Goal: Task Accomplishment & Management: Use online tool/utility

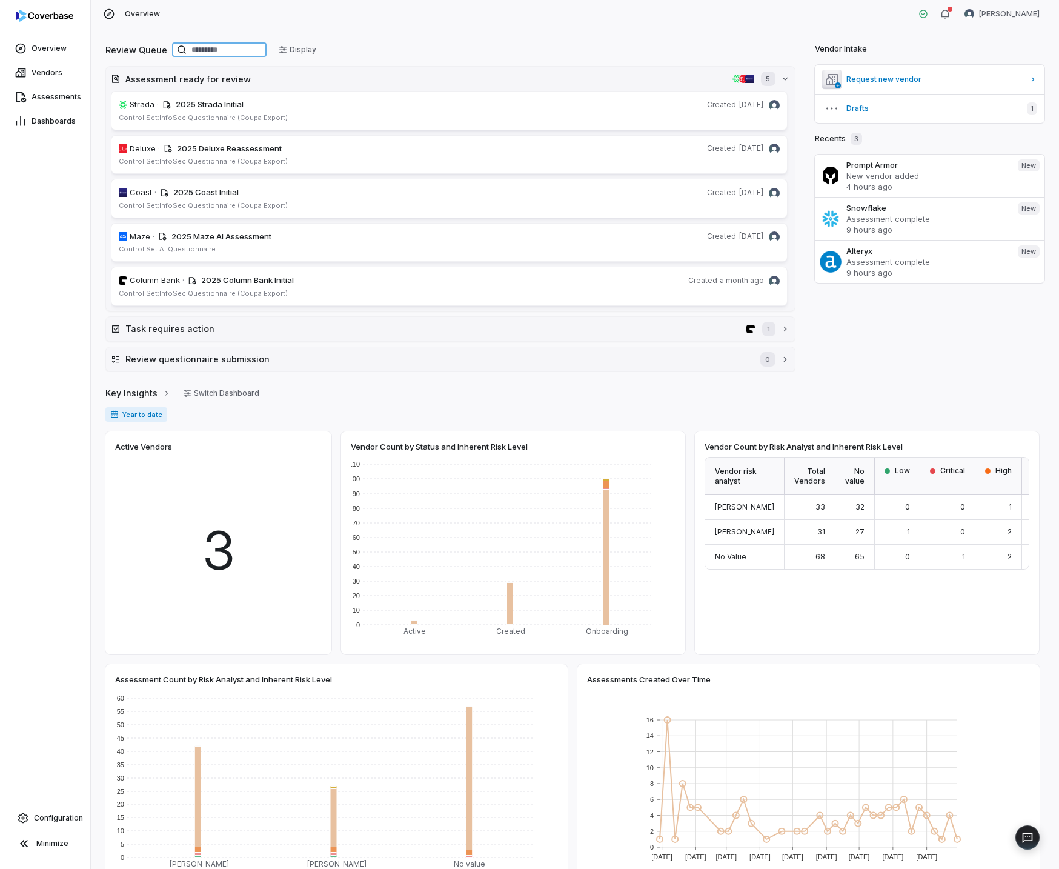
click at [248, 47] on input at bounding box center [219, 49] width 95 height 15
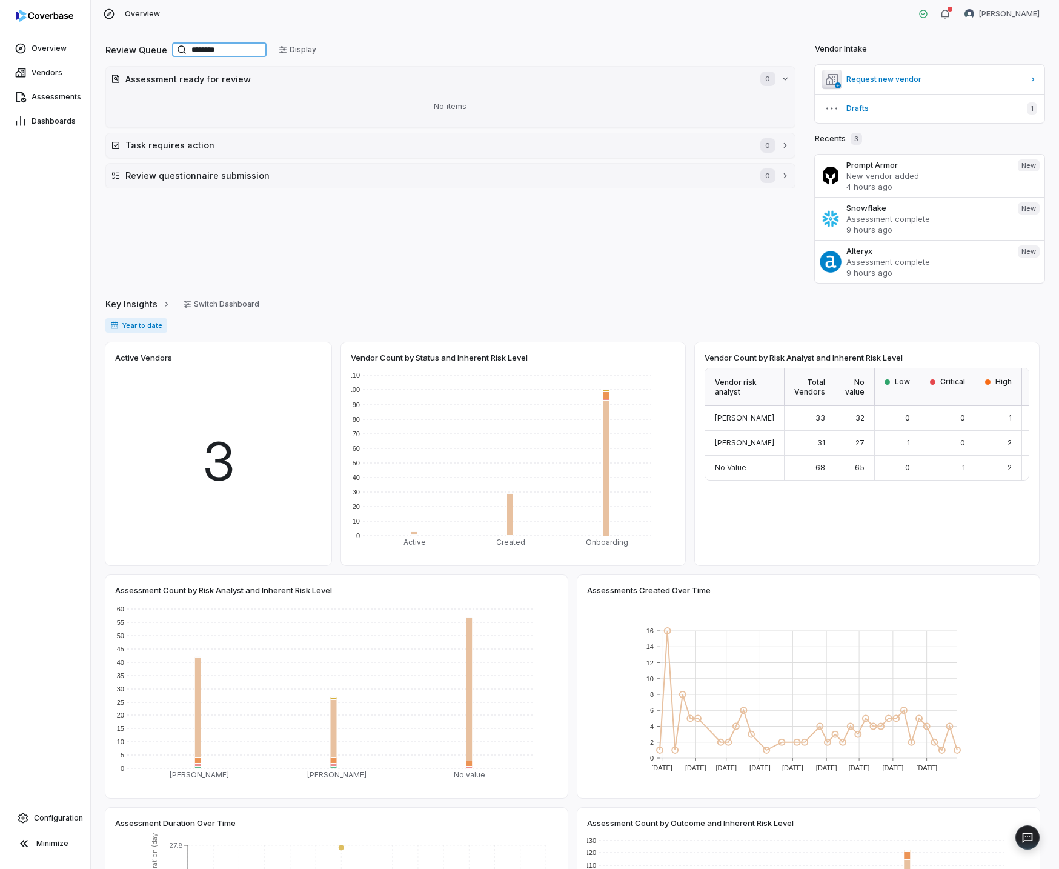
type input "********"
click at [44, 66] on link "Vendors" at bounding box center [44, 73] width 85 height 22
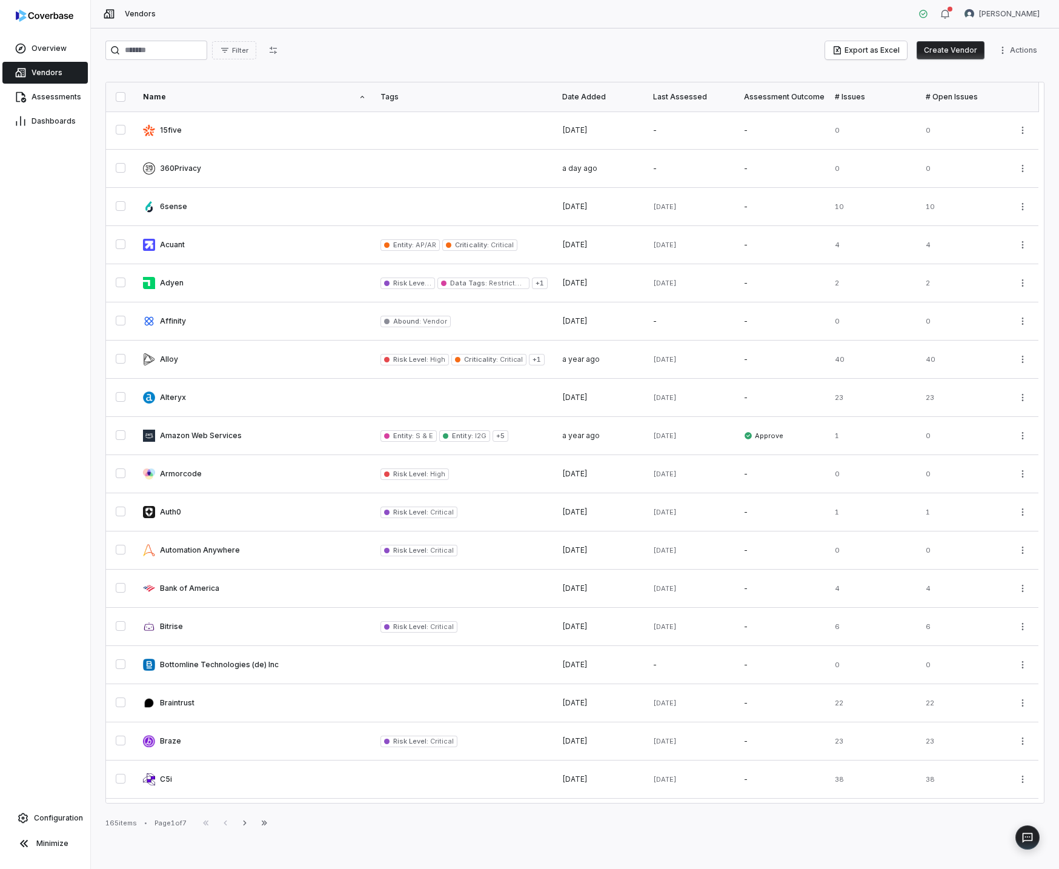
click at [985, 53] on button "Create Vendor" at bounding box center [951, 50] width 68 height 18
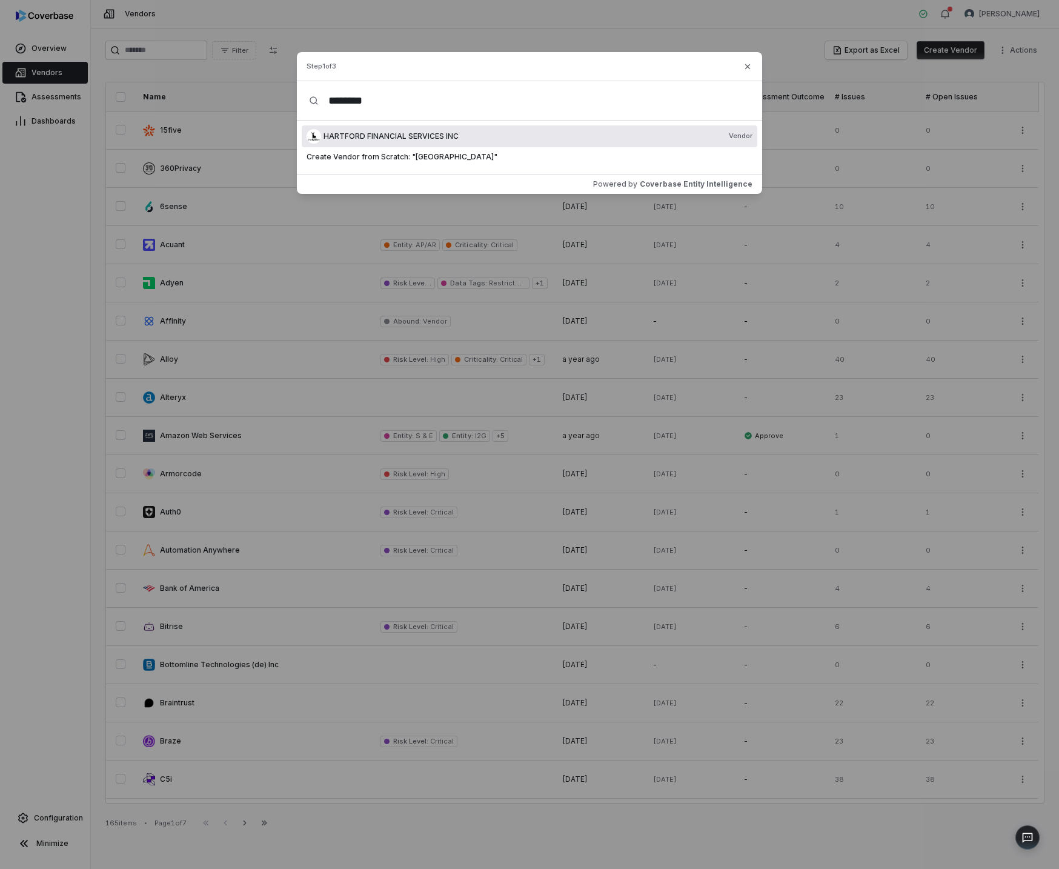
type input "********"
click at [394, 138] on span "HARTFORD FINANCIAL SERVICES INC" at bounding box center [391, 136] width 135 height 10
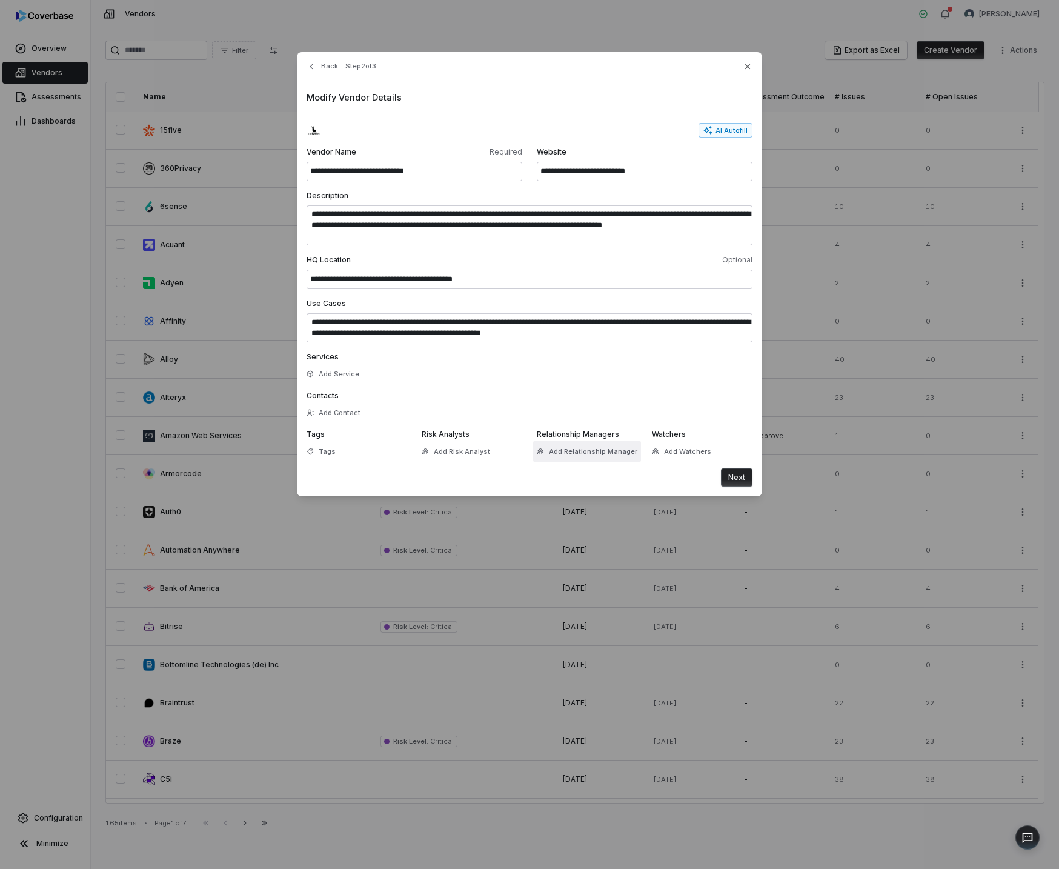
click at [566, 456] on span "Add Relationship Manager" at bounding box center [593, 451] width 88 height 9
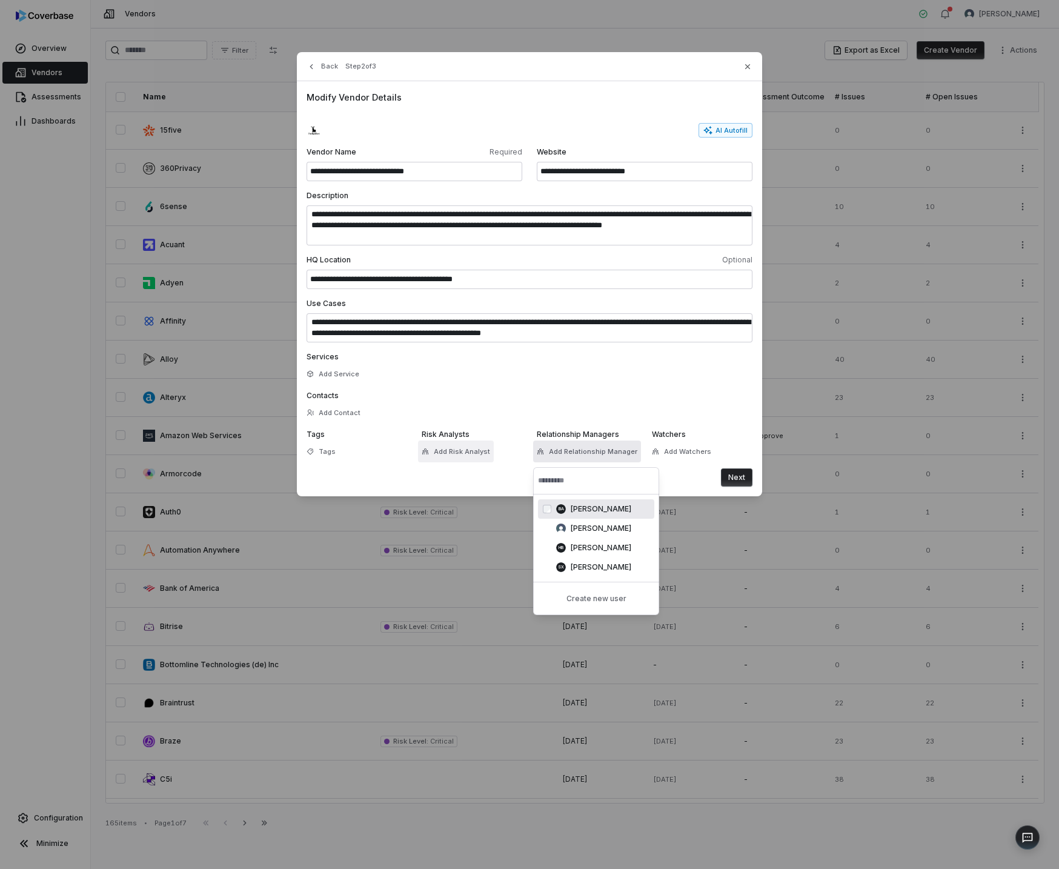
click at [473, 454] on span "Add Risk Analyst" at bounding box center [462, 451] width 56 height 9
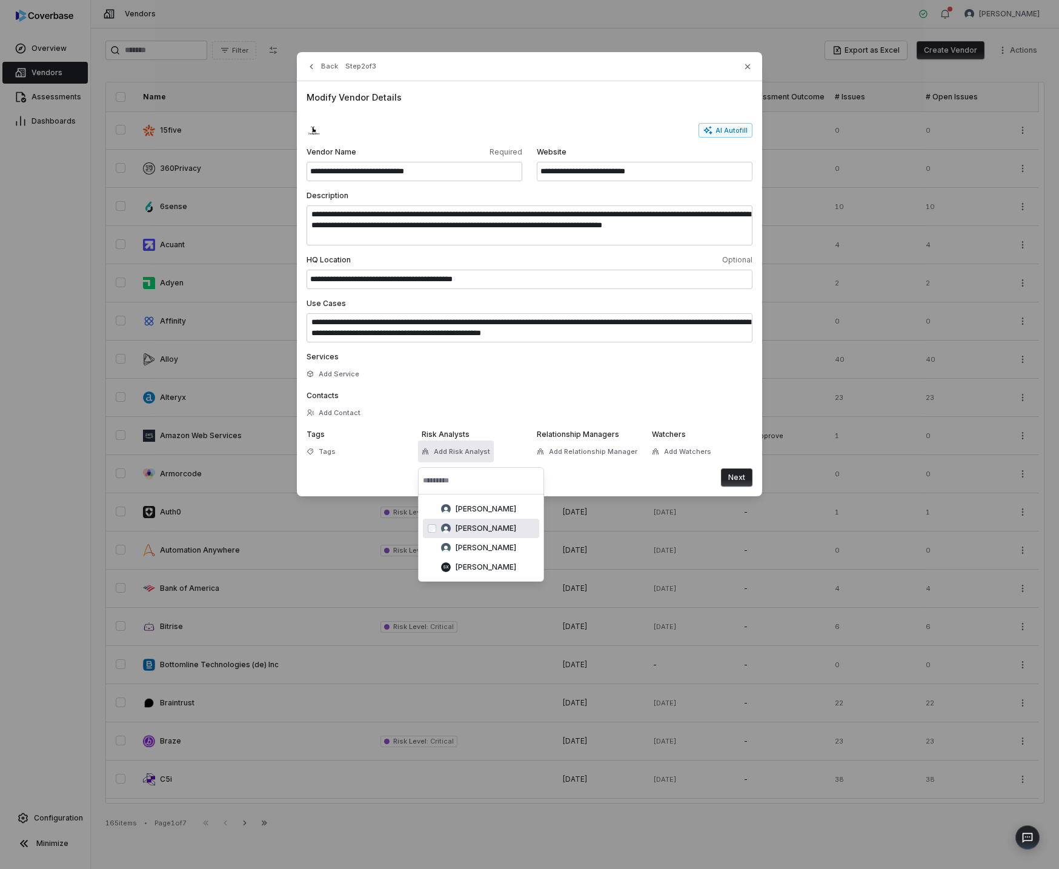
click at [487, 521] on div "Daniel Aranibar cbuser_7b92b9159867437c9642d951e6b32ab0" at bounding box center [481, 528] width 116 height 19
click at [743, 479] on button "Next" at bounding box center [737, 477] width 32 height 18
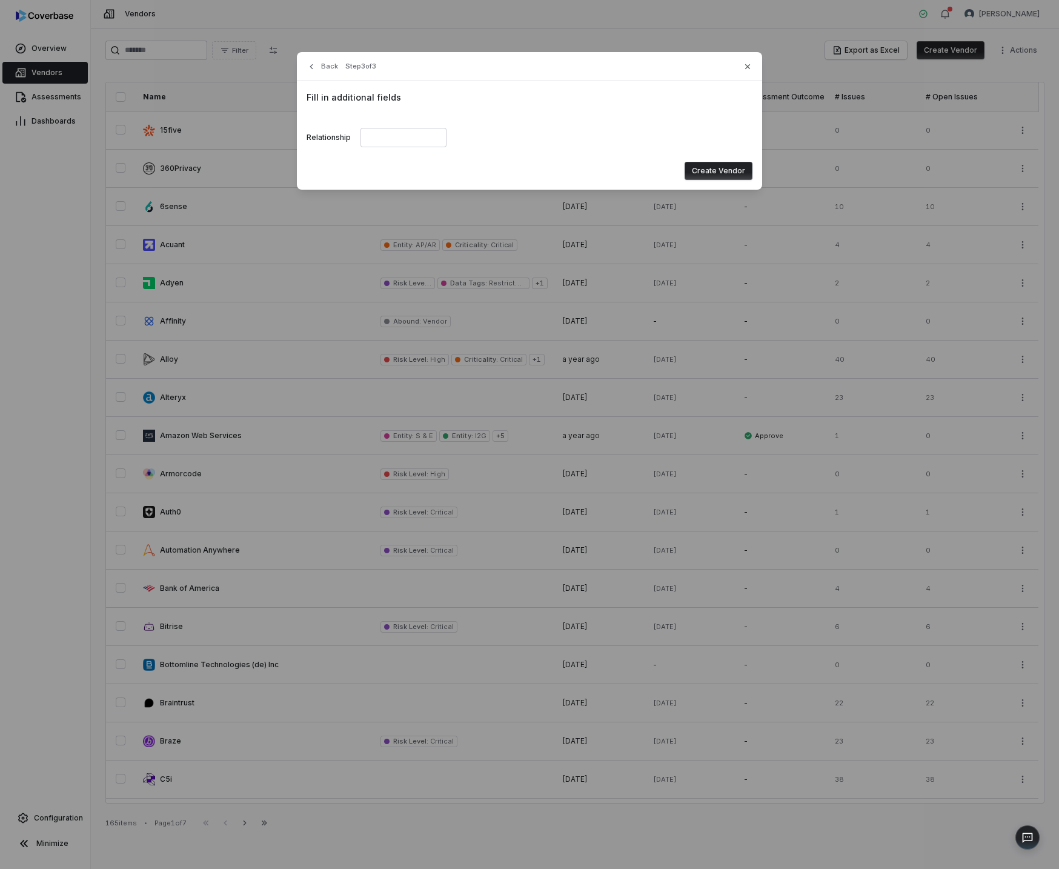
click at [700, 171] on button "Create Vendor" at bounding box center [719, 171] width 68 height 18
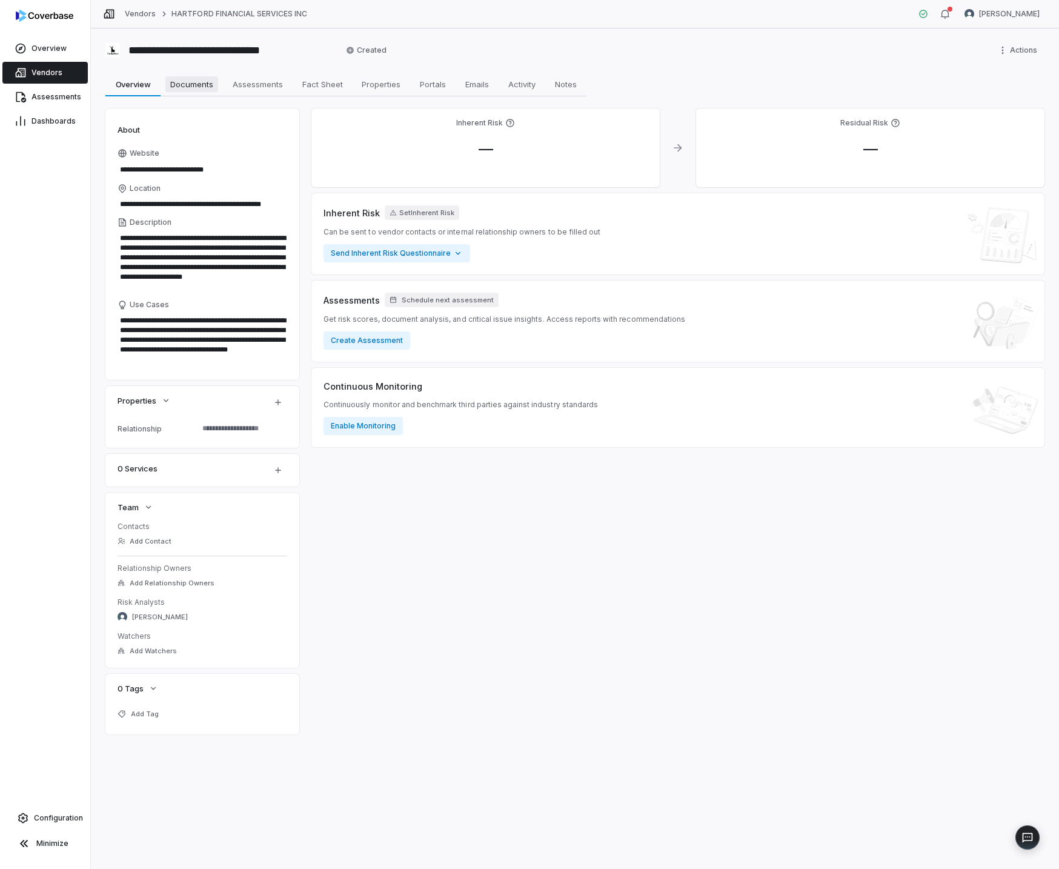
click at [193, 87] on span "Documents" at bounding box center [191, 84] width 53 height 16
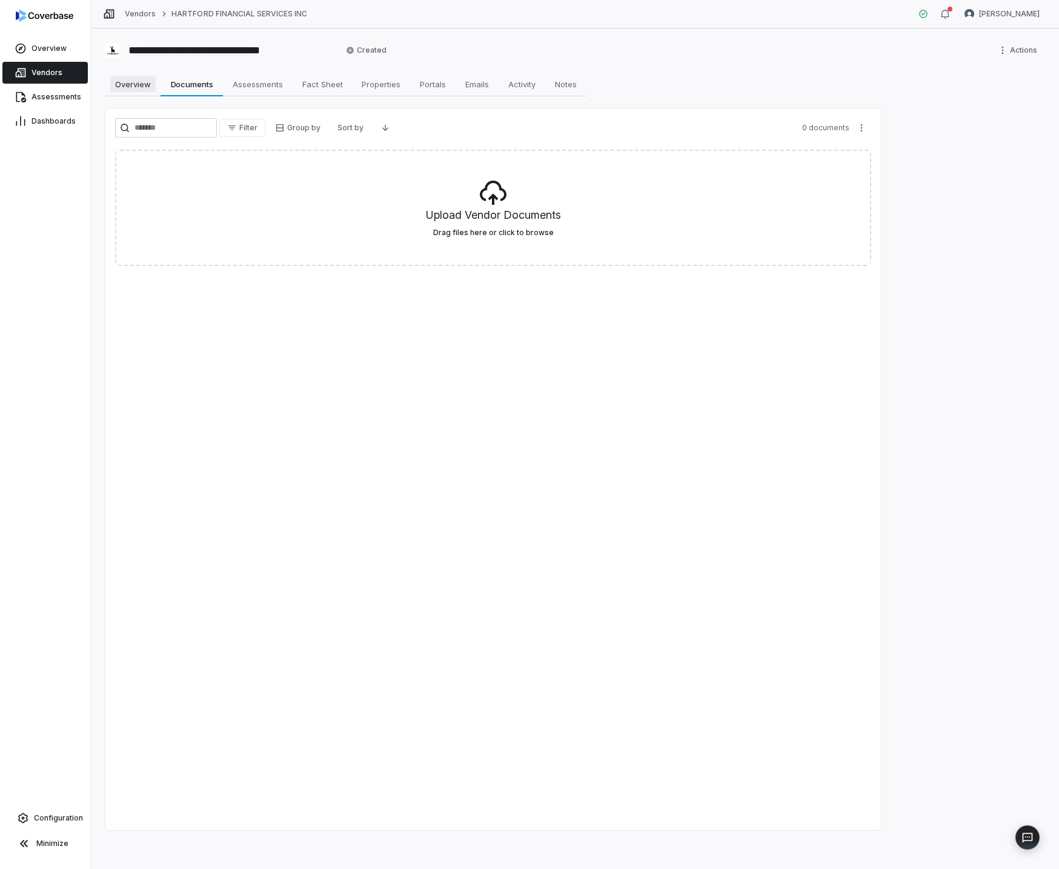
click at [135, 87] on span "Overview" at bounding box center [132, 84] width 45 height 16
type textarea "*"
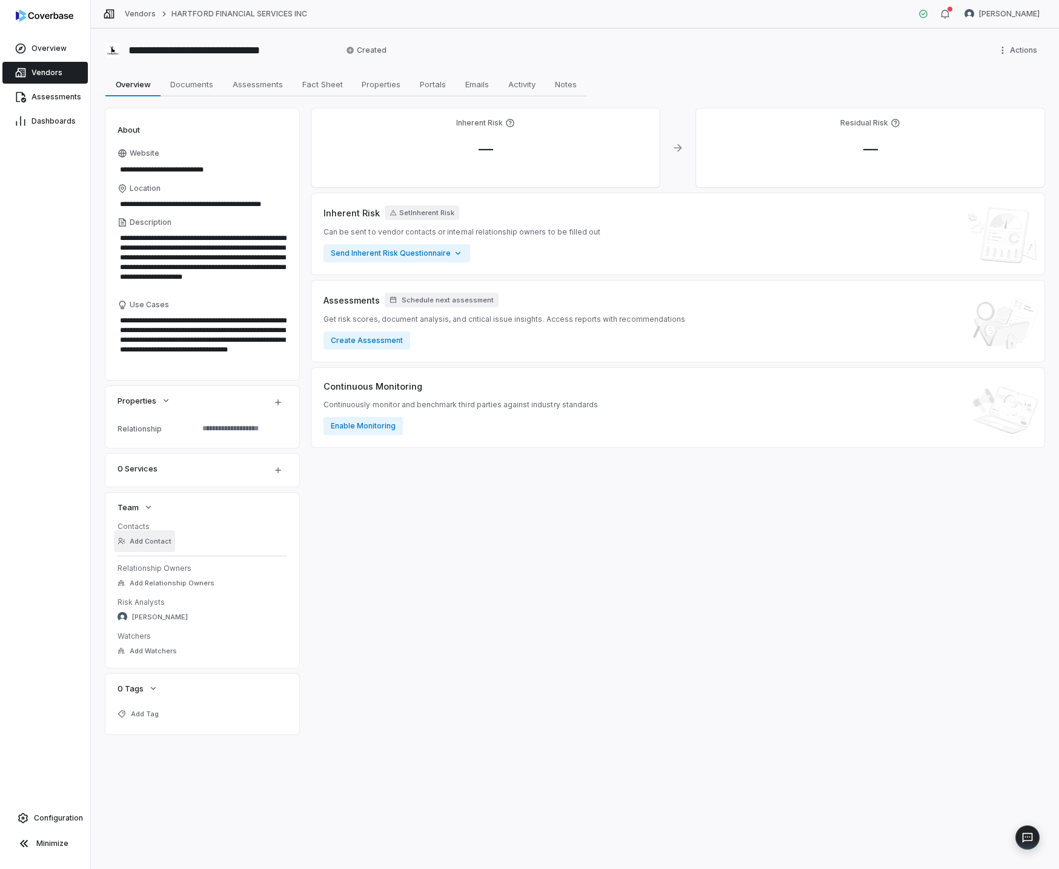
click at [156, 543] on button "Add Contact" at bounding box center [144, 541] width 61 height 22
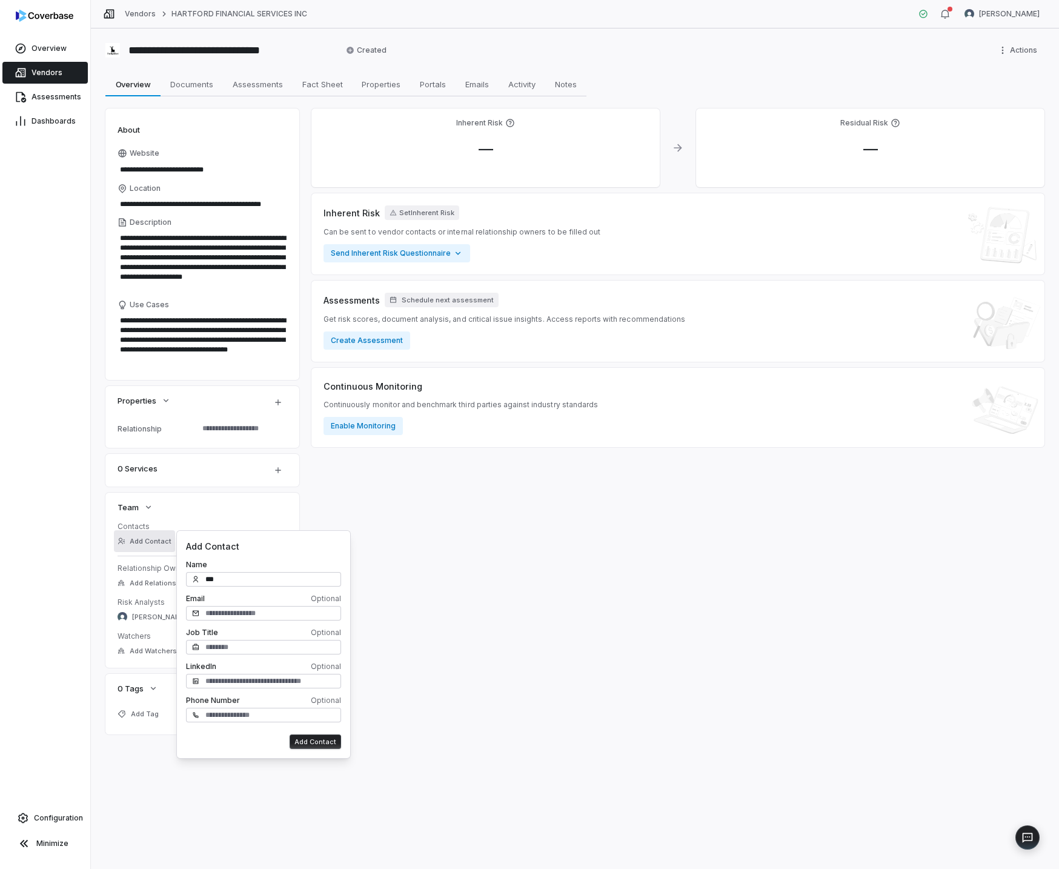
type input "***"
type textarea "*"
click at [254, 619] on input "text" at bounding box center [263, 613] width 155 height 15
paste input "**********"
type input "**********"
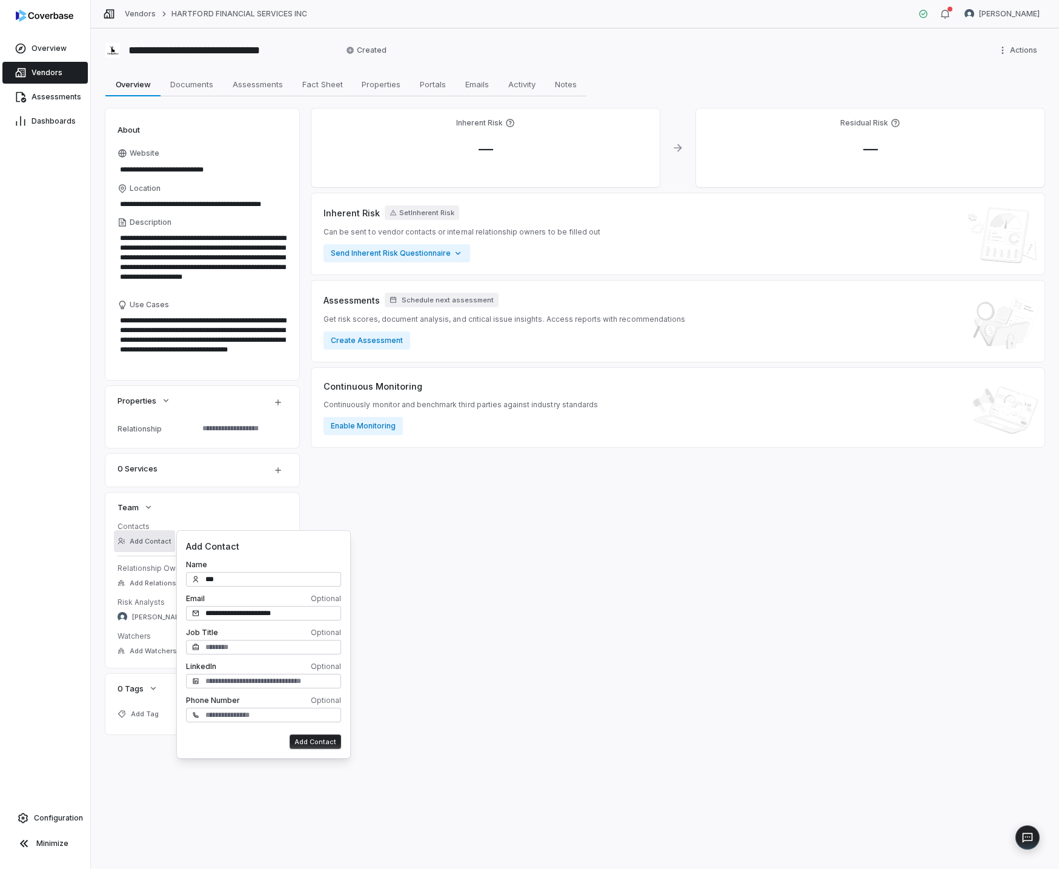
click at [254, 588] on form "**********" at bounding box center [263, 644] width 155 height 209
click at [254, 584] on input "***" at bounding box center [263, 579] width 155 height 15
click at [259, 582] on input "***" at bounding box center [263, 579] width 155 height 15
type input "**********"
click at [318, 744] on button "Add Contact" at bounding box center [316, 741] width 52 height 15
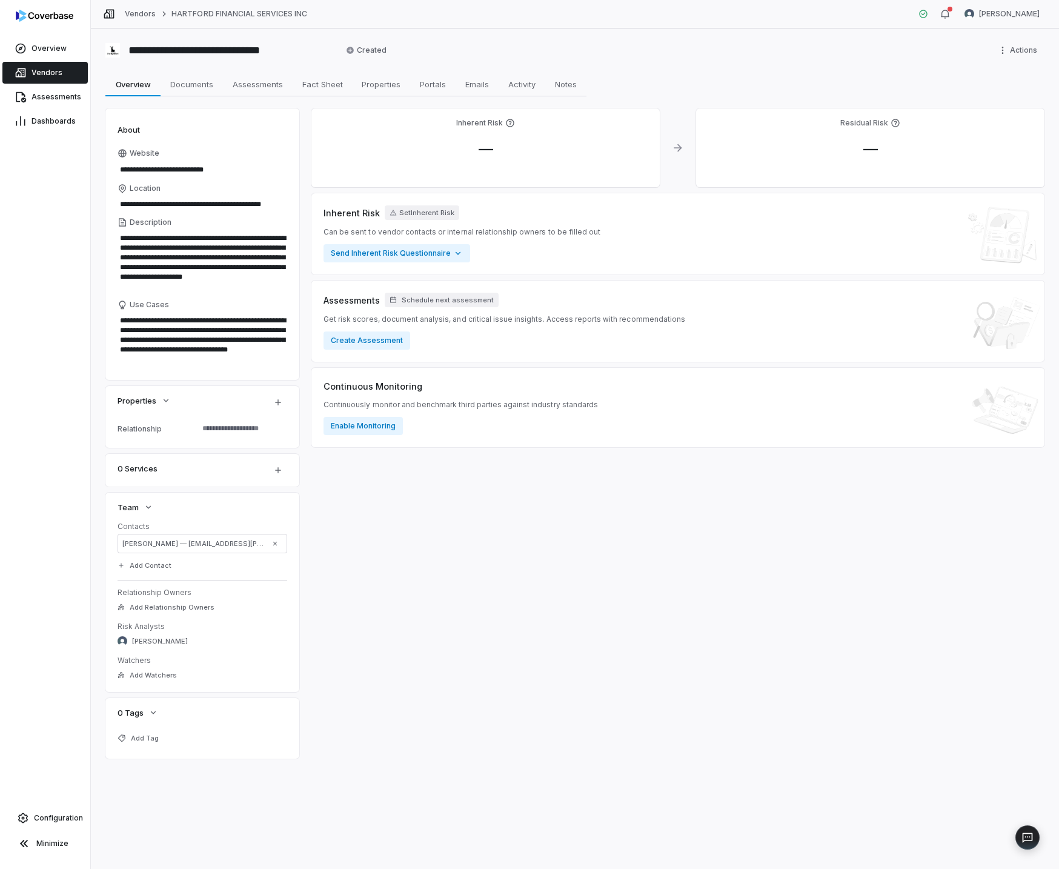
click at [450, 694] on div "Inherent Risk — Residual Risk — Inherent Risk Set Inherent Risk Can be sent to …" at bounding box center [677, 433] width 733 height 650
click at [264, 542] on button "button" at bounding box center [275, 544] width 22 height 22
click at [159, 583] on span "Add Relationship Owners" at bounding box center [172, 583] width 85 height 9
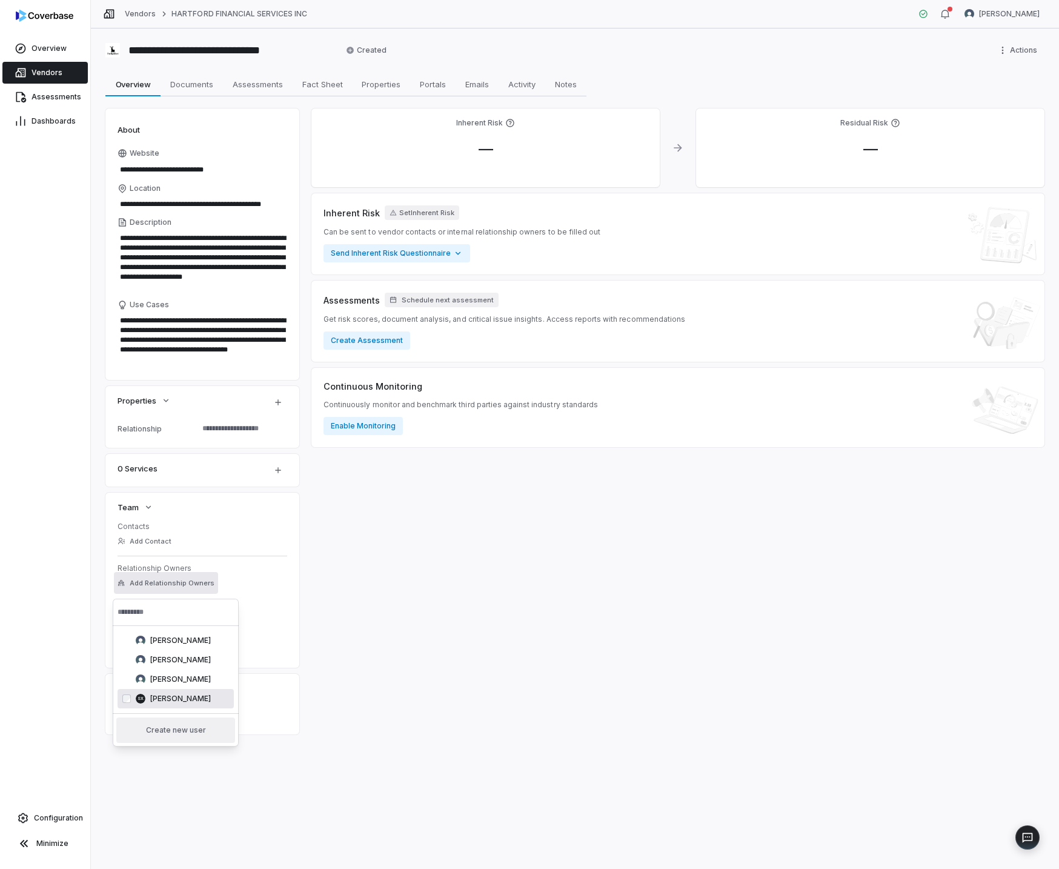
click at [185, 736] on button "Create new user" at bounding box center [175, 729] width 119 height 25
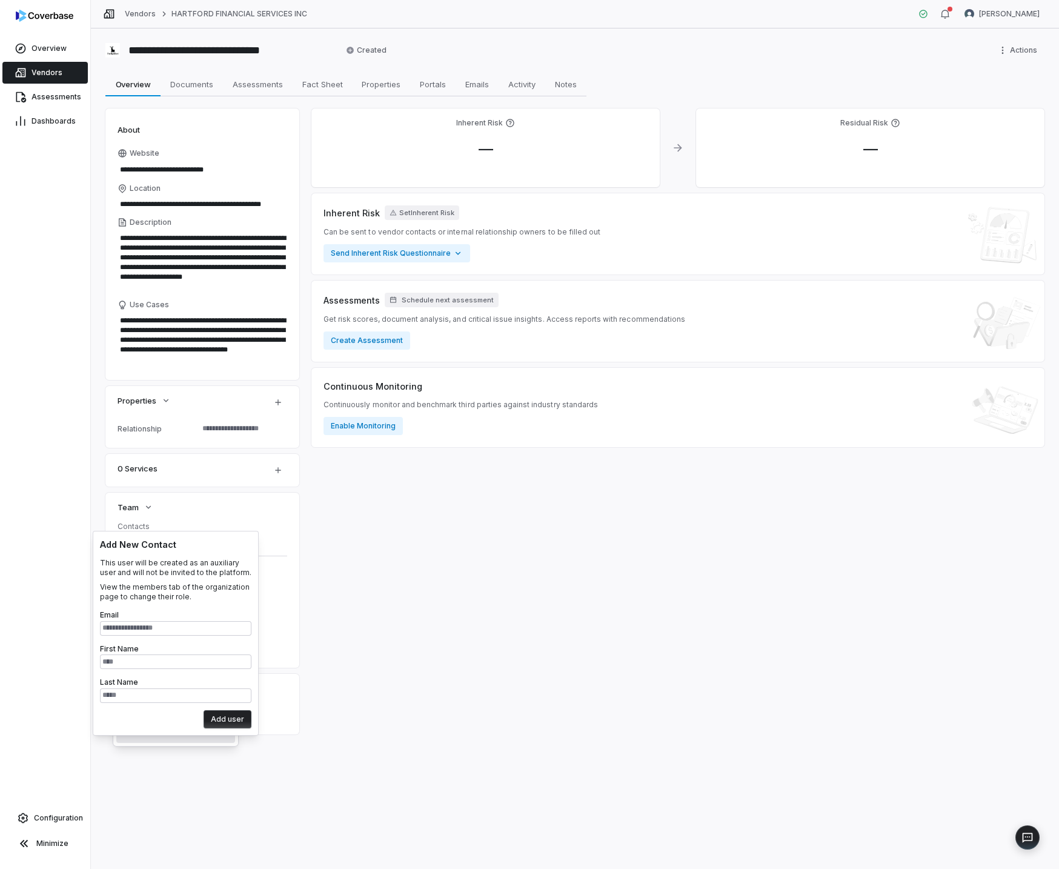
click at [209, 624] on input "Email" at bounding box center [175, 628] width 151 height 15
type input "**********"
click at [202, 663] on input "First Name" at bounding box center [175, 661] width 151 height 15
type input "*"
type input "***"
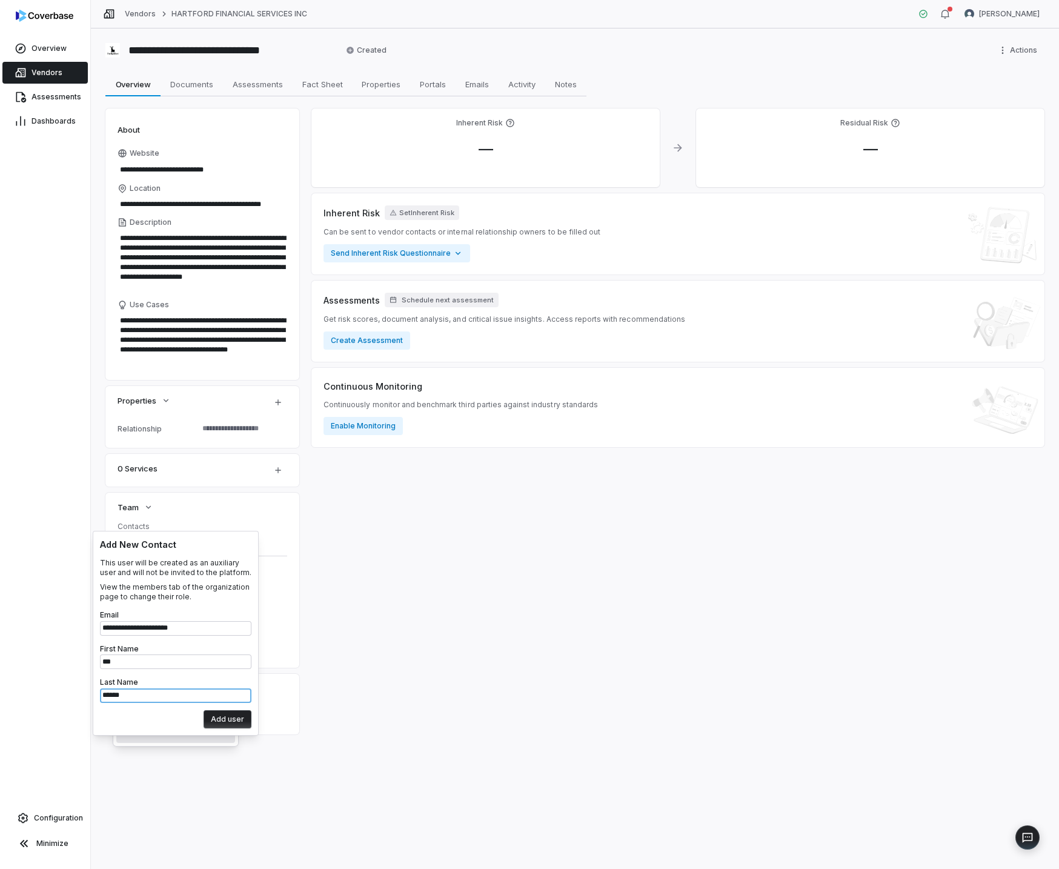
type input "******"
click at [227, 713] on button "Add user" at bounding box center [228, 719] width 48 height 18
click at [228, 716] on button "Add user" at bounding box center [228, 719] width 48 height 18
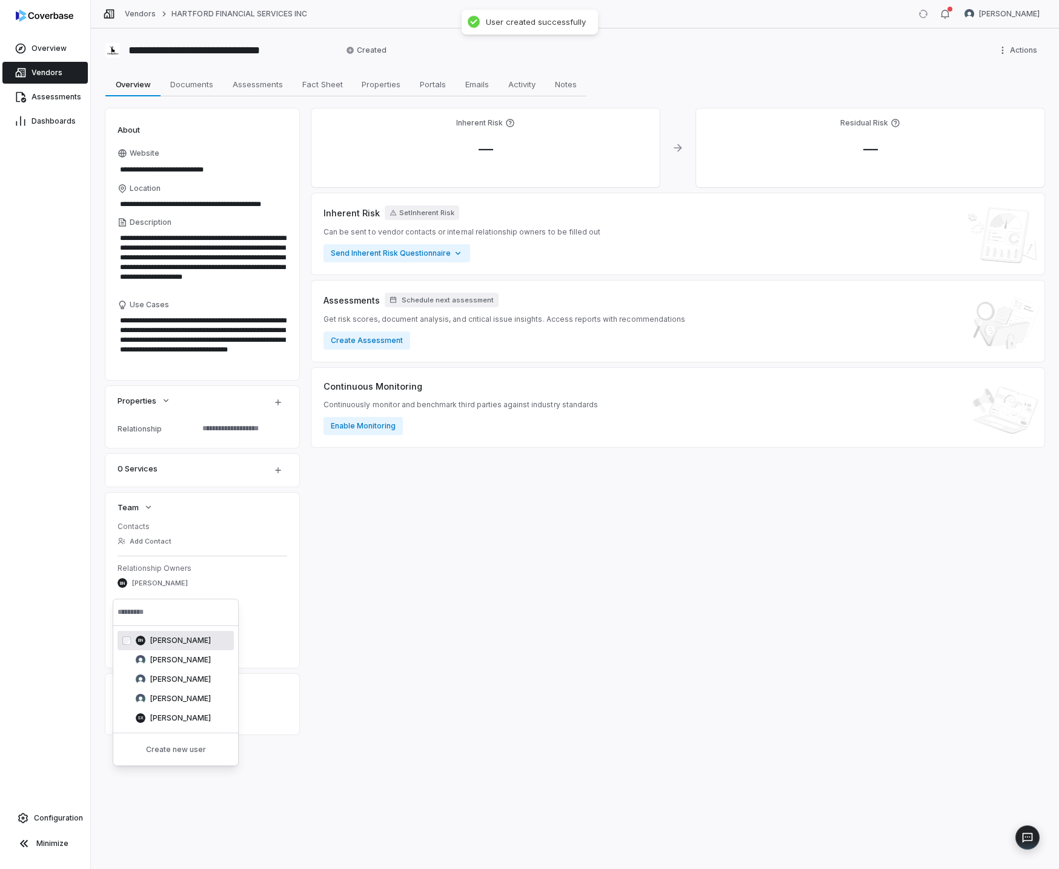
click at [382, 719] on div "Inherent Risk — Residual Risk — Inherent Risk Set Inherent Risk Can be sent to …" at bounding box center [677, 421] width 733 height 626
click at [180, 84] on span "Documents" at bounding box center [191, 84] width 53 height 16
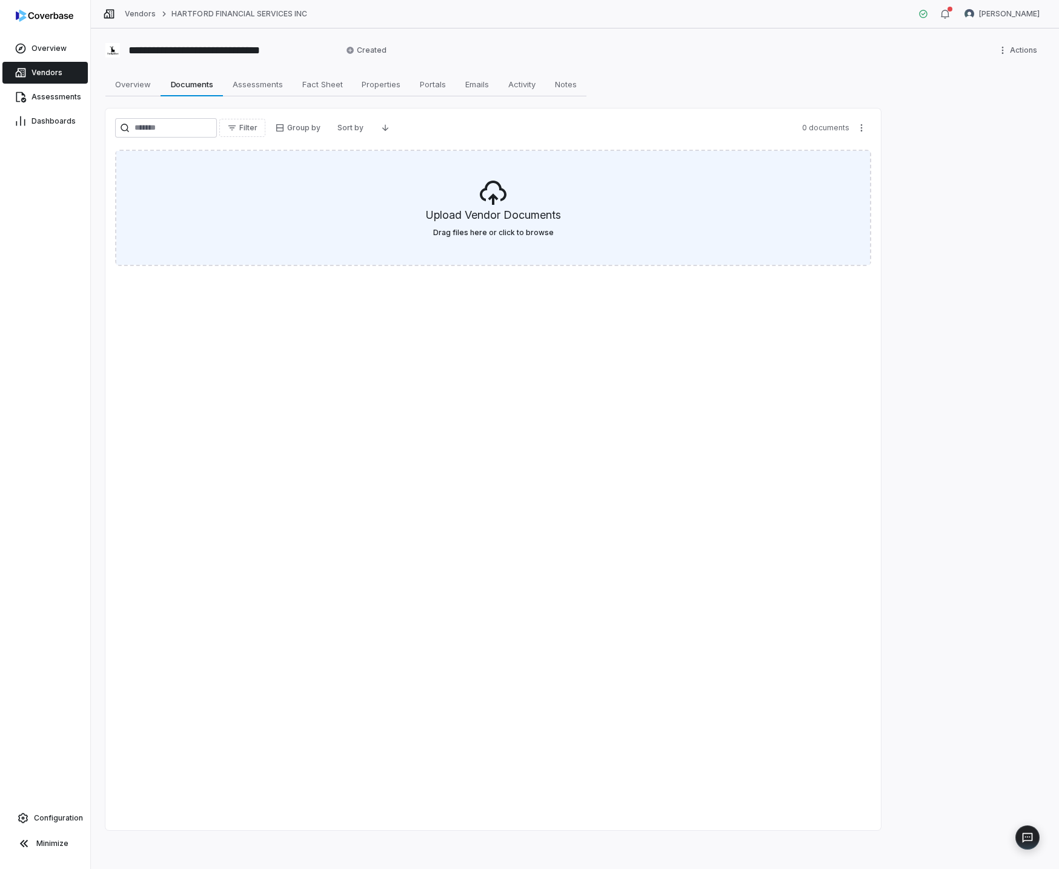
click at [492, 228] on label "Drag files here or click to browse" at bounding box center [493, 233] width 121 height 10
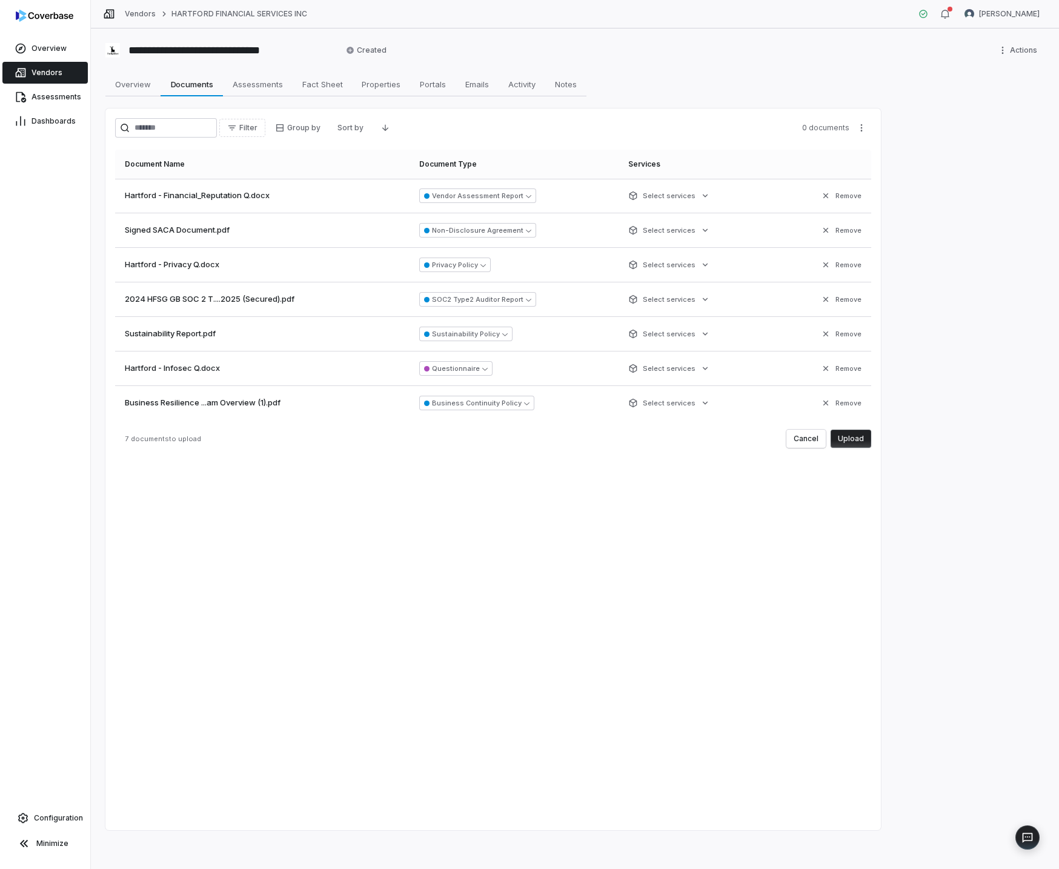
click at [846, 445] on button "Upload" at bounding box center [851, 439] width 41 height 18
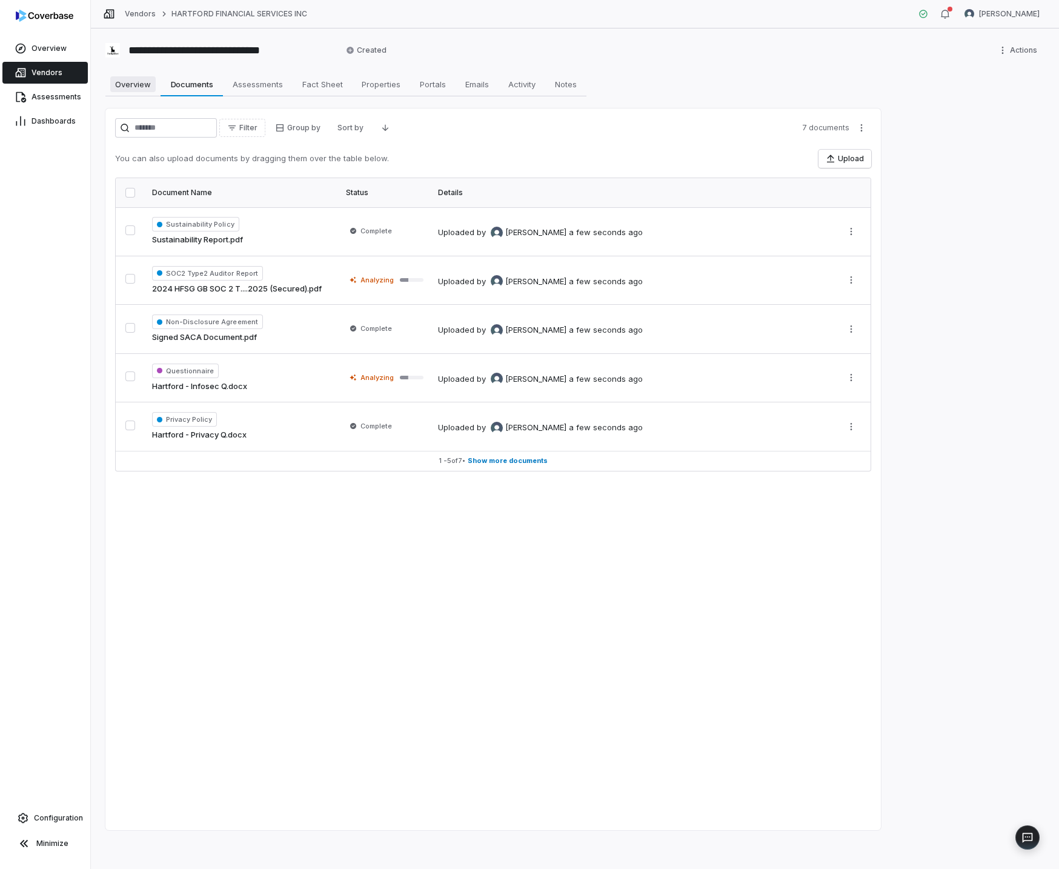
click at [139, 79] on span "Overview" at bounding box center [132, 84] width 45 height 16
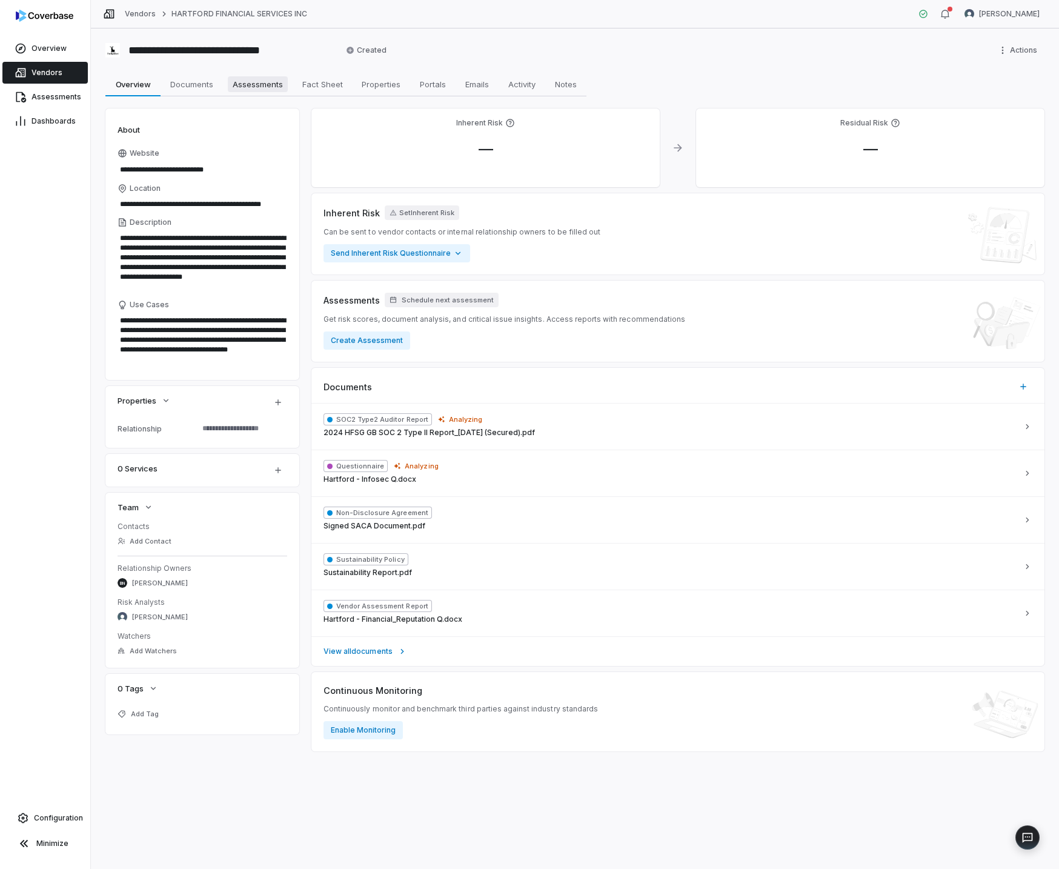
click at [244, 87] on span "Assessments" at bounding box center [258, 84] width 60 height 16
type textarea "*"
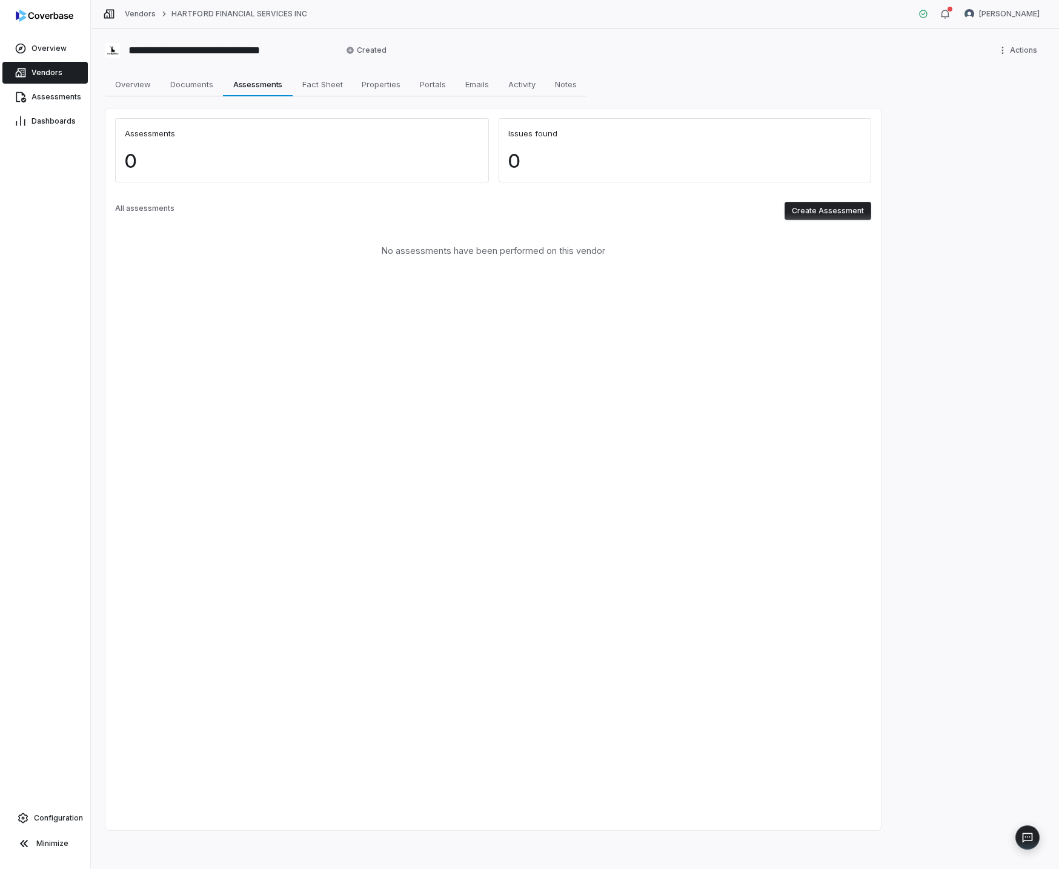
click at [843, 214] on button "Create Assessment" at bounding box center [828, 211] width 87 height 18
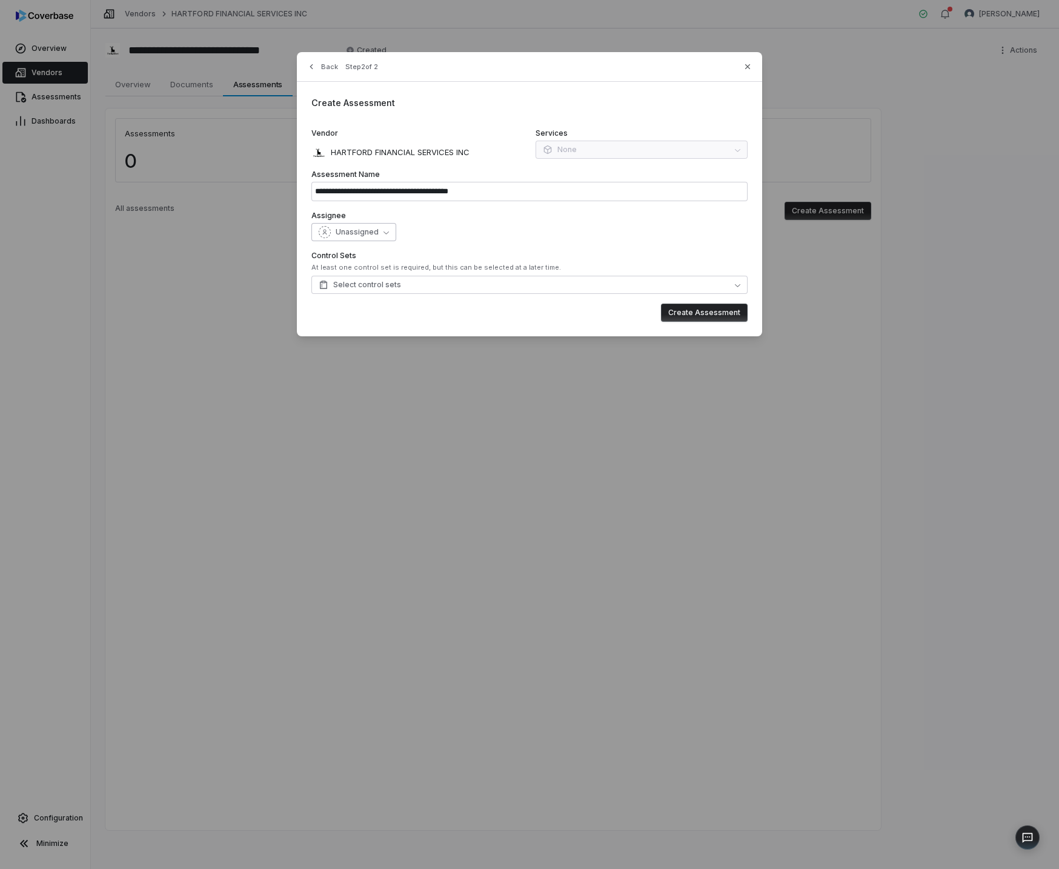
click at [353, 224] on button "Unassigned" at bounding box center [353, 232] width 85 height 18
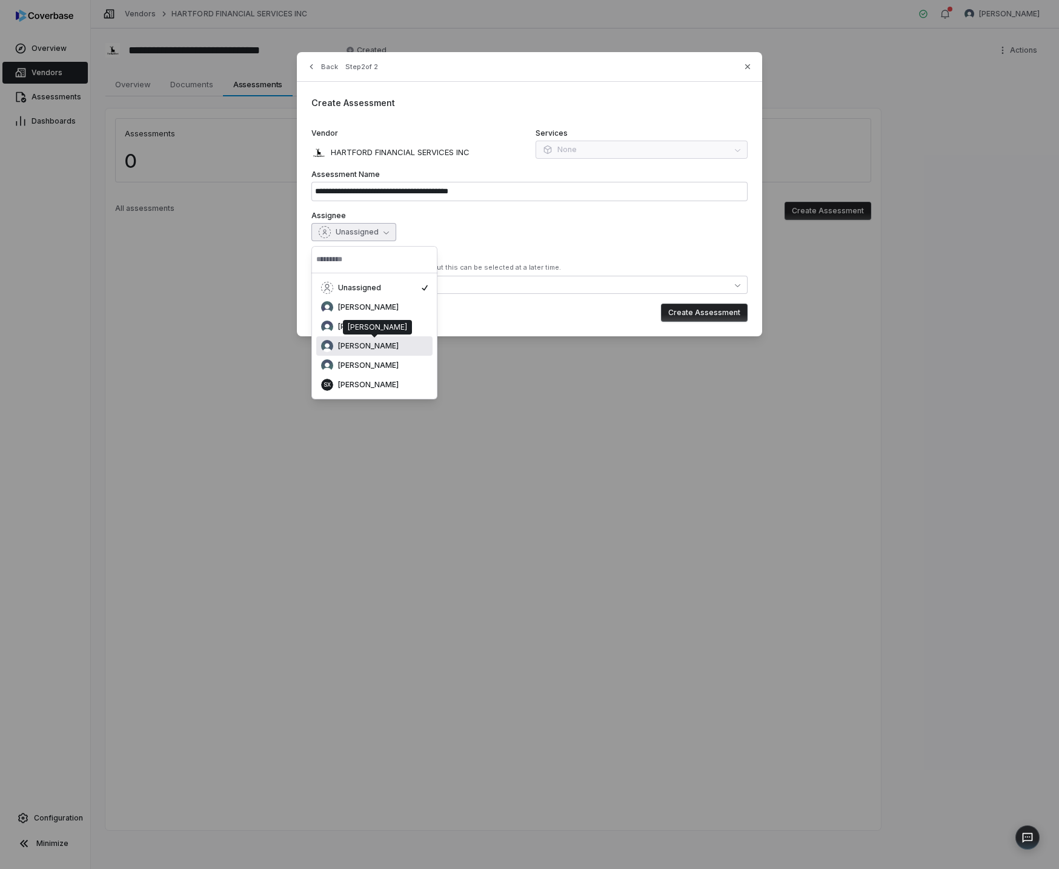
click at [401, 343] on div "[PERSON_NAME]" at bounding box center [374, 346] width 107 height 12
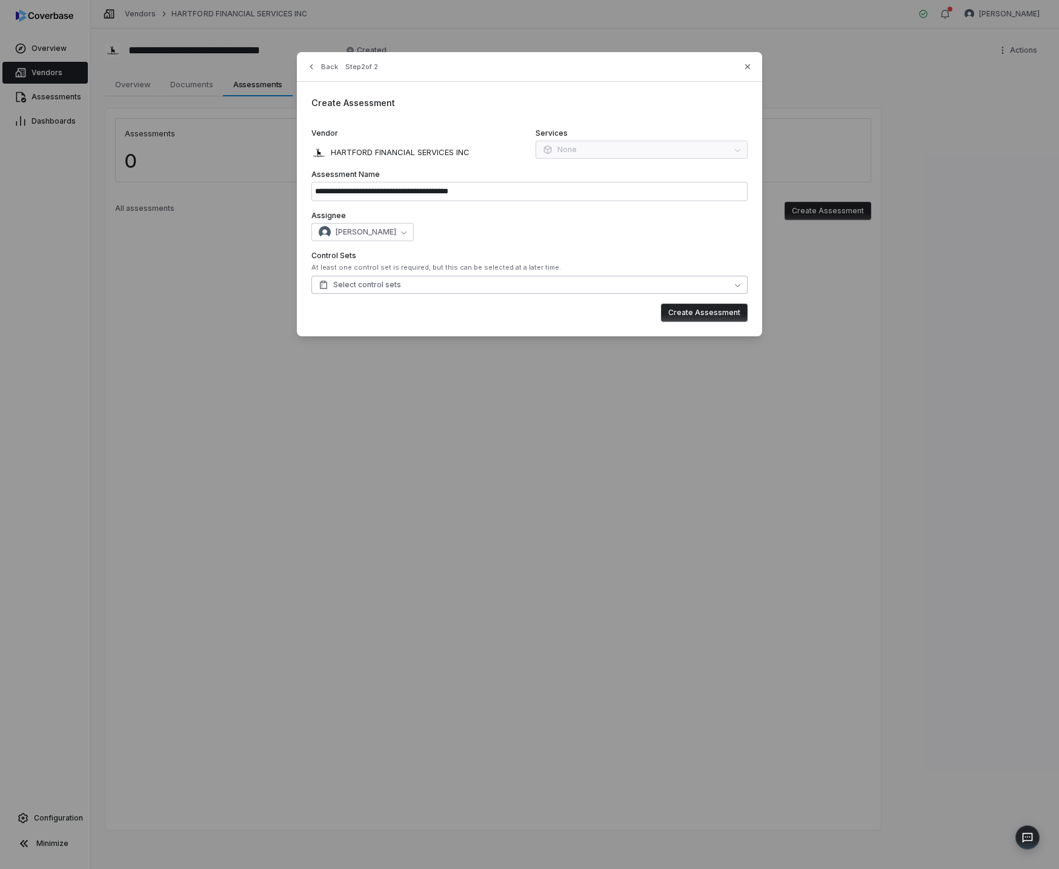
click at [366, 289] on span "Select control sets" at bounding box center [360, 285] width 82 height 10
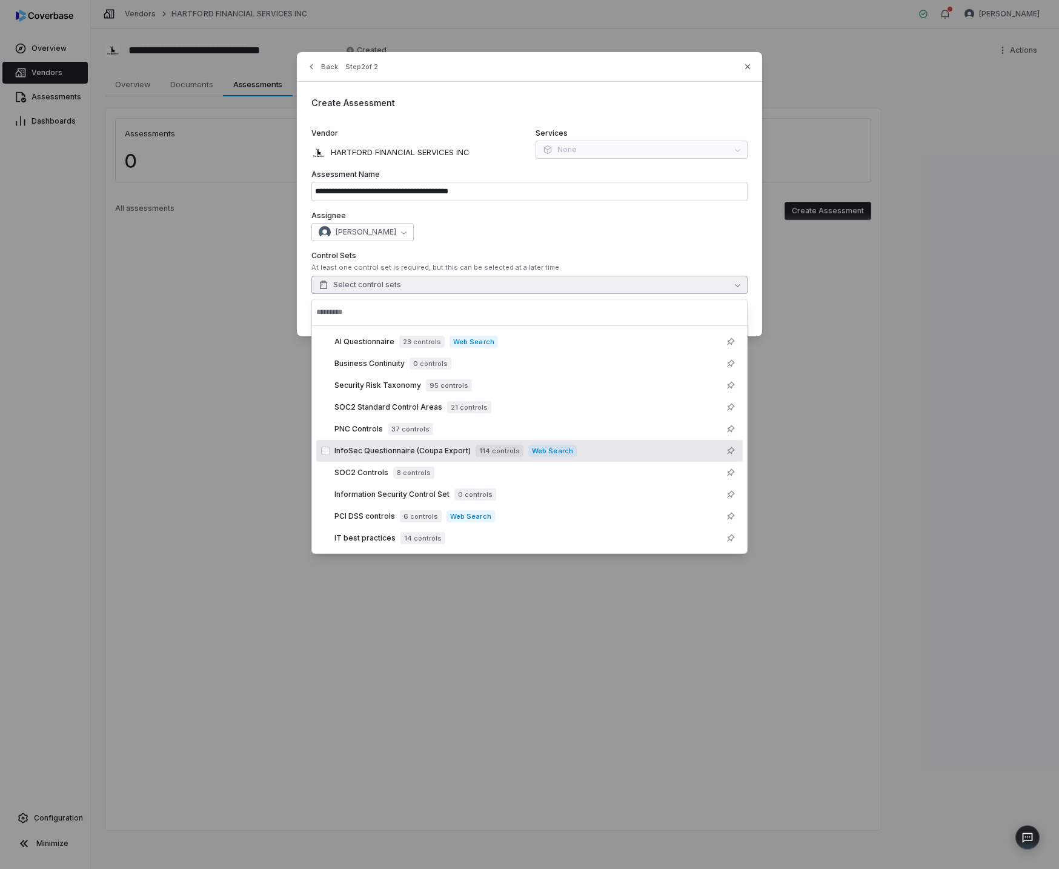
click at [396, 450] on span "InfoSec Questionnaire (Coupa Export)" at bounding box center [402, 451] width 136 height 10
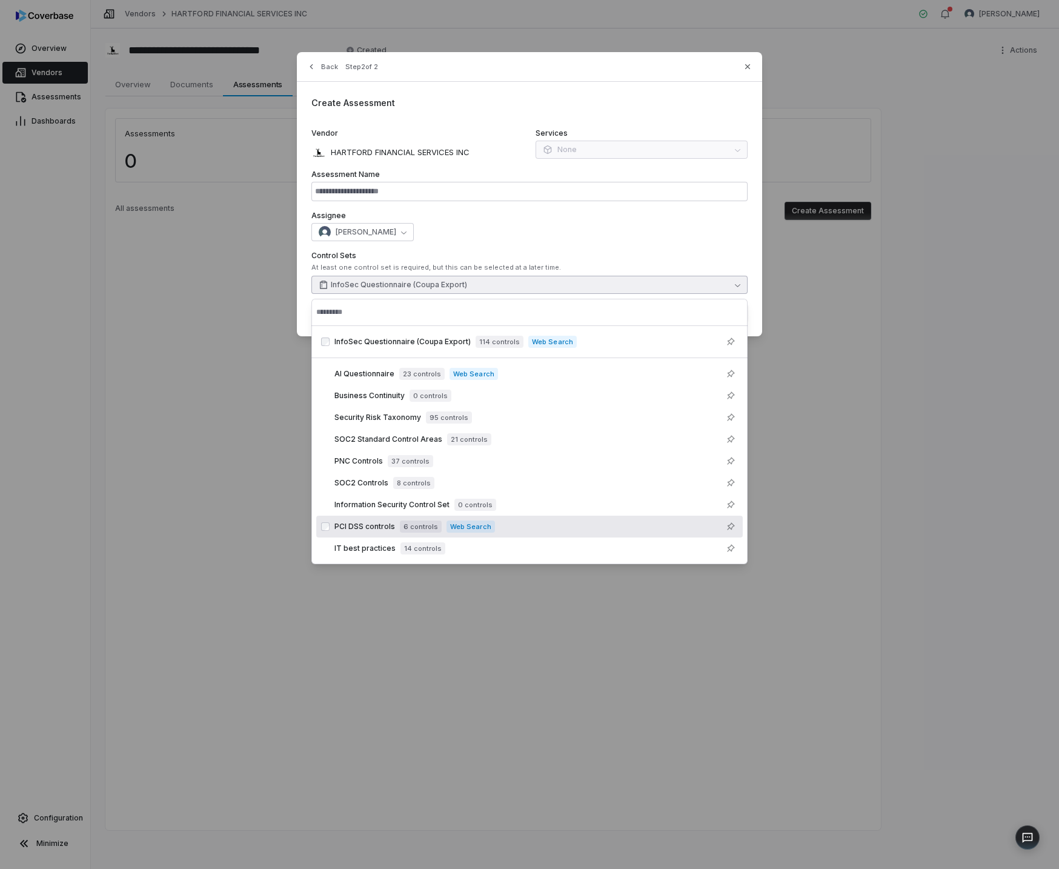
type input "**********"
click at [95, 484] on div "**********" at bounding box center [529, 434] width 1059 height 869
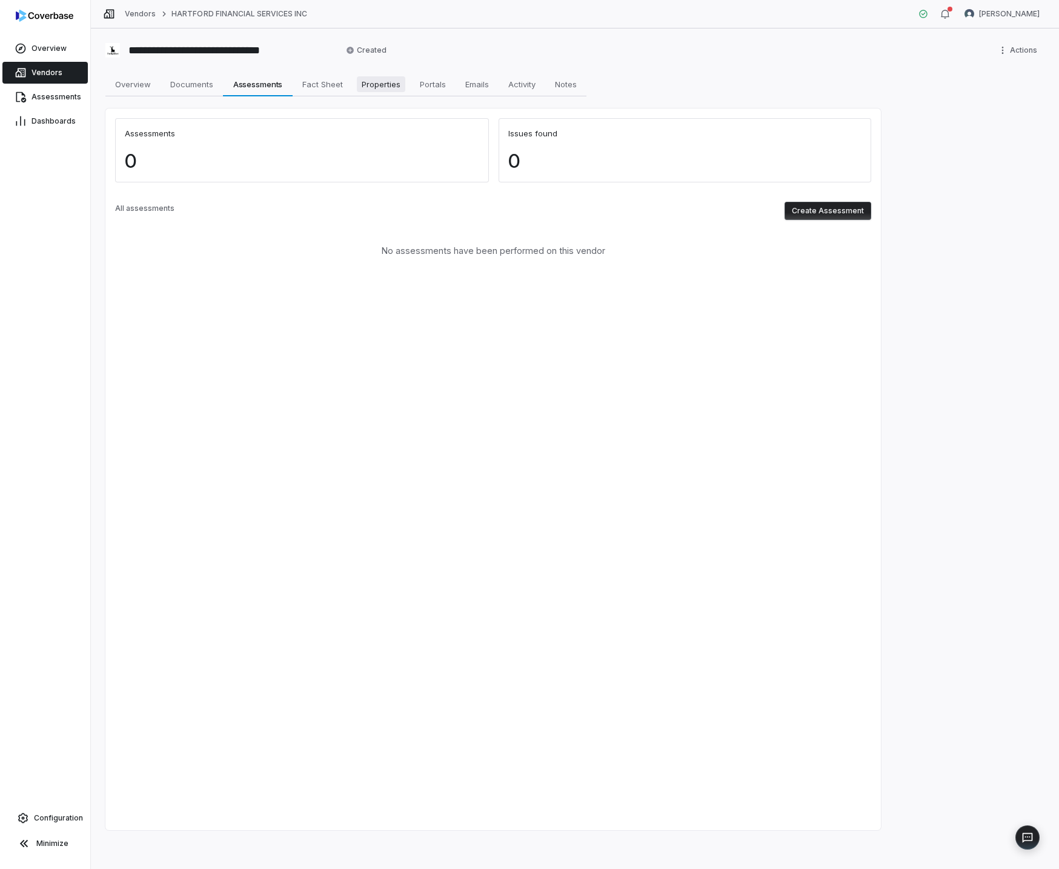
click at [395, 82] on span "Properties" at bounding box center [381, 84] width 48 height 16
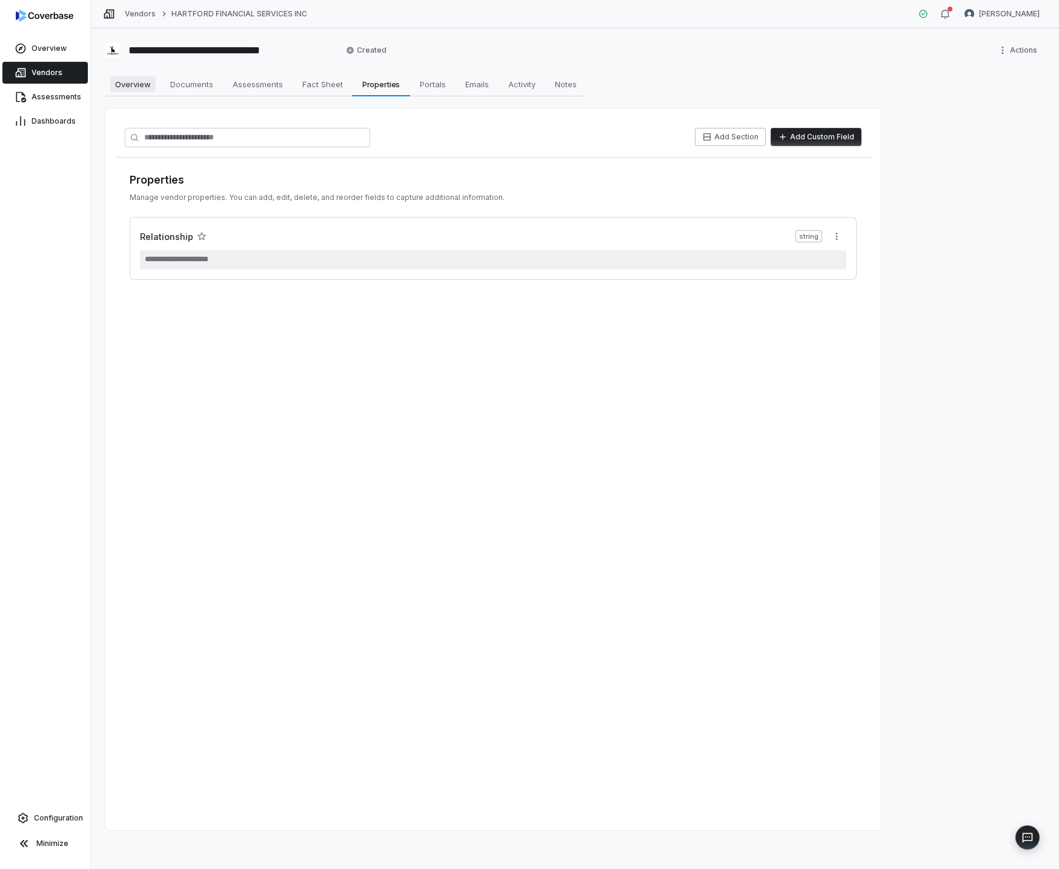
click at [136, 85] on span "Overview" at bounding box center [132, 84] width 45 height 16
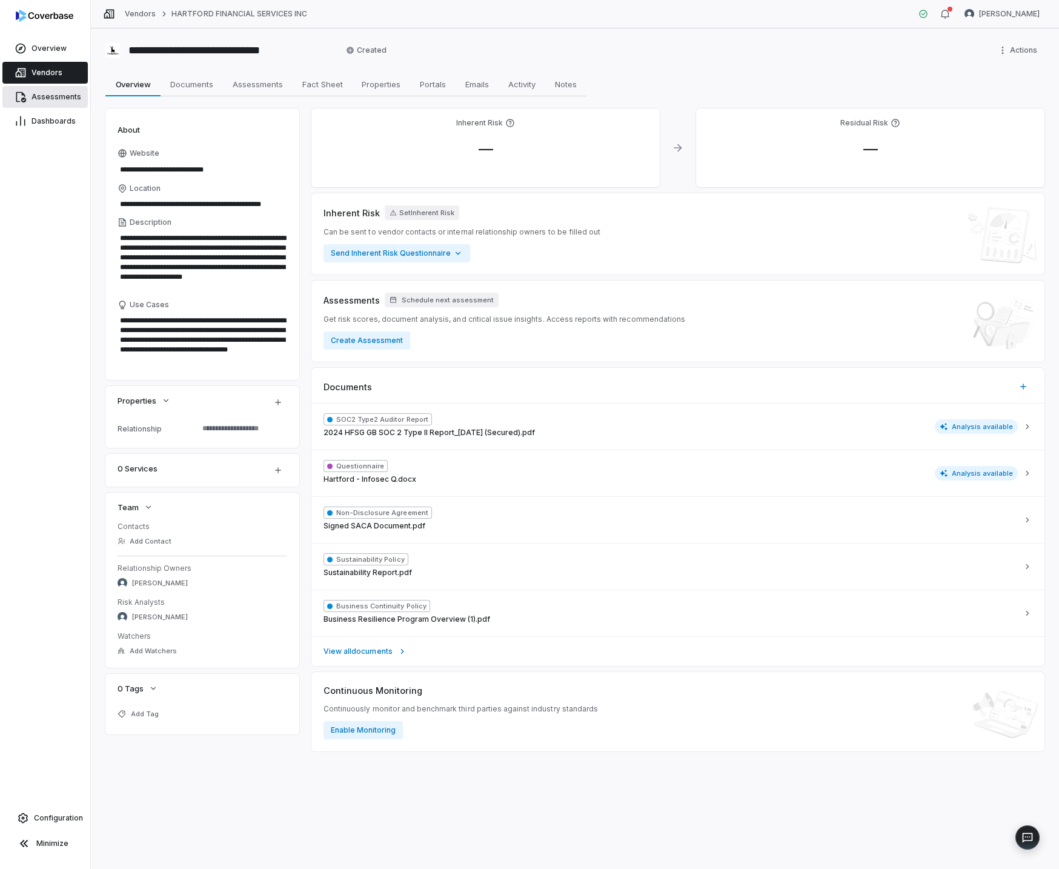
type textarea "*"
click at [42, 100] on span "Assessments" at bounding box center [57, 97] width 50 height 10
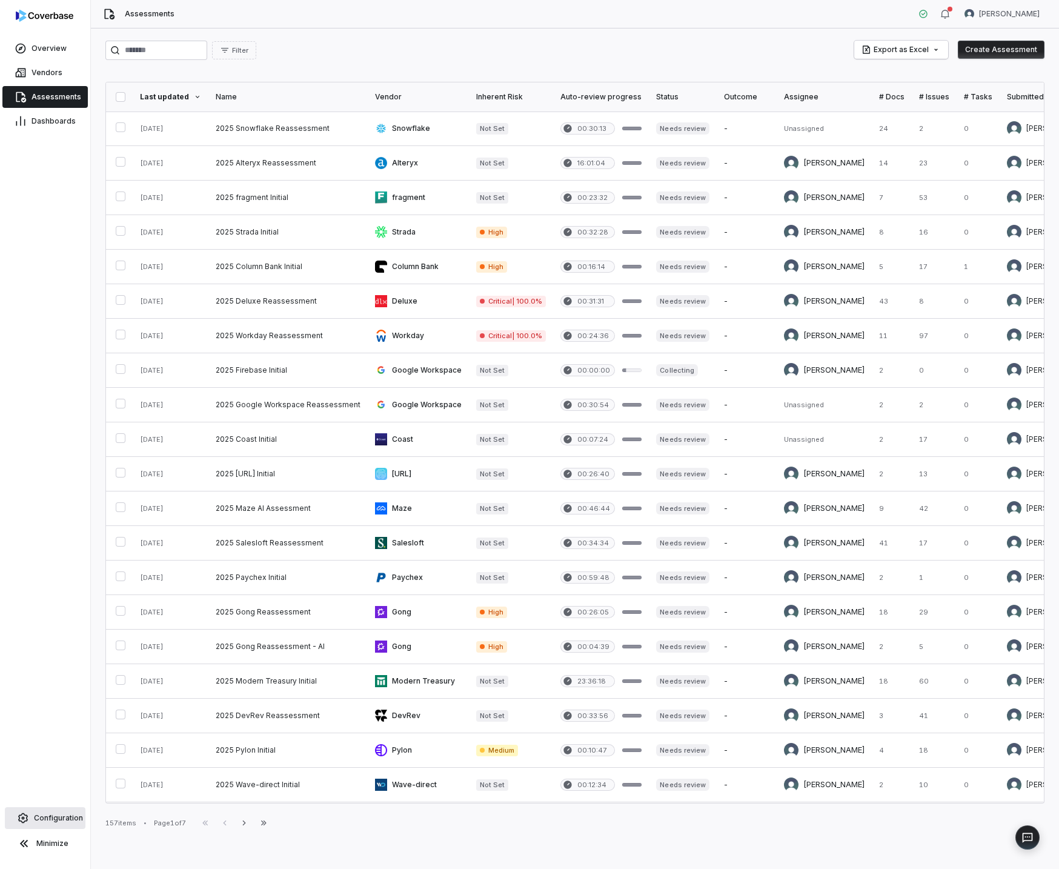
click at [50, 814] on span "Configuration" at bounding box center [58, 818] width 49 height 10
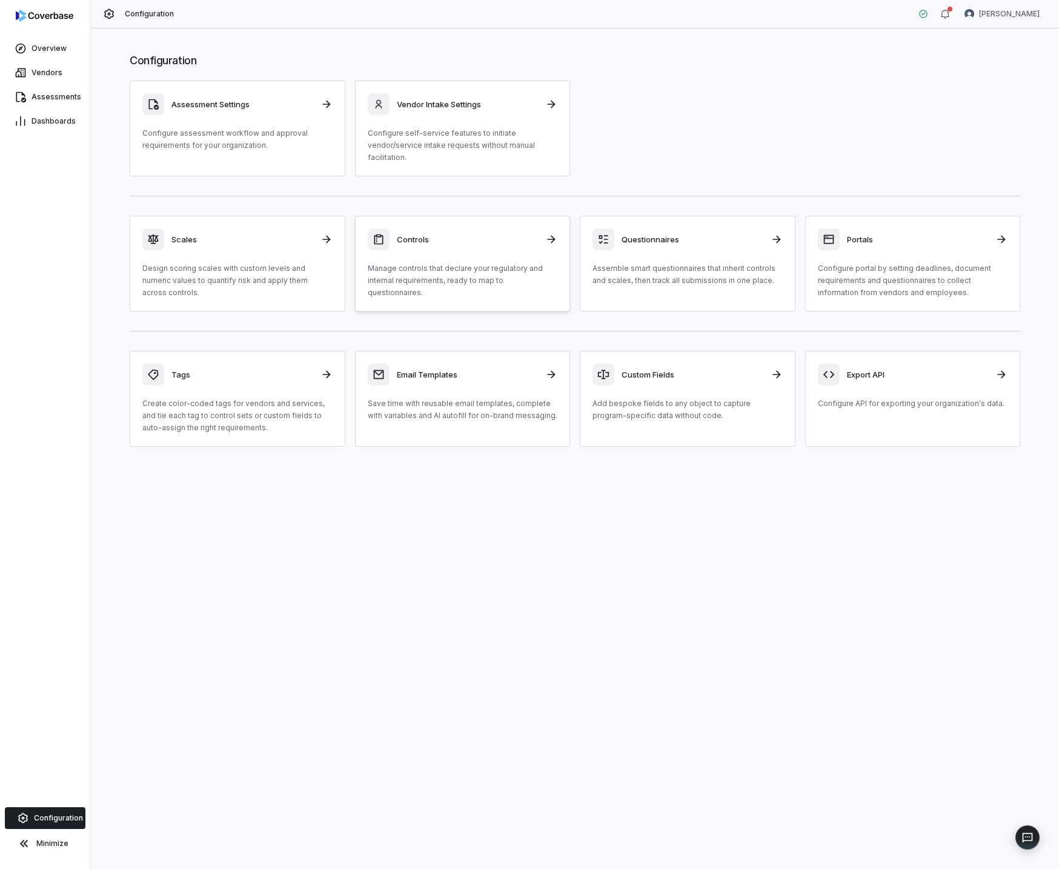
click at [463, 278] on p "Manage controls that declare your regulatory and internal requirements, ready t…" at bounding box center [463, 280] width 190 height 36
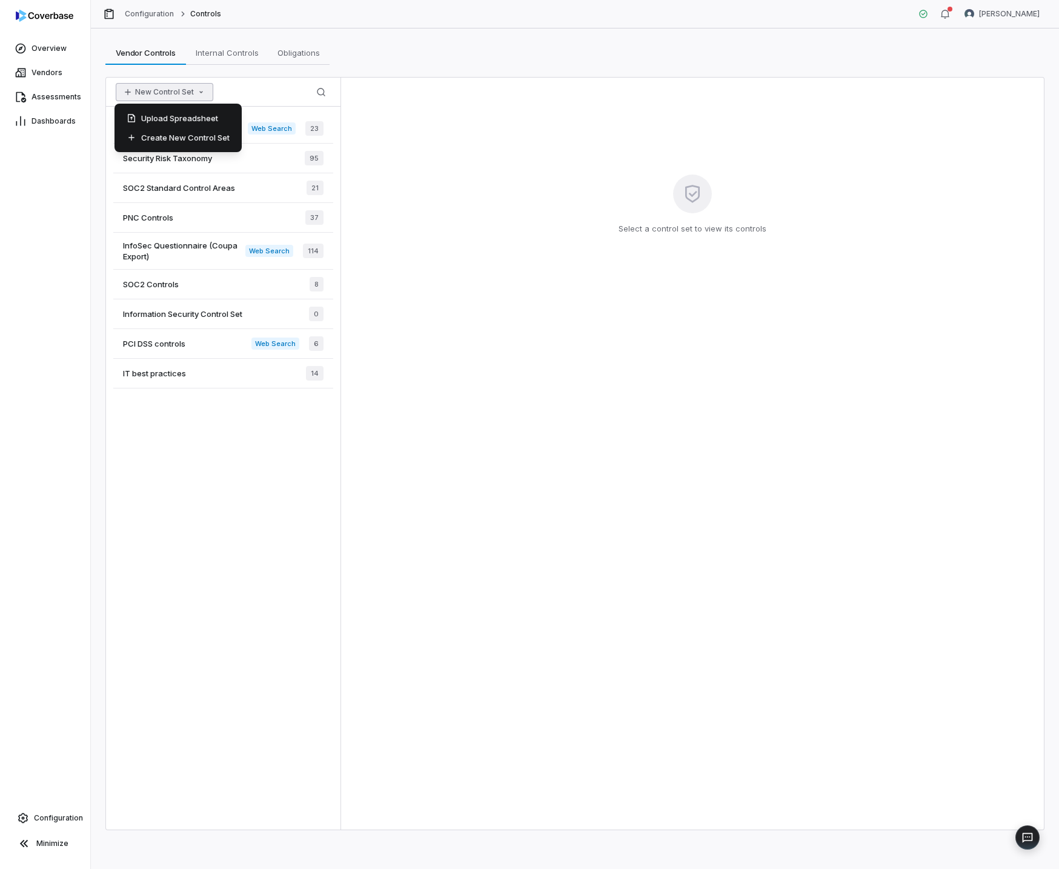
click at [199, 91] on icon "button" at bounding box center [201, 92] width 4 height 2
click at [193, 121] on div "Upload Spreadsheet" at bounding box center [178, 117] width 118 height 19
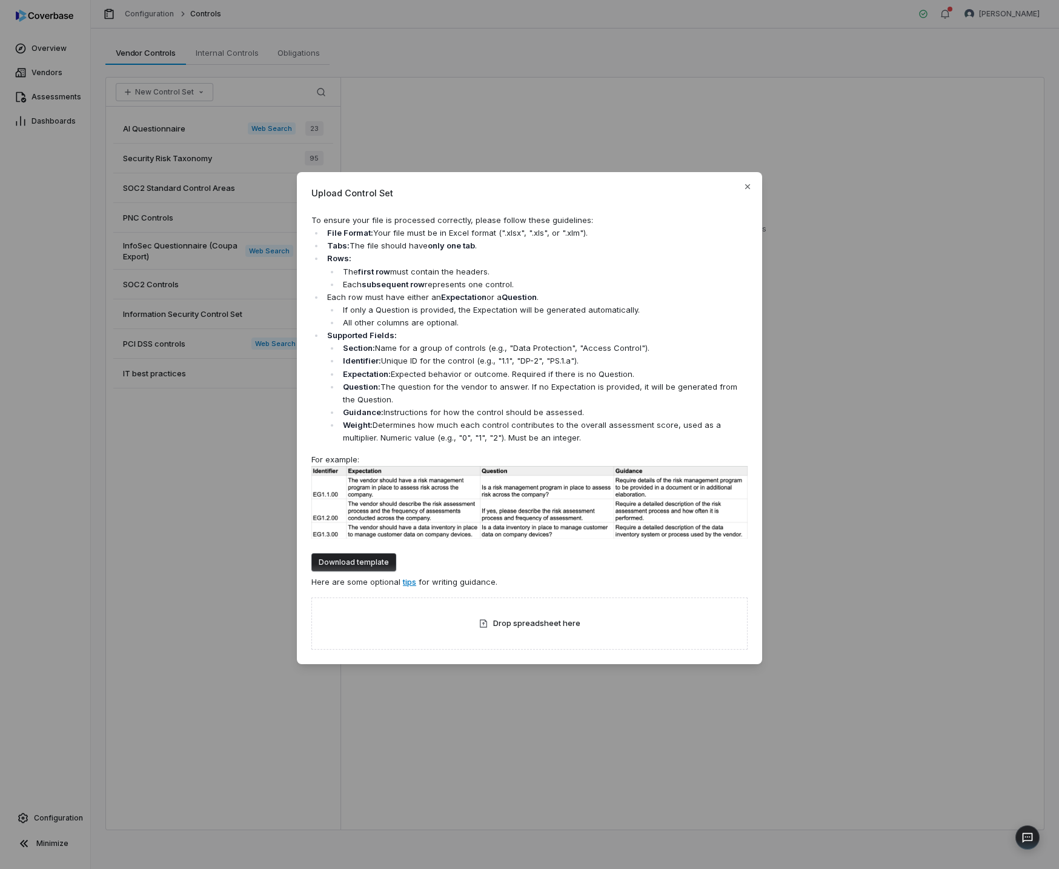
click at [350, 565] on button "Download template" at bounding box center [353, 562] width 85 height 18
click at [543, 624] on span "Drop spreadsheet here" at bounding box center [536, 623] width 87 height 12
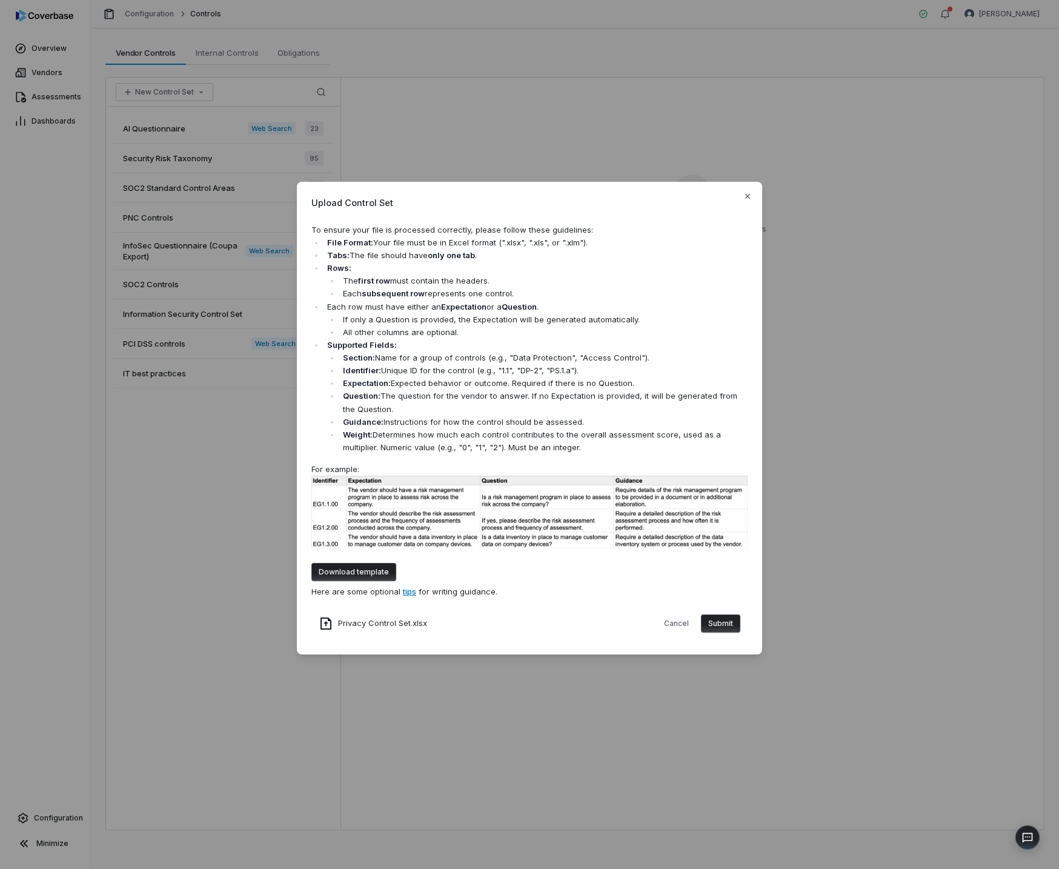
click at [721, 627] on button "Submit" at bounding box center [720, 623] width 39 height 18
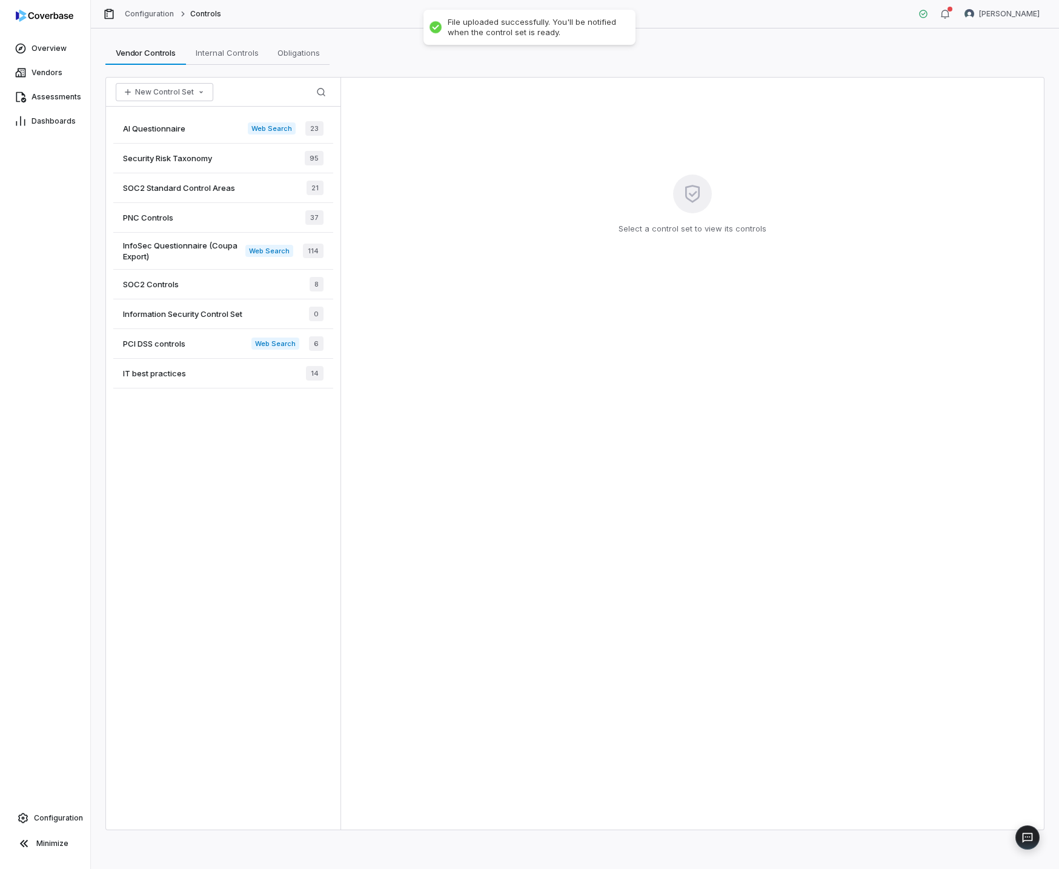
click at [200, 463] on div "AI Questionnaire Web Search 23 Security Risk Taxonomy 95 SOC2 Standard Control …" at bounding box center [223, 468] width 234 height 723
click at [145, 15] on link "Configuration" at bounding box center [150, 14] width 50 height 10
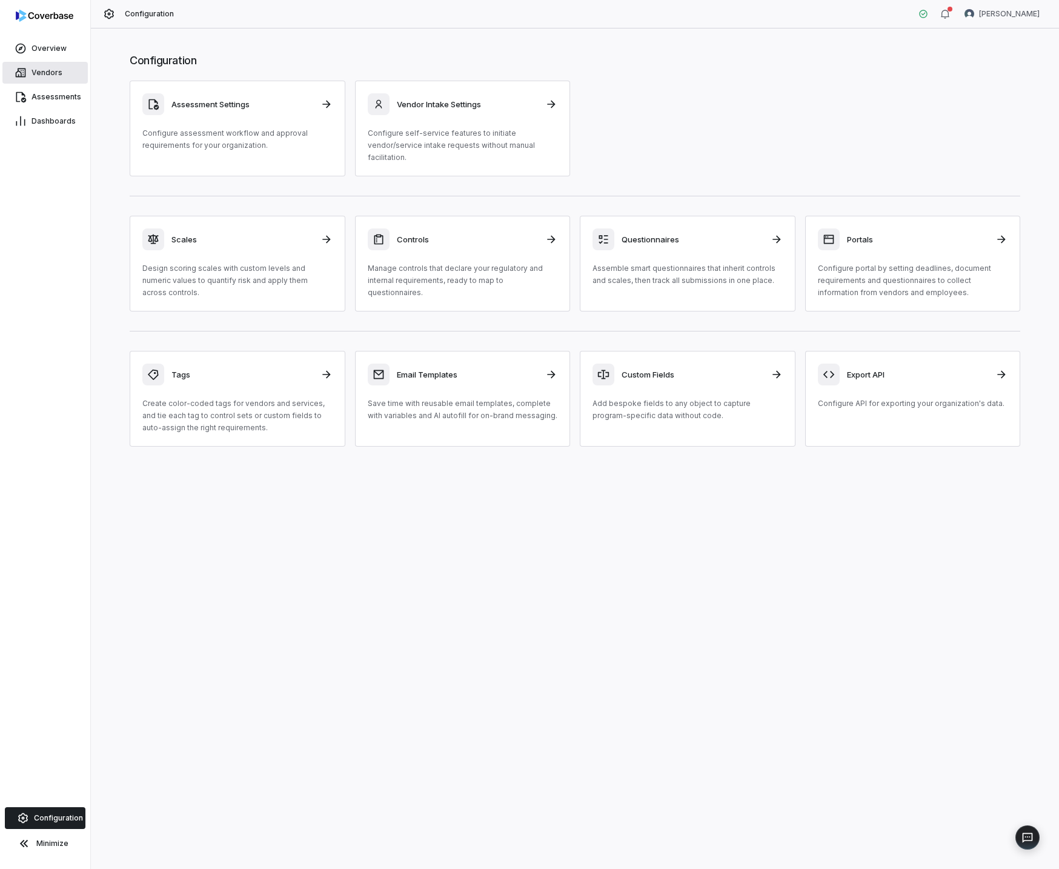
click at [37, 65] on link "Vendors" at bounding box center [44, 73] width 85 height 22
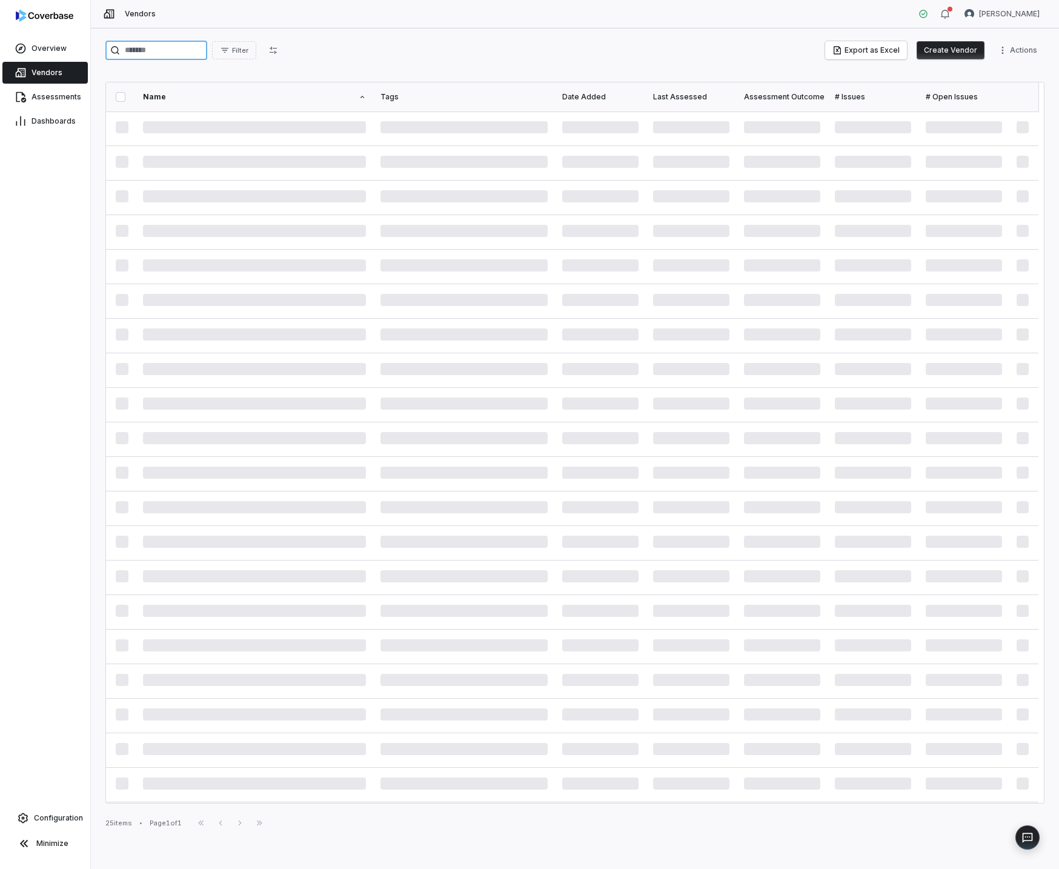
click at [136, 52] on input "search" at bounding box center [156, 50] width 102 height 19
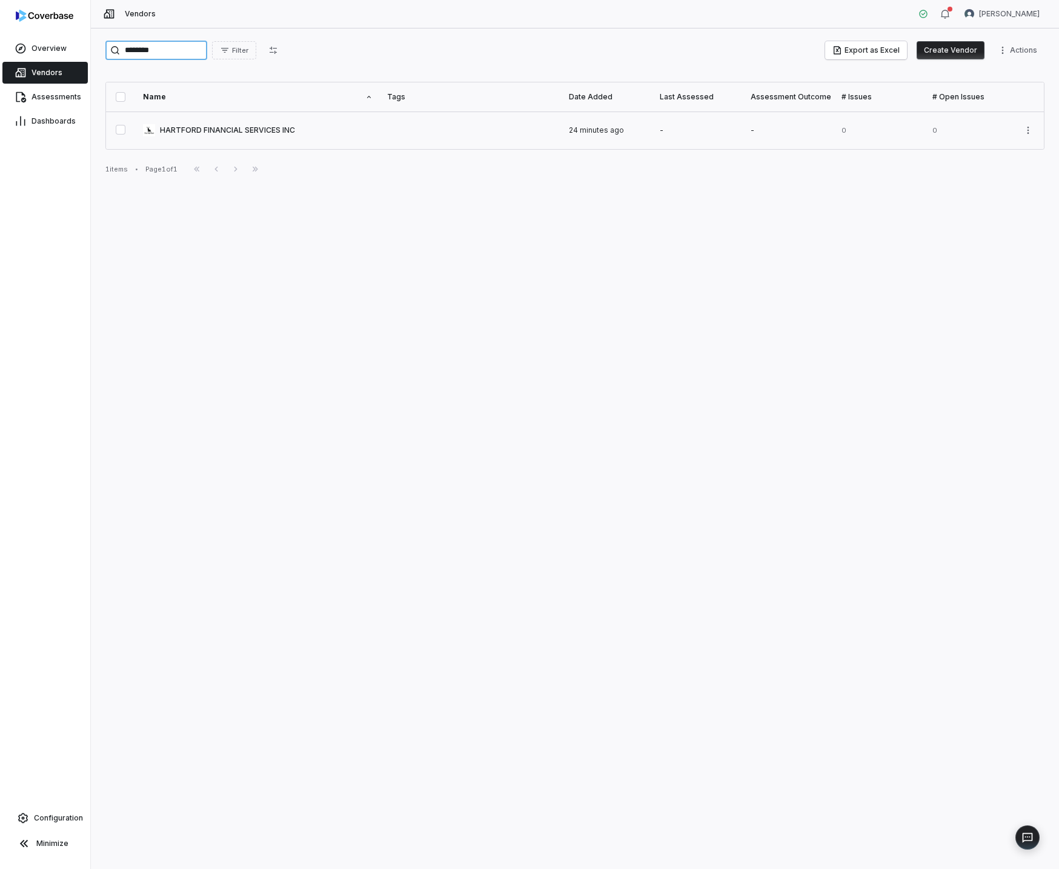
type input "********"
click at [200, 135] on link at bounding box center [258, 130] width 244 height 38
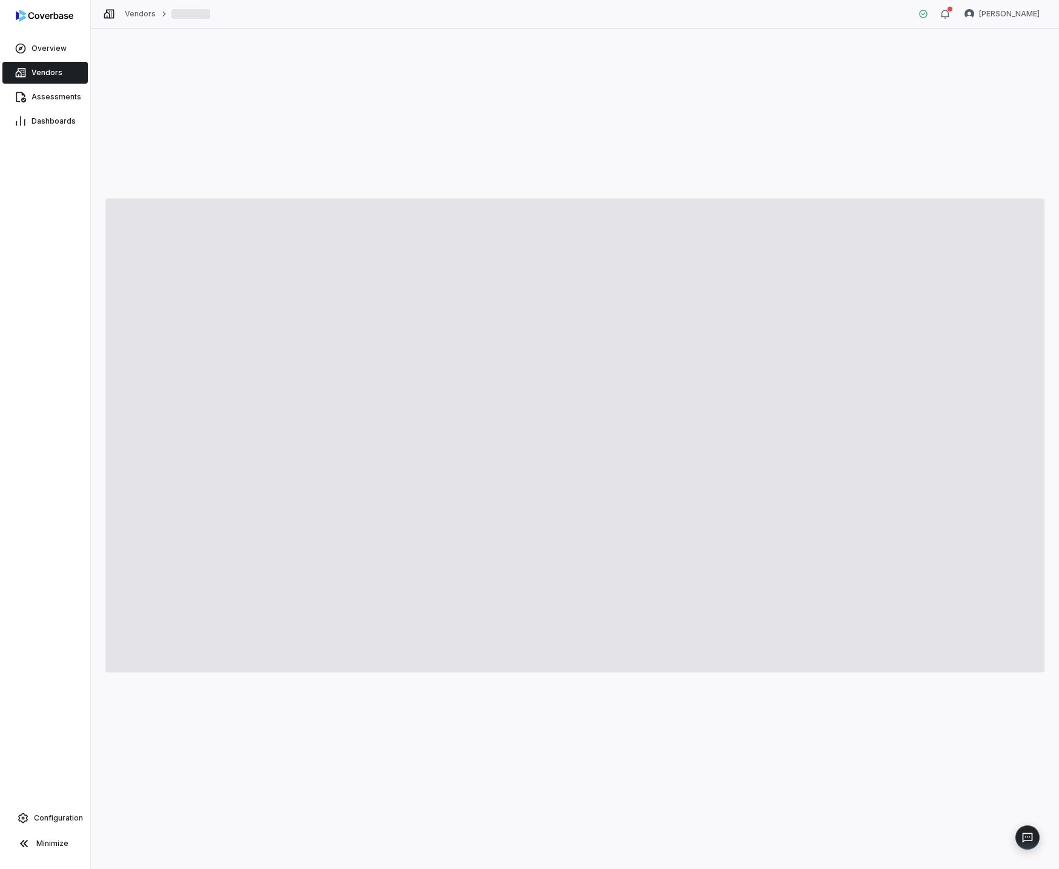
type textarea "*"
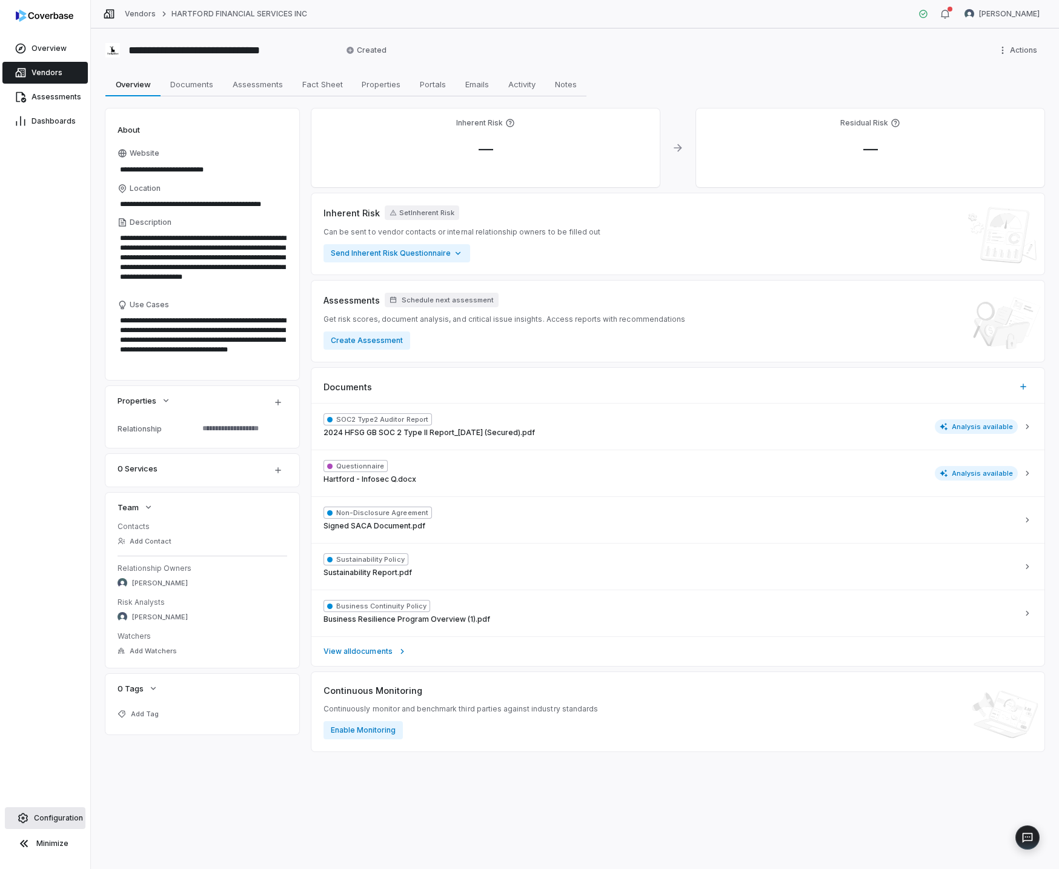
click at [64, 819] on span "Configuration" at bounding box center [58, 818] width 49 height 10
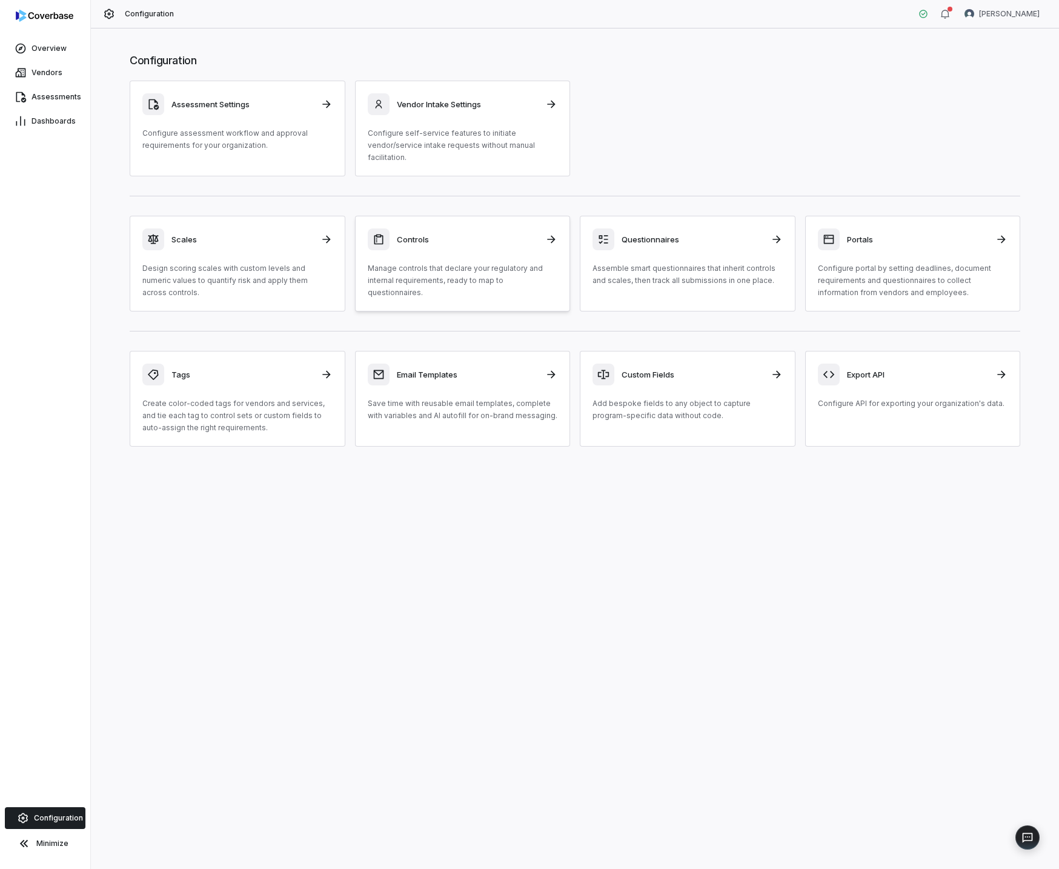
click at [462, 267] on p "Manage controls that declare your regulatory and internal requirements, ready t…" at bounding box center [463, 280] width 190 height 36
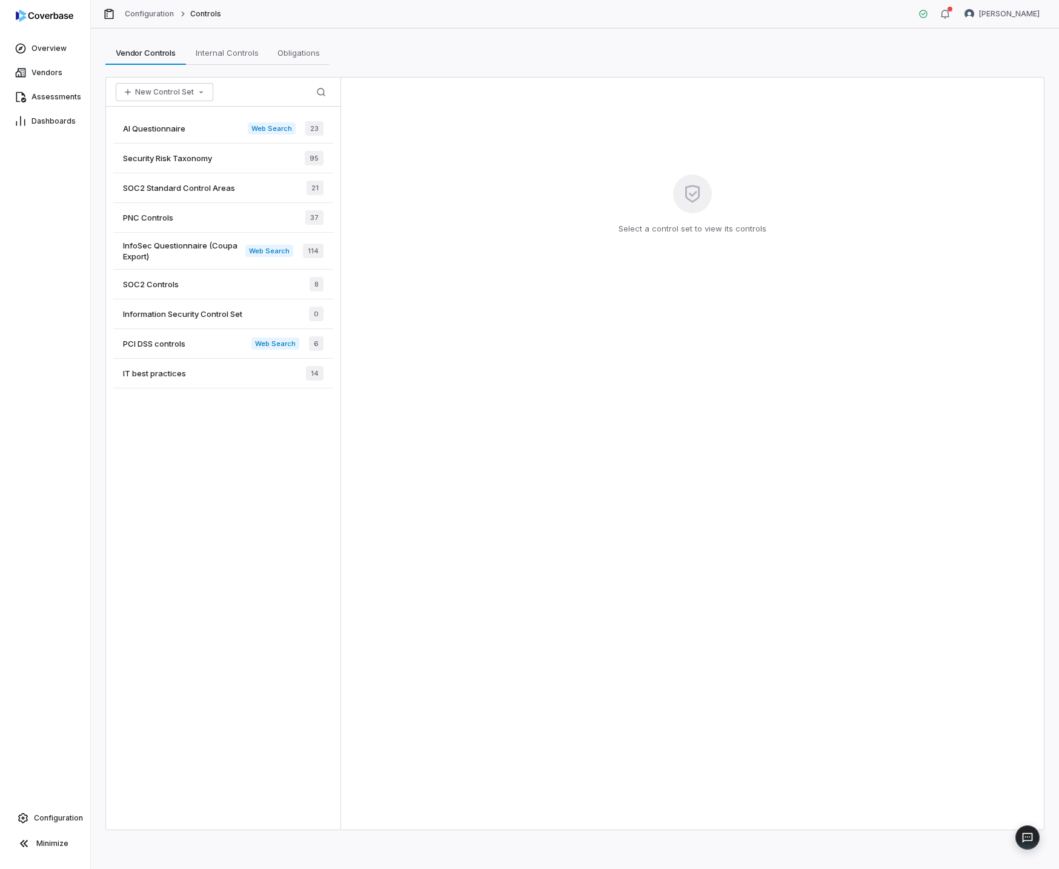
click at [206, 438] on div "AI Questionnaire Web Search 23 Security Risk Taxonomy 95 SOC2 Standard Control …" at bounding box center [223, 468] width 234 height 723
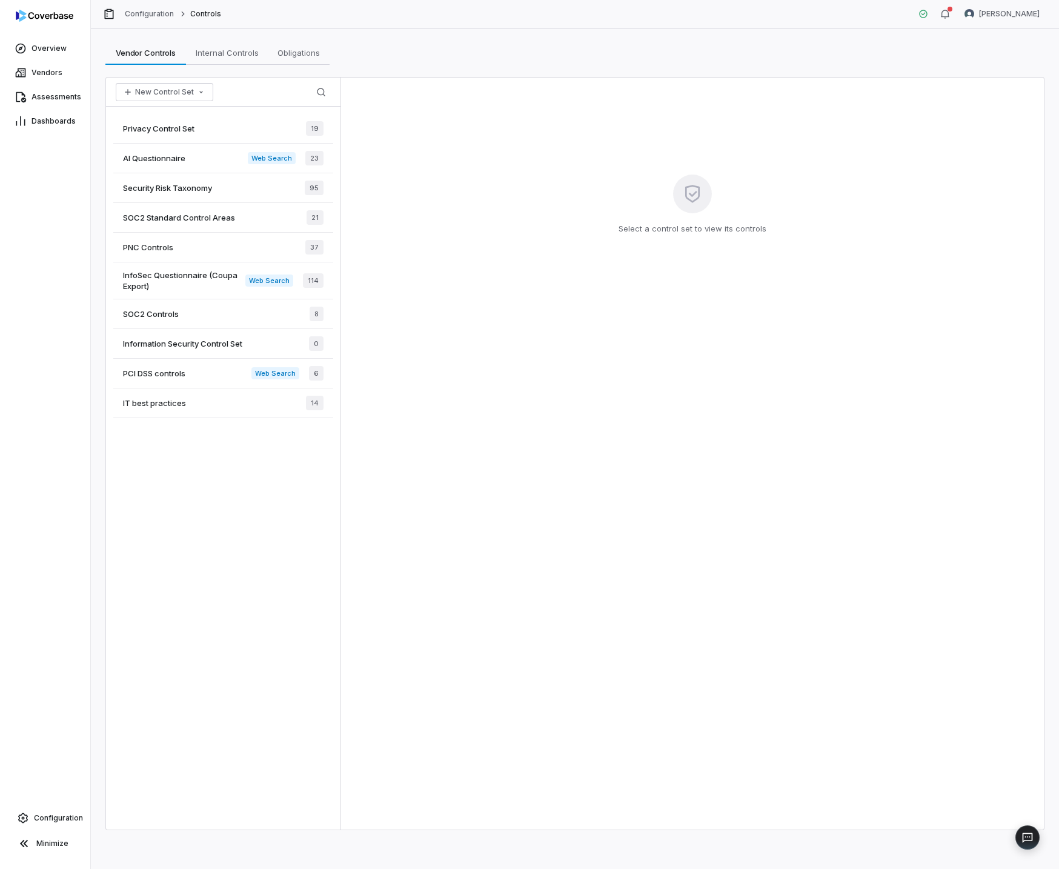
click at [174, 126] on span "Privacy Control Set" at bounding box center [158, 128] width 71 height 11
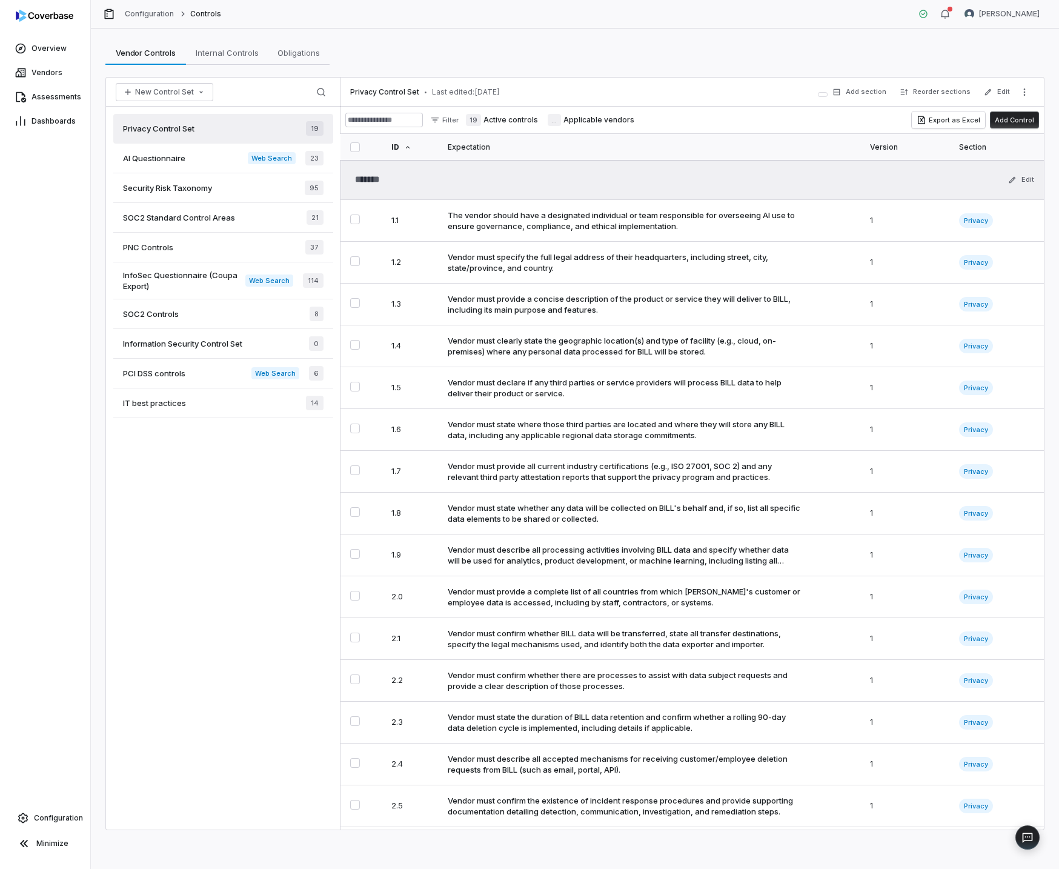
type textarea "*"
click at [41, 79] on link "Vendors" at bounding box center [44, 73] width 85 height 22
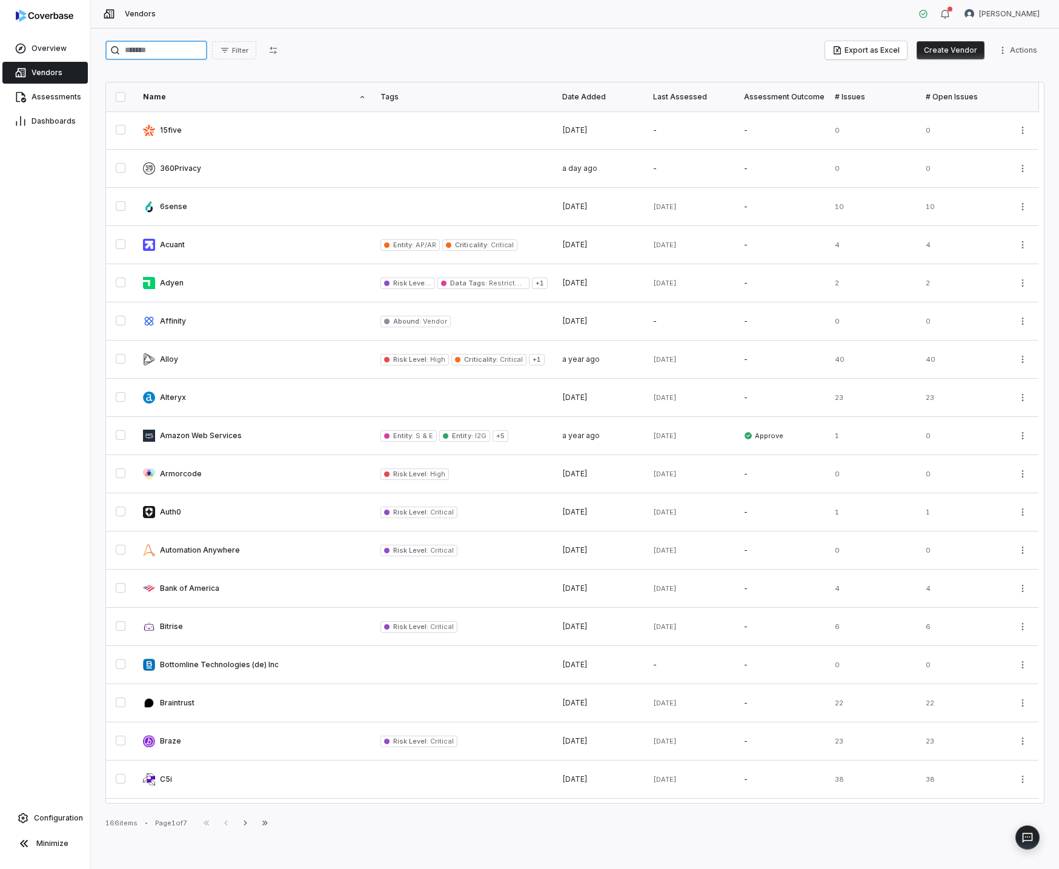
click at [157, 51] on input "search" at bounding box center [156, 50] width 102 height 19
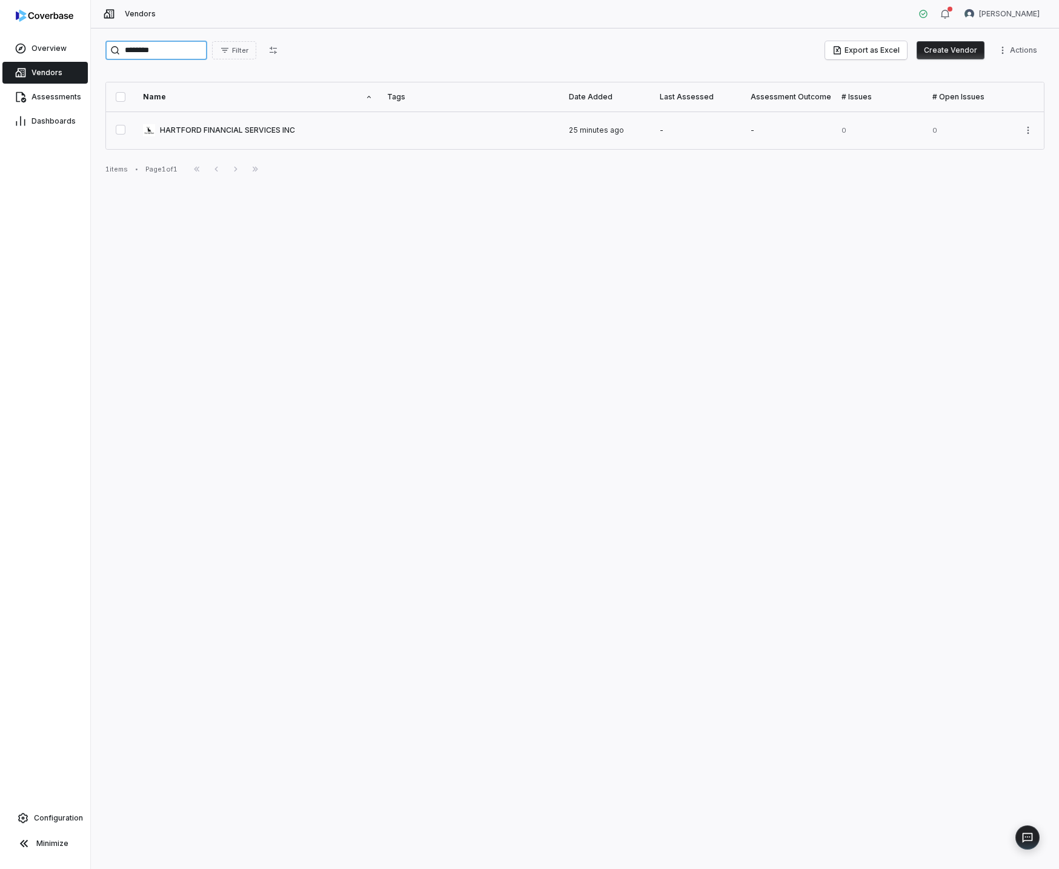
type input "********"
click at [215, 135] on link at bounding box center [258, 130] width 244 height 38
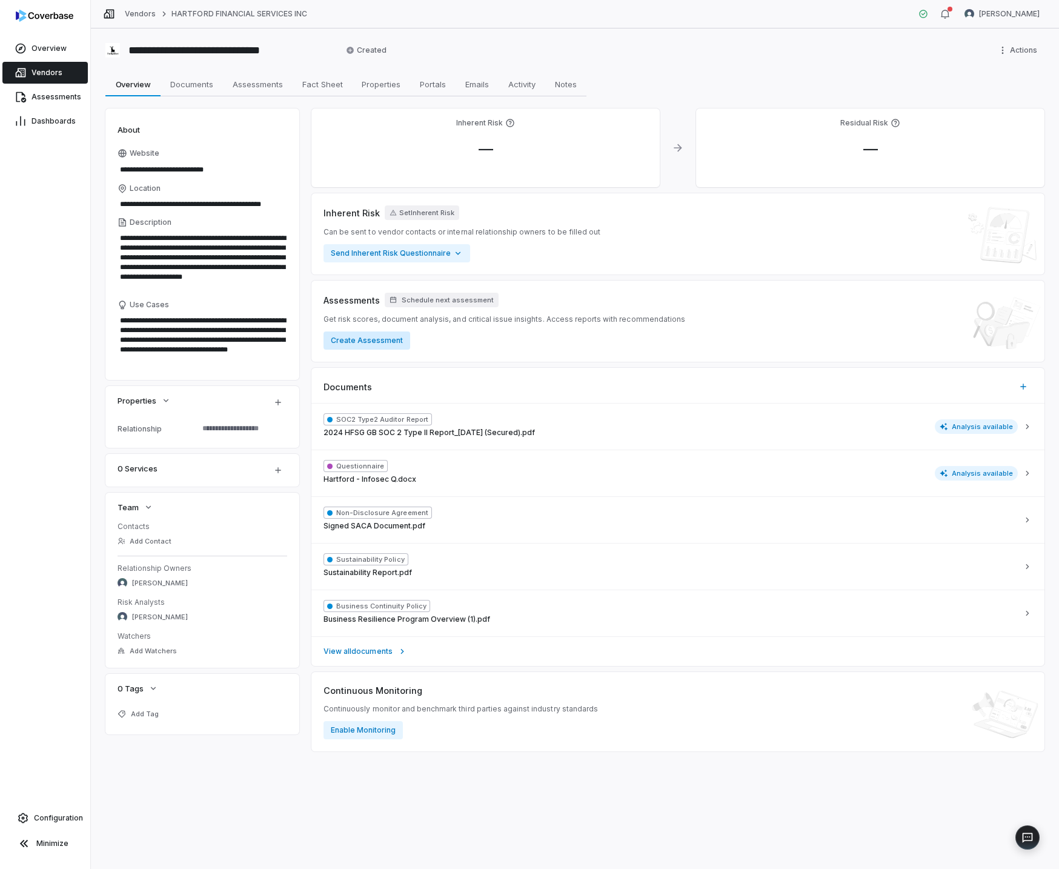
click at [365, 344] on button "Create Assessment" at bounding box center [367, 340] width 87 height 18
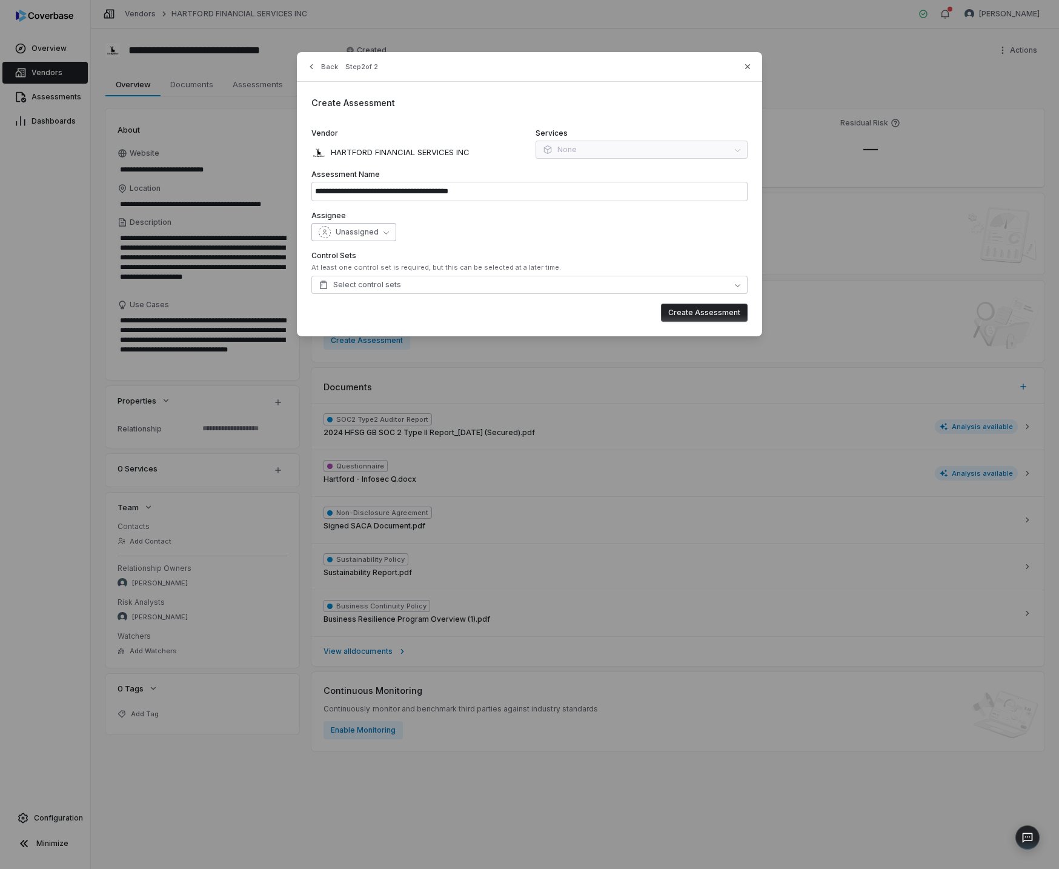
click at [364, 236] on span "Unassigned" at bounding box center [357, 232] width 43 height 10
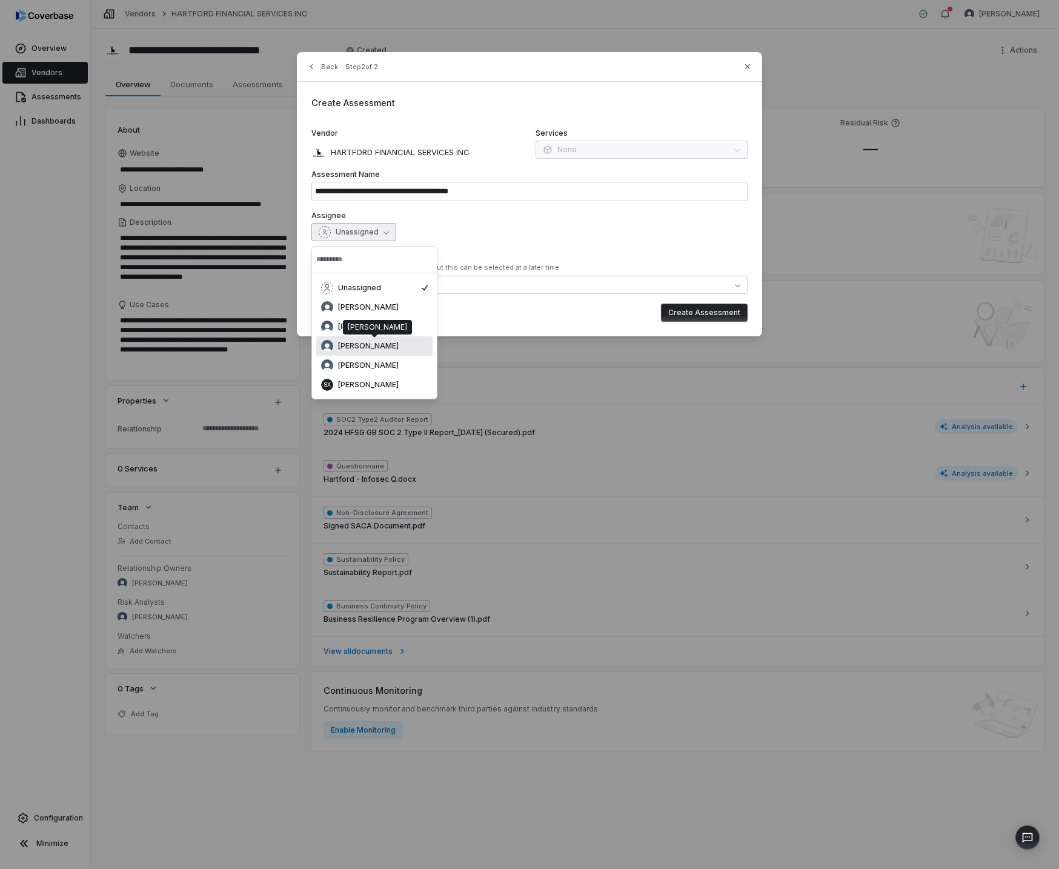
click at [384, 348] on span "[PERSON_NAME]" at bounding box center [368, 346] width 61 height 10
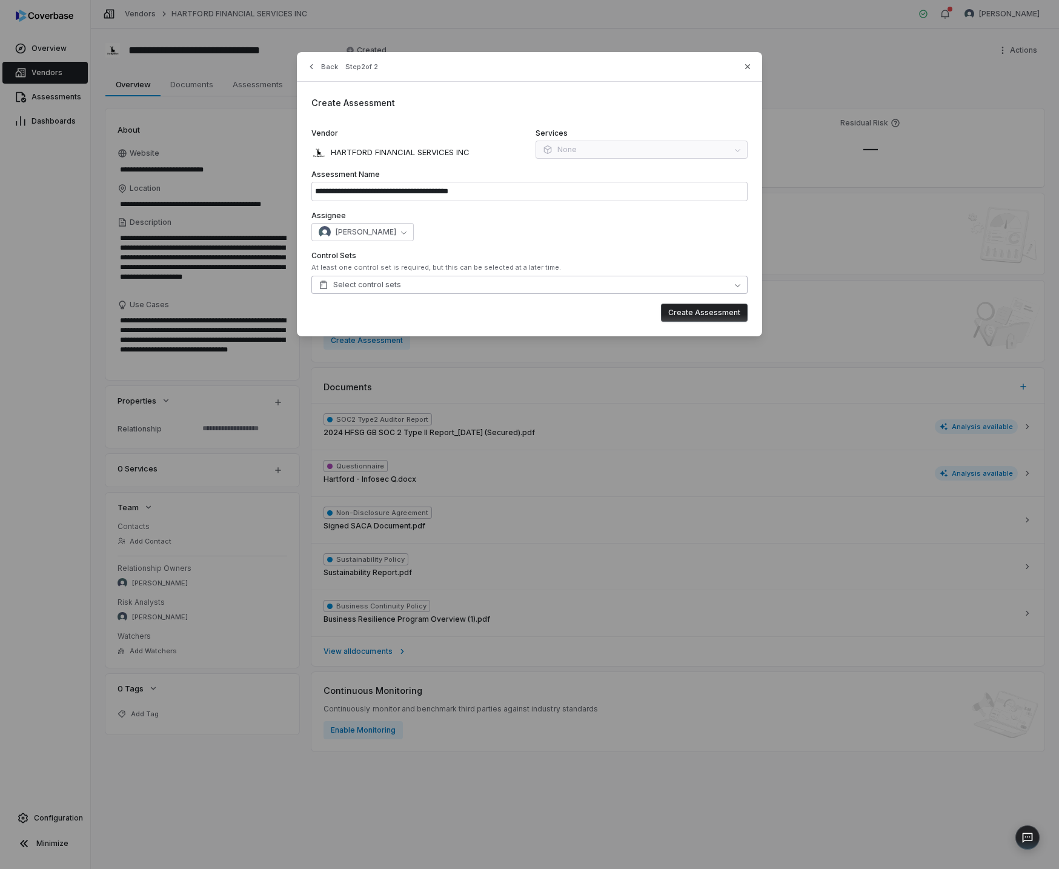
click at [361, 286] on span "Select control sets" at bounding box center [360, 285] width 82 height 10
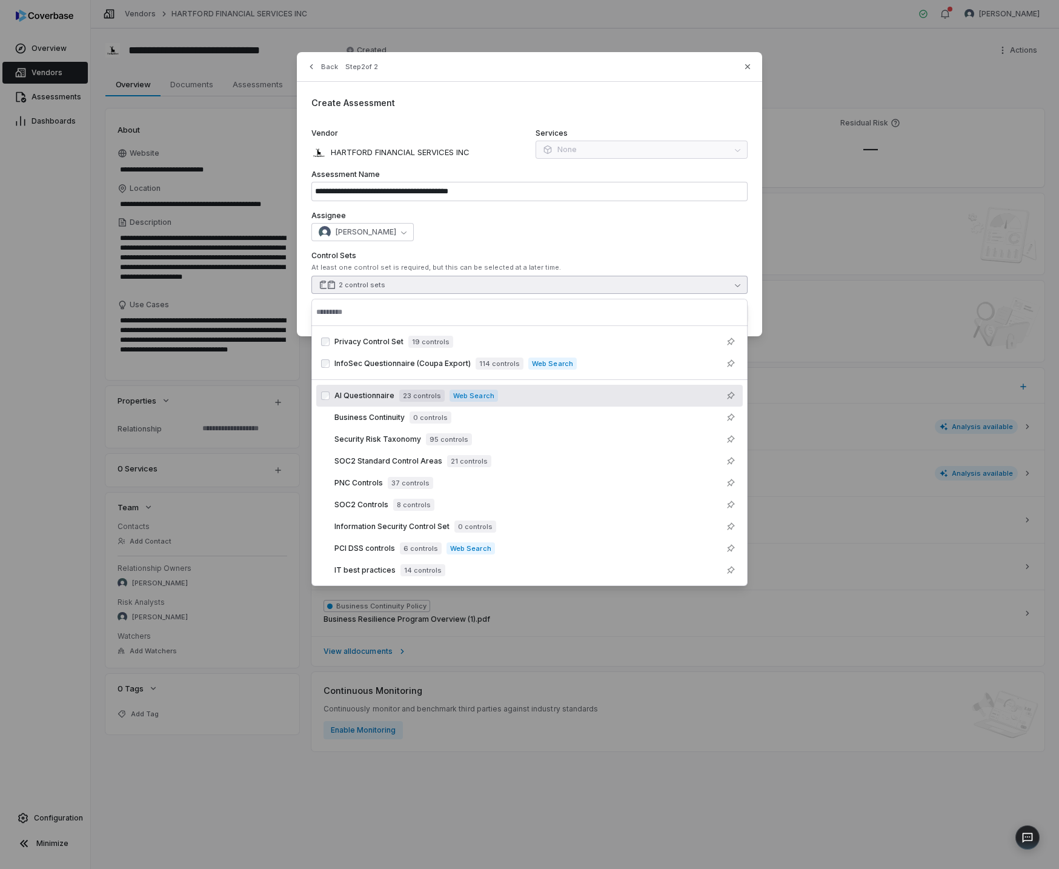
type textarea "*"
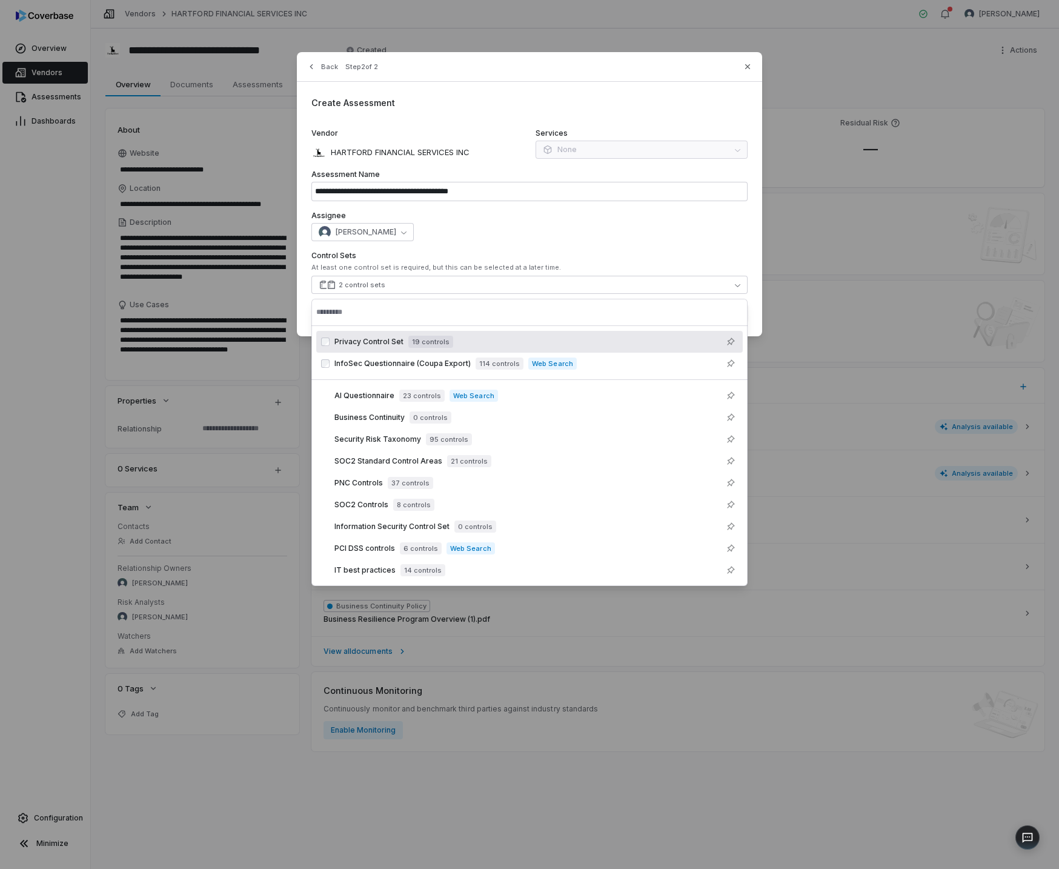
click at [700, 221] on div "Assignee Daniel Aranibar" at bounding box center [529, 226] width 436 height 30
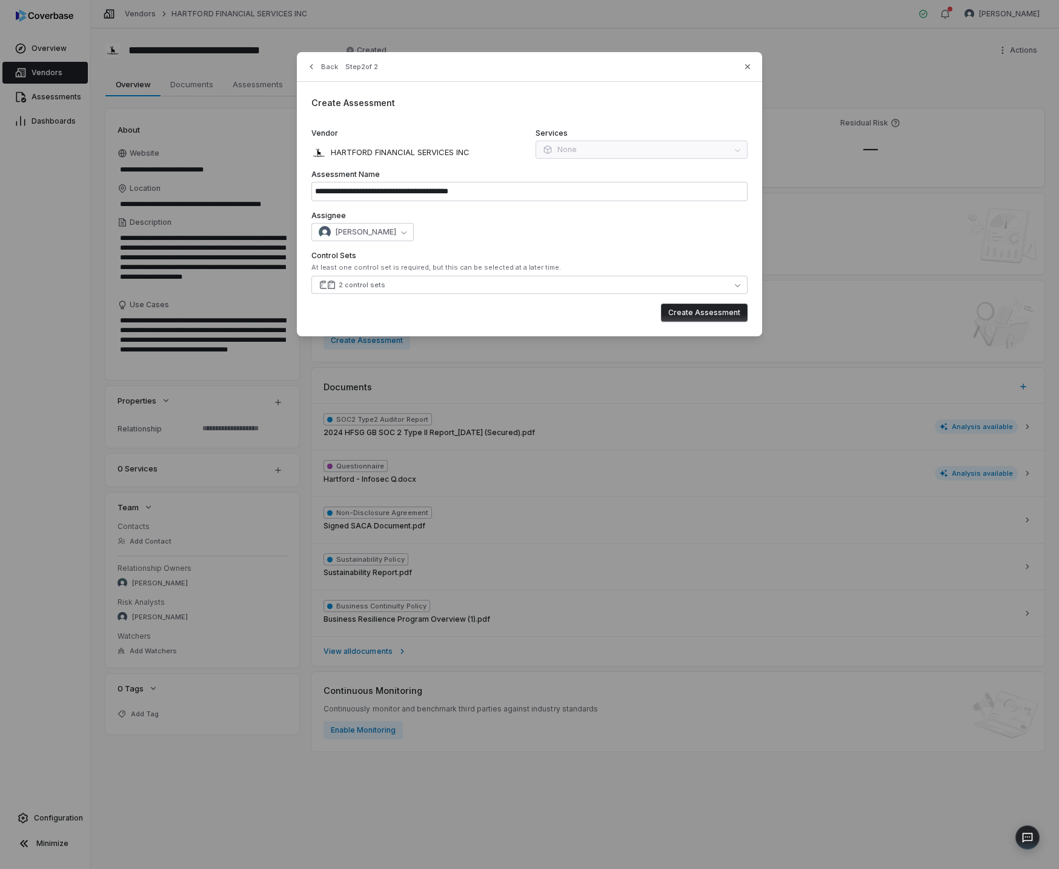
click at [695, 313] on button "Create Assessment" at bounding box center [704, 313] width 87 height 18
type input "**********"
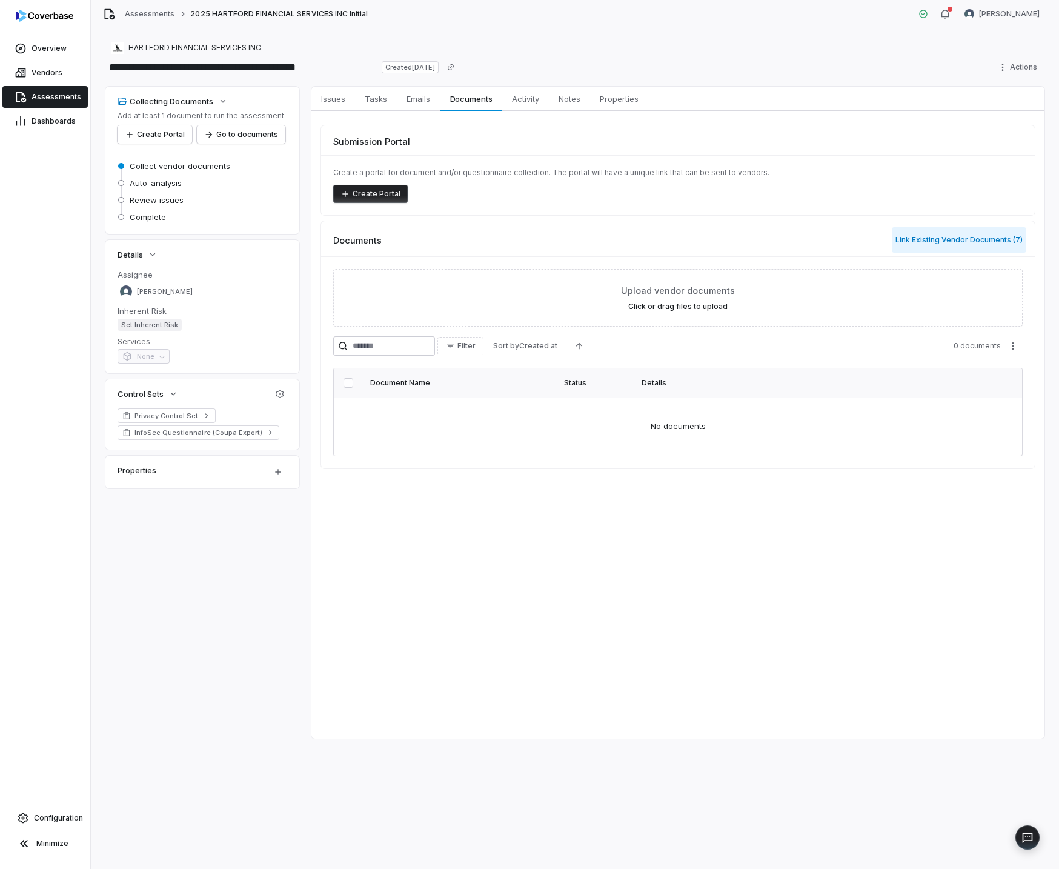
click at [912, 242] on button "Link Existing Vendor Documents ( 7 )" at bounding box center [959, 239] width 135 height 25
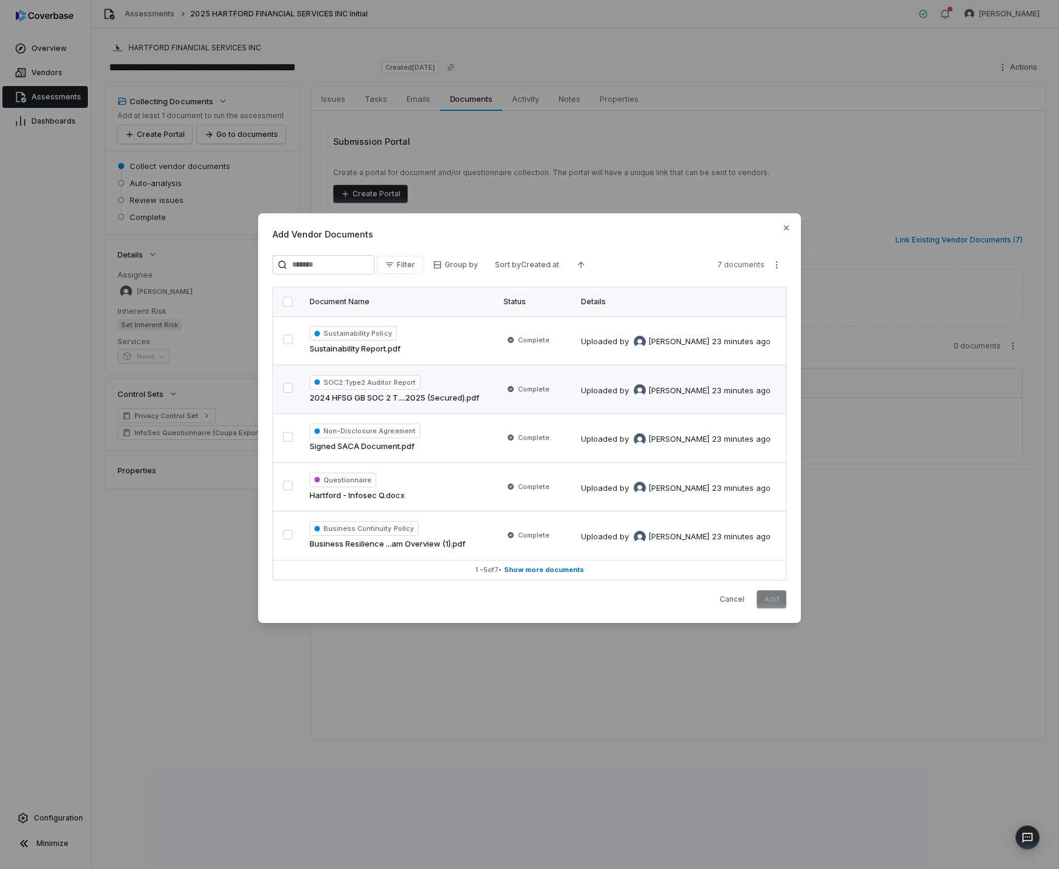
click at [287, 390] on button "button" at bounding box center [288, 388] width 10 height 10
click at [290, 483] on button "button" at bounding box center [288, 485] width 10 height 10
click at [283, 531] on button "button" at bounding box center [288, 535] width 10 height 10
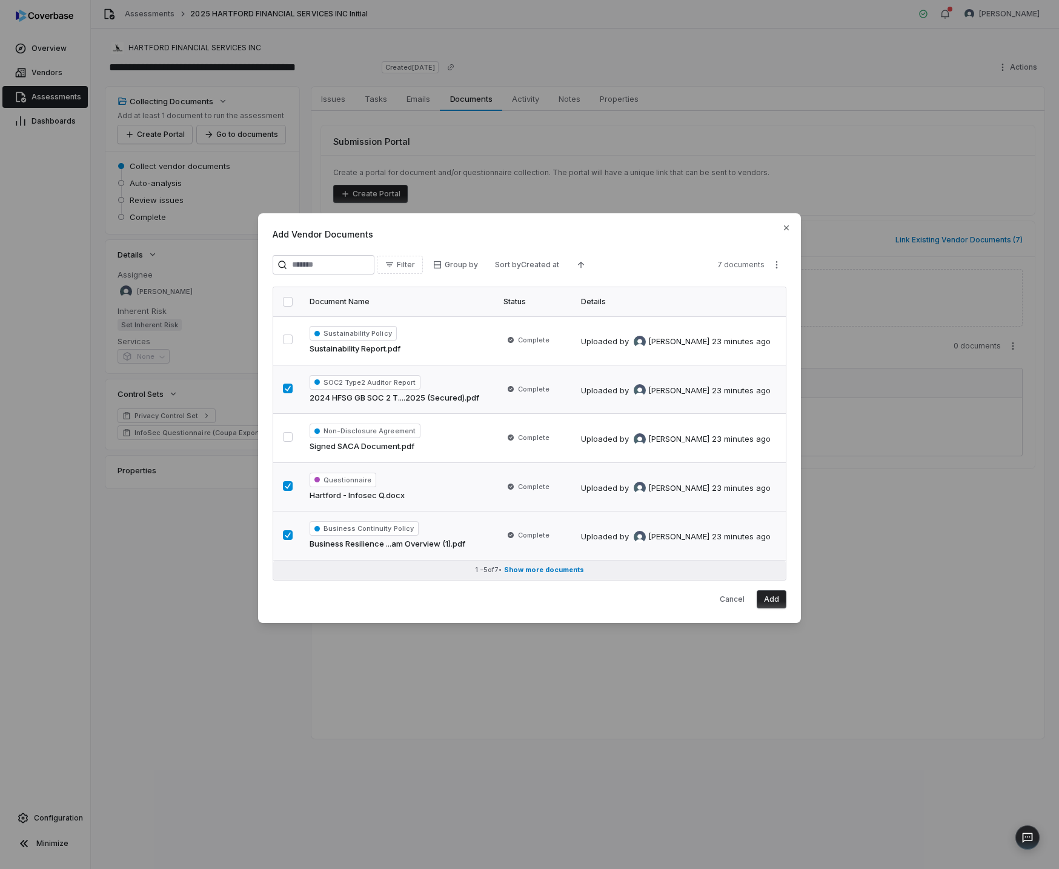
click at [547, 568] on span "Show more documents" at bounding box center [544, 569] width 80 height 9
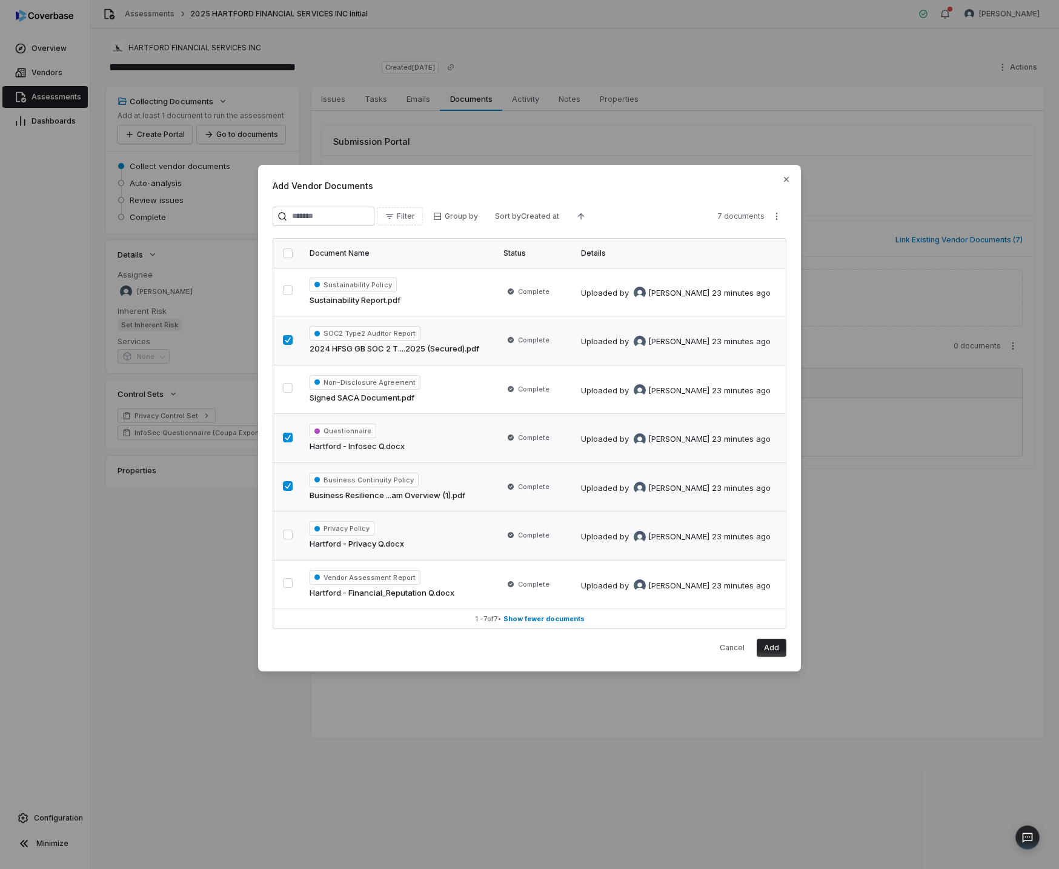
click at [291, 535] on button "button" at bounding box center [288, 535] width 10 height 10
click at [293, 580] on button "button" at bounding box center [288, 583] width 10 height 10
click at [776, 651] on button "Add" at bounding box center [772, 648] width 30 height 18
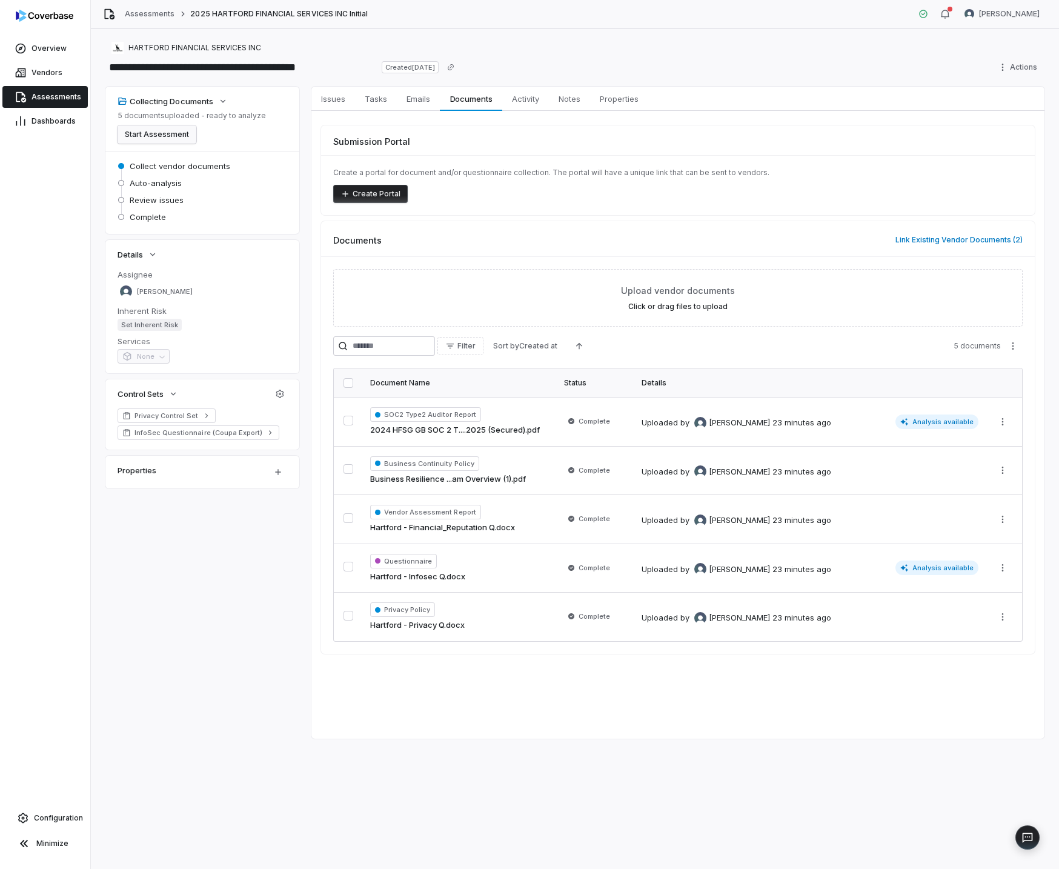
click at [145, 134] on button "Start Assessment" at bounding box center [157, 134] width 79 height 18
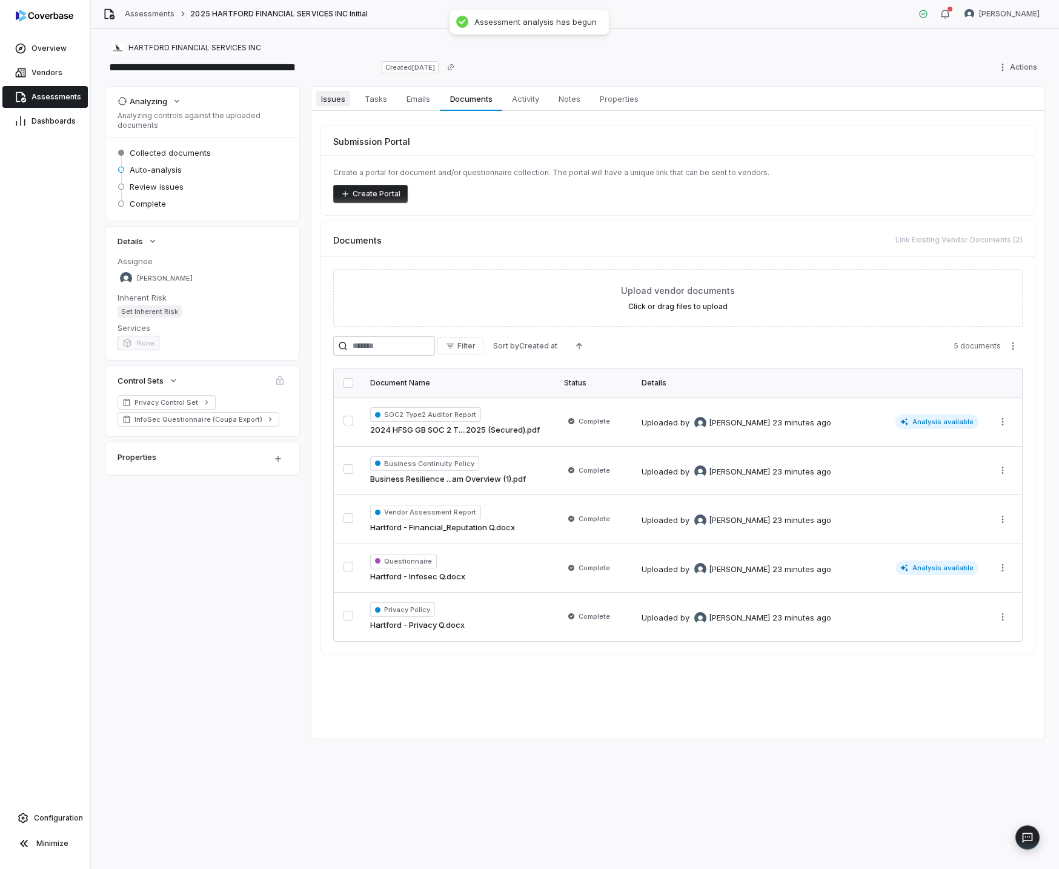
click at [333, 101] on span "Issues" at bounding box center [333, 99] width 34 height 16
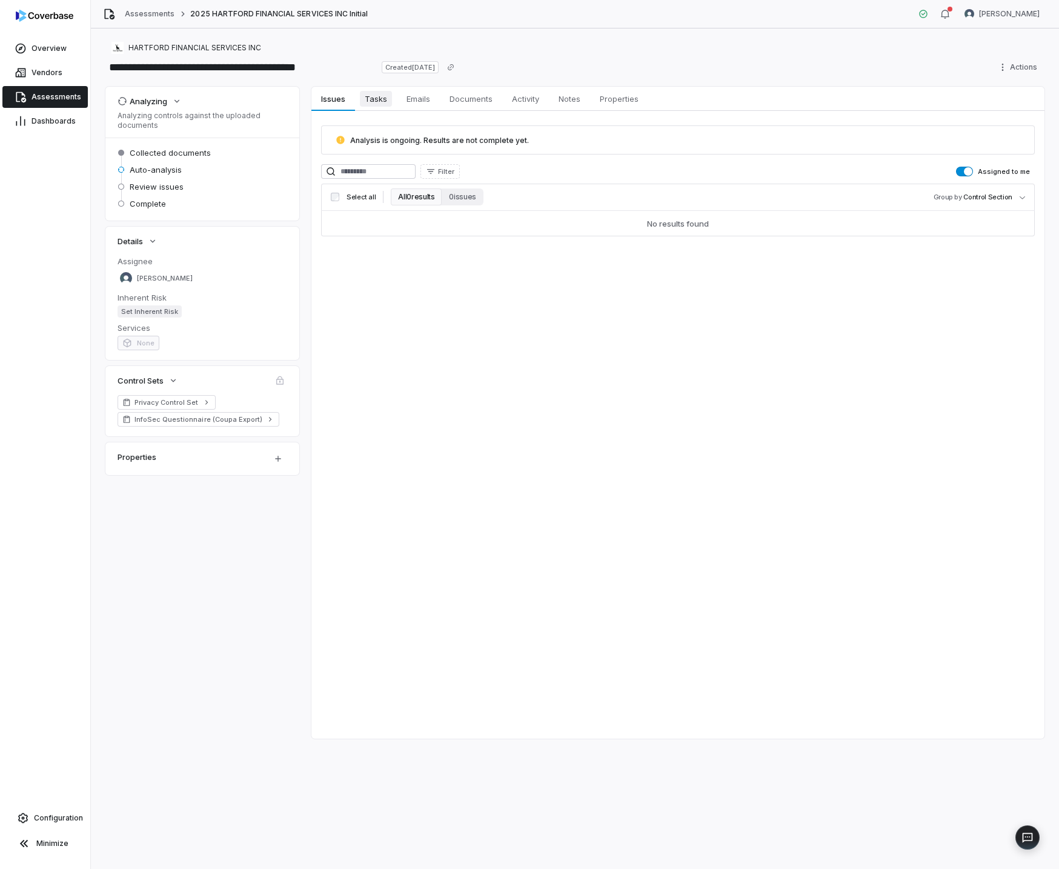
click at [374, 102] on span "Tasks" at bounding box center [376, 99] width 32 height 16
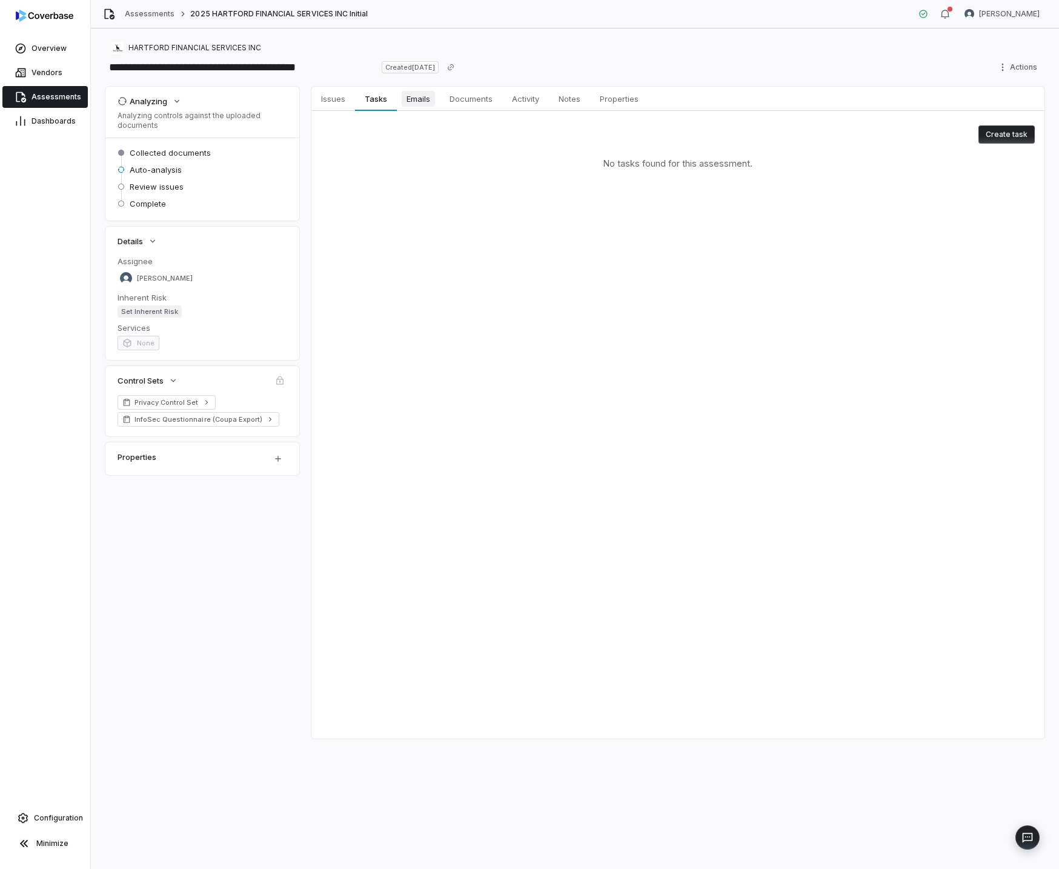
click at [399, 100] on link "Emails Emails" at bounding box center [418, 99] width 43 height 24
click at [483, 98] on span "Documents" at bounding box center [471, 99] width 53 height 16
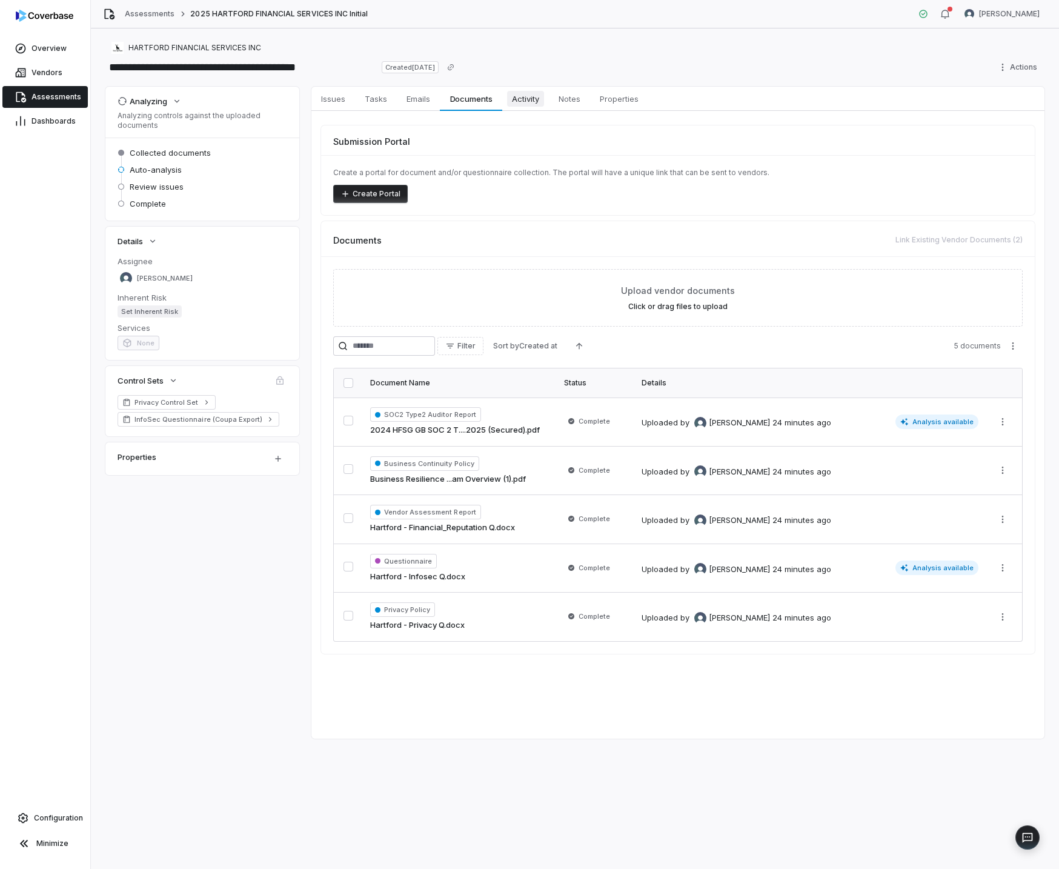
click at [533, 102] on span "Activity" at bounding box center [525, 99] width 37 height 16
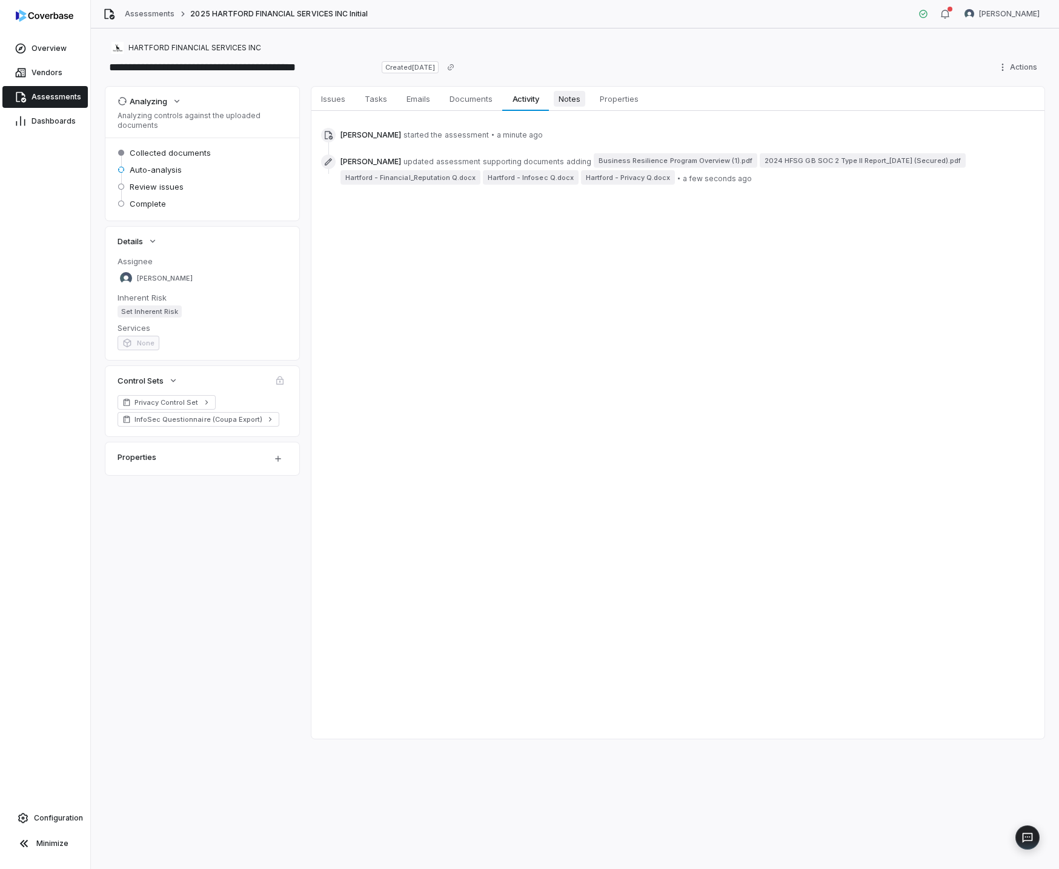
click at [564, 103] on span "Notes" at bounding box center [570, 99] width 32 height 16
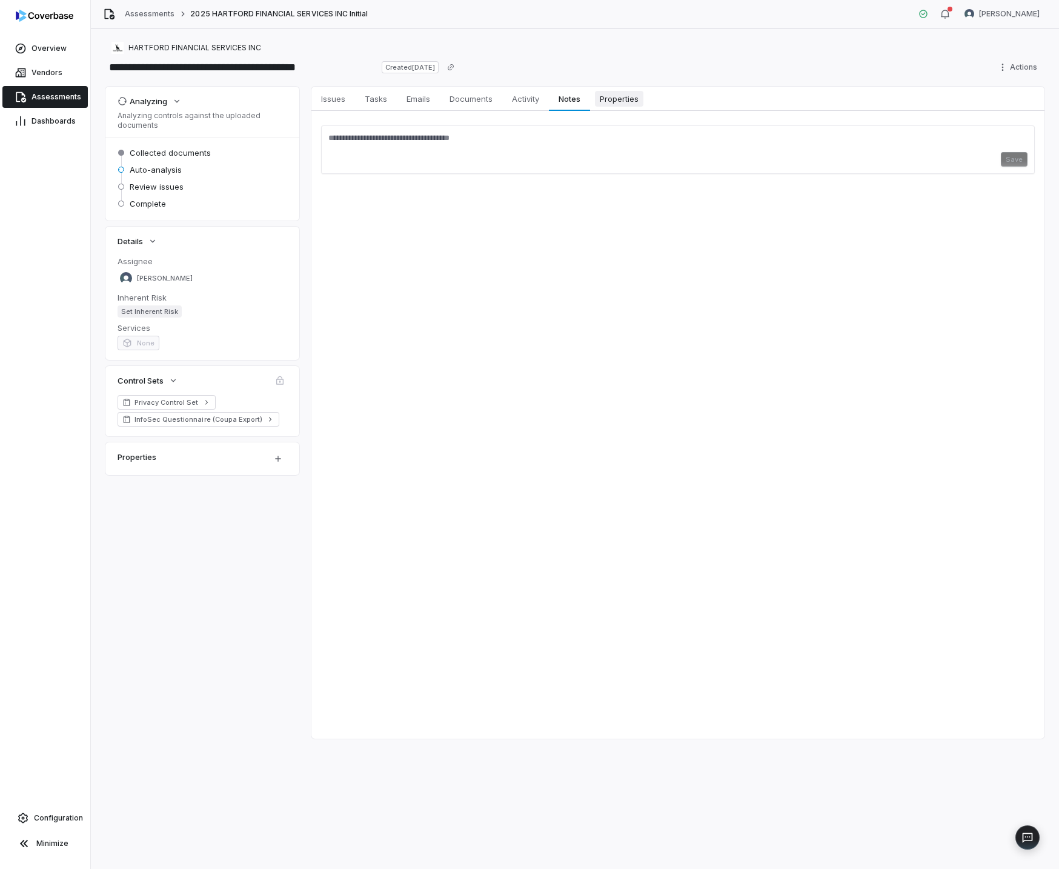
click at [603, 100] on span "Properties" at bounding box center [619, 99] width 48 height 16
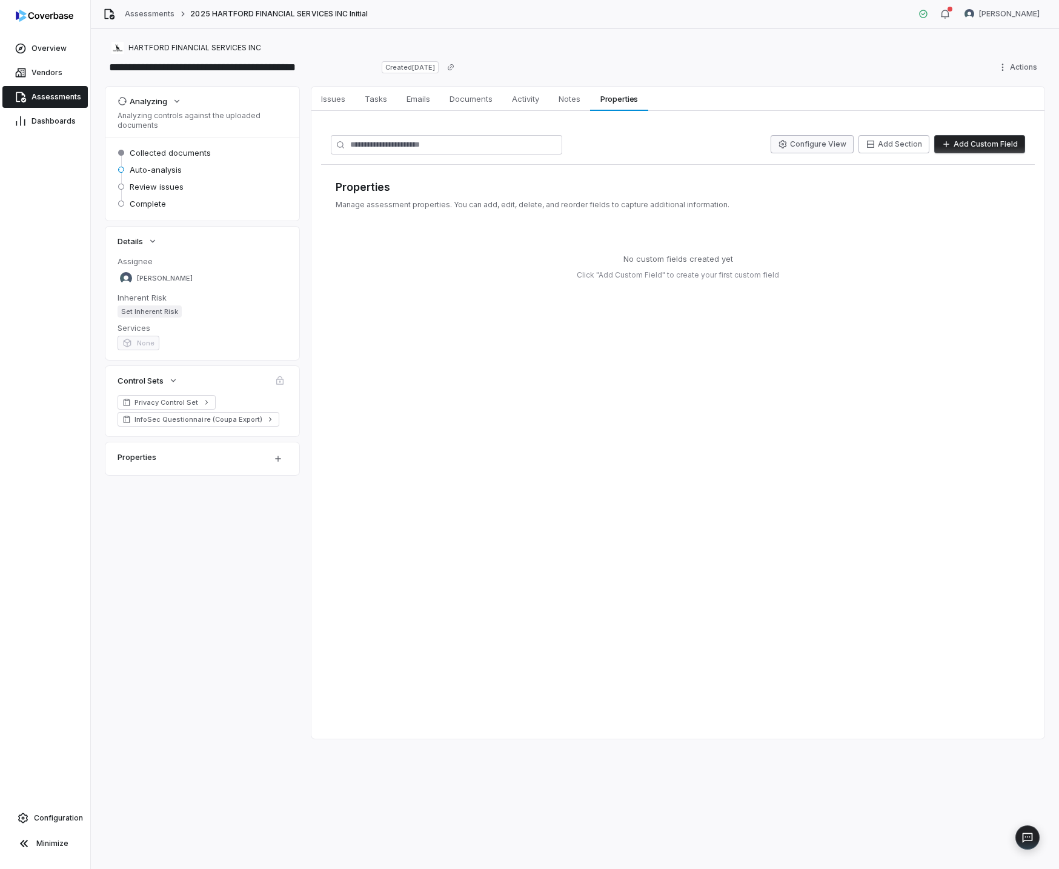
click at [835, 142] on button "Configure View" at bounding box center [812, 144] width 83 height 18
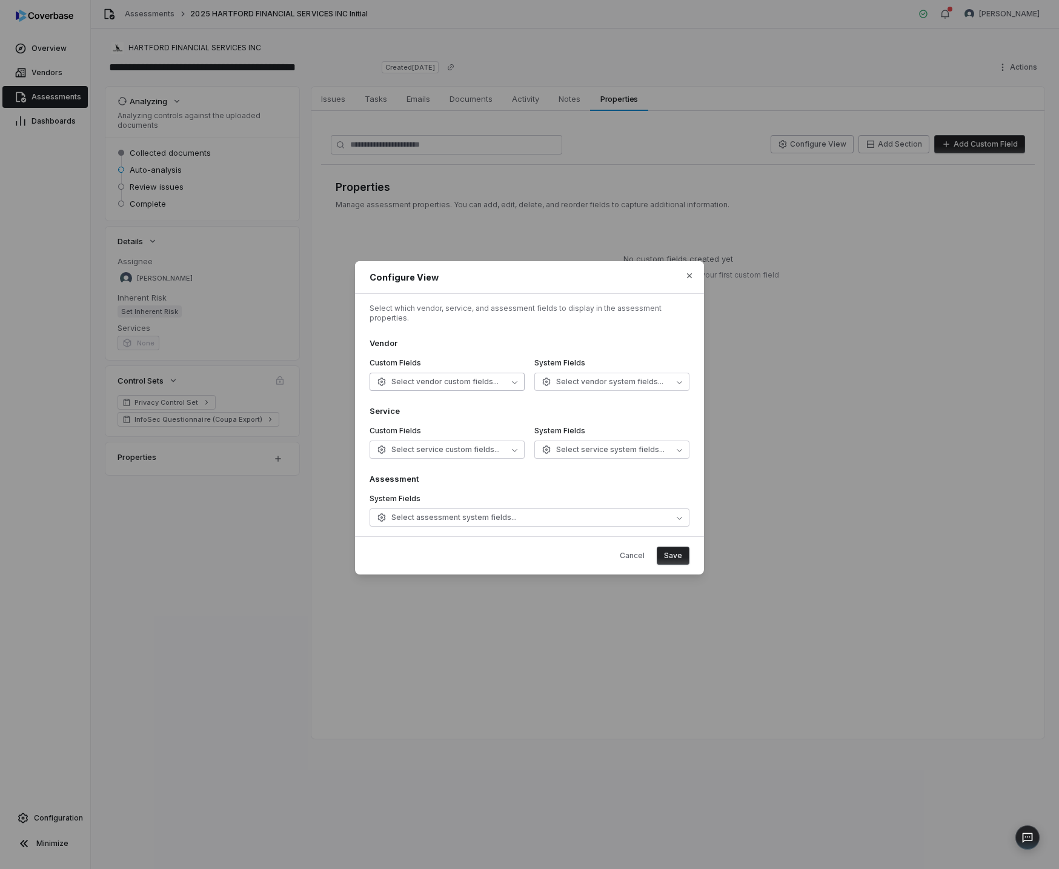
click at [510, 379] on button "Select vendor custom fields..." at bounding box center [447, 382] width 155 height 18
click at [511, 378] on button "Select vendor custom fields..." at bounding box center [447, 382] width 155 height 18
click at [607, 377] on span "Select vendor system fields..." at bounding box center [603, 382] width 122 height 10
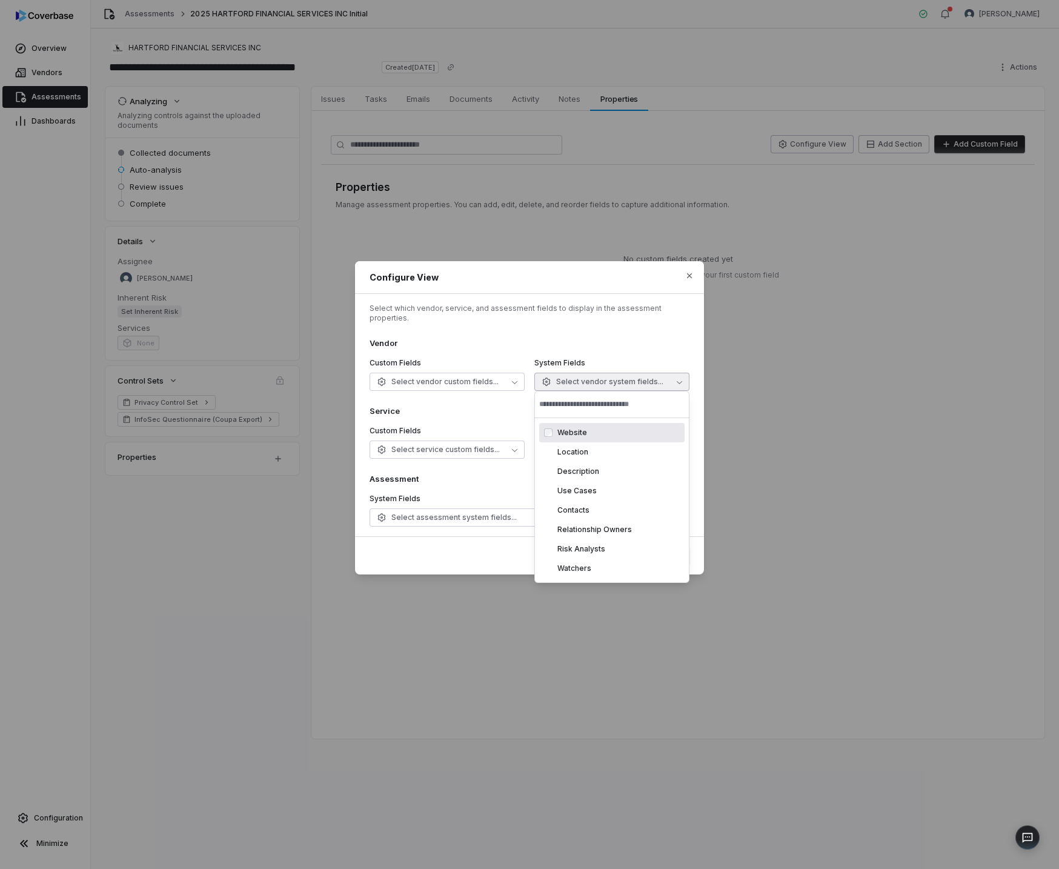
click at [677, 379] on icon "button" at bounding box center [679, 381] width 5 height 5
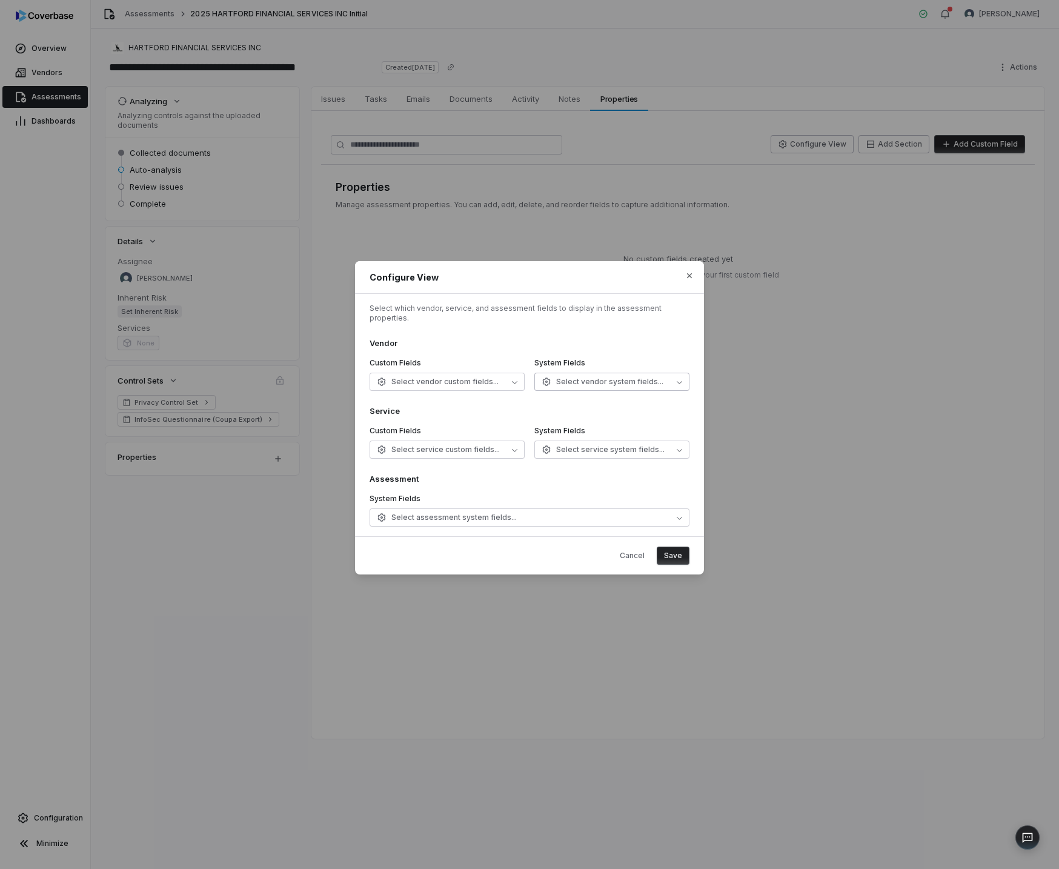
click at [675, 376] on button "Select vendor system fields..." at bounding box center [611, 382] width 155 height 18
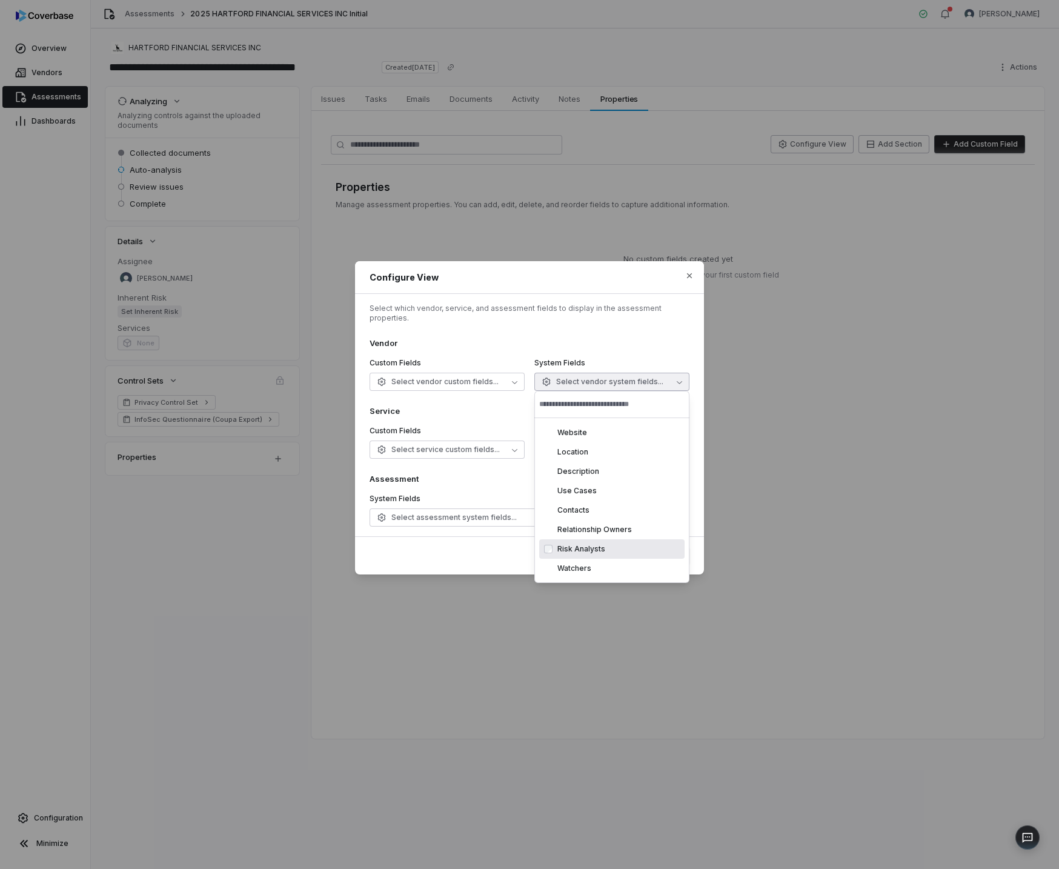
click at [503, 554] on div "Cancel Save" at bounding box center [530, 556] width 320 height 18
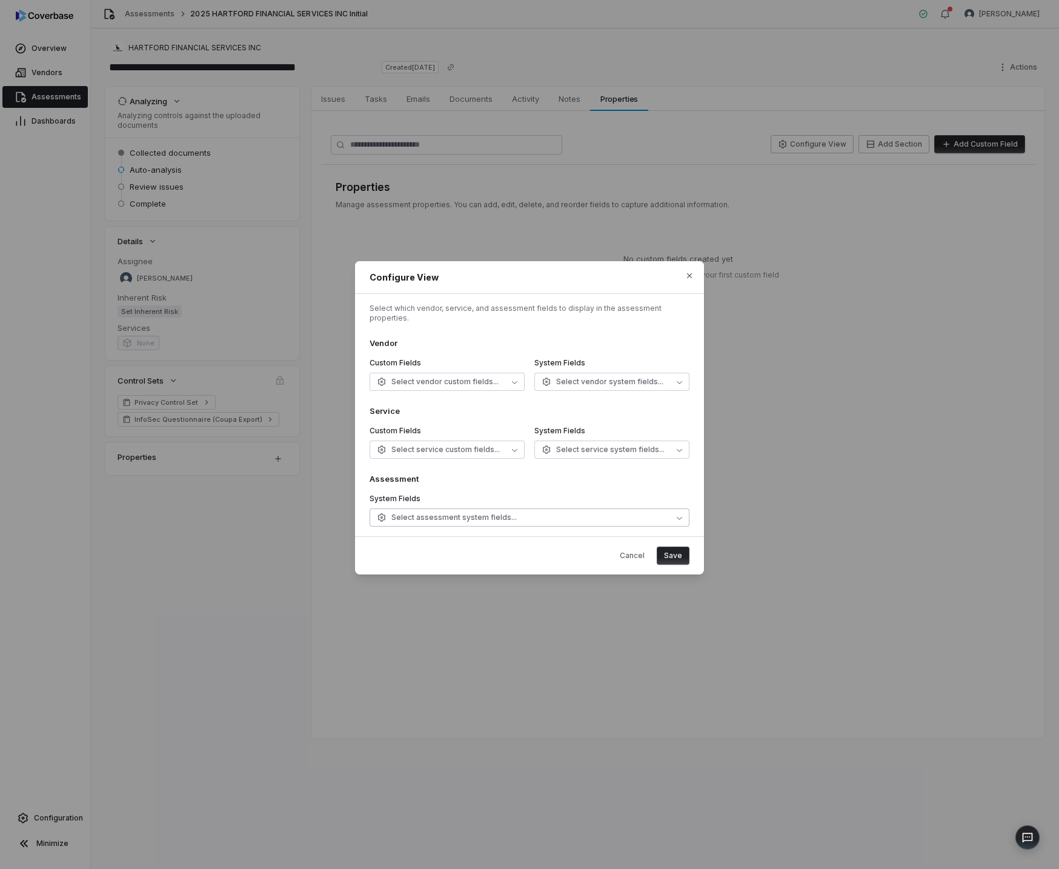
click at [494, 517] on span "Select assessment system fields..." at bounding box center [447, 518] width 140 height 10
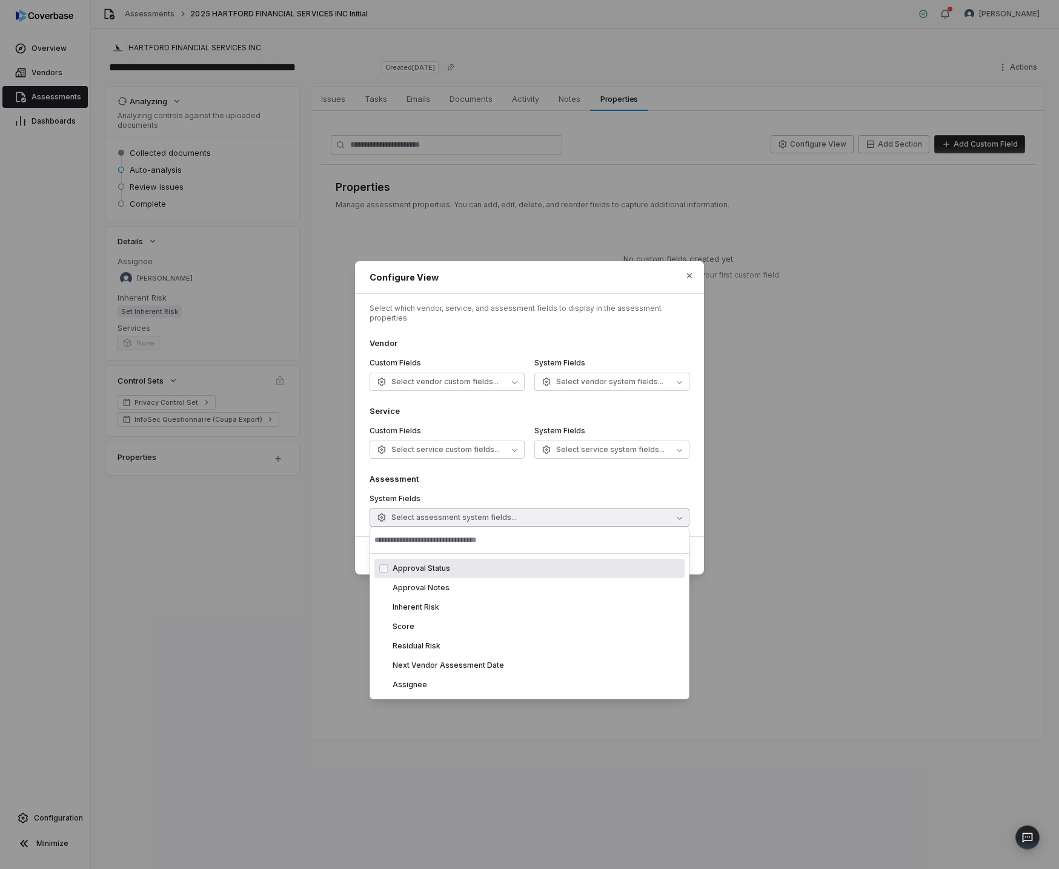
click at [362, 554] on footer "Cancel Save" at bounding box center [529, 555] width 349 height 38
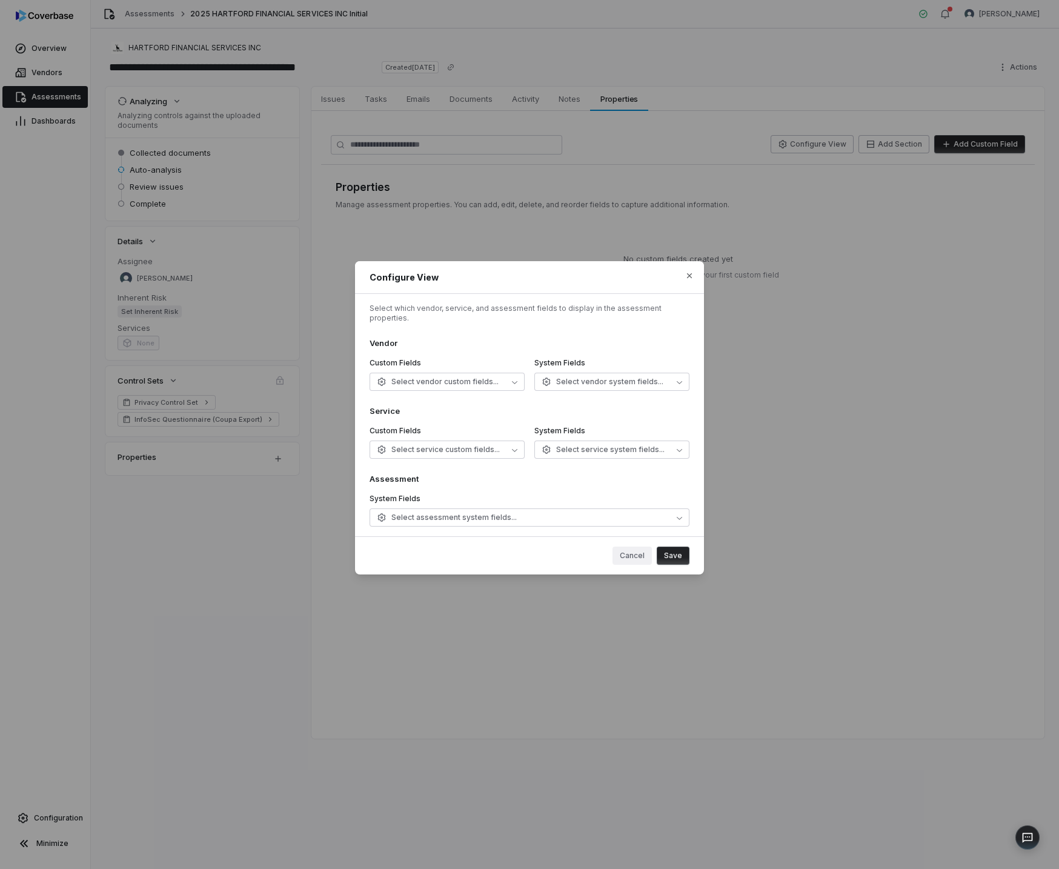
click at [625, 547] on button "Cancel" at bounding box center [632, 556] width 39 height 18
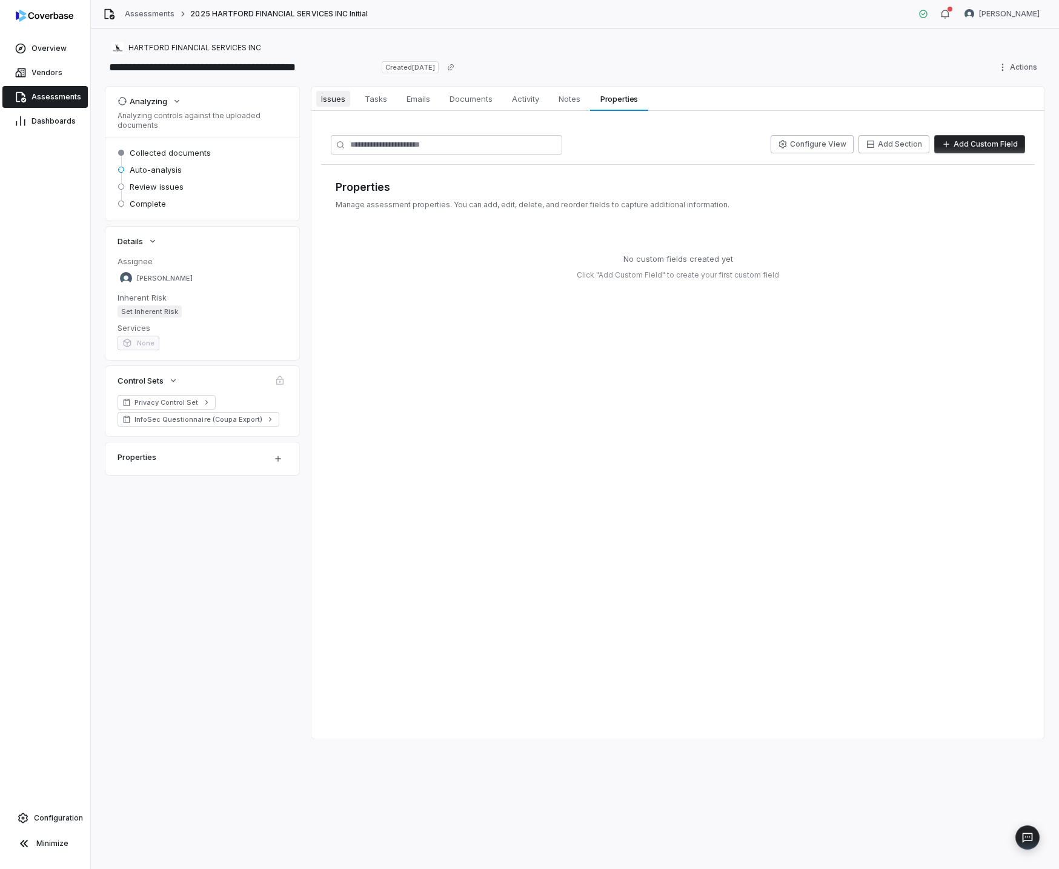
click at [337, 98] on span "Issues" at bounding box center [333, 99] width 34 height 16
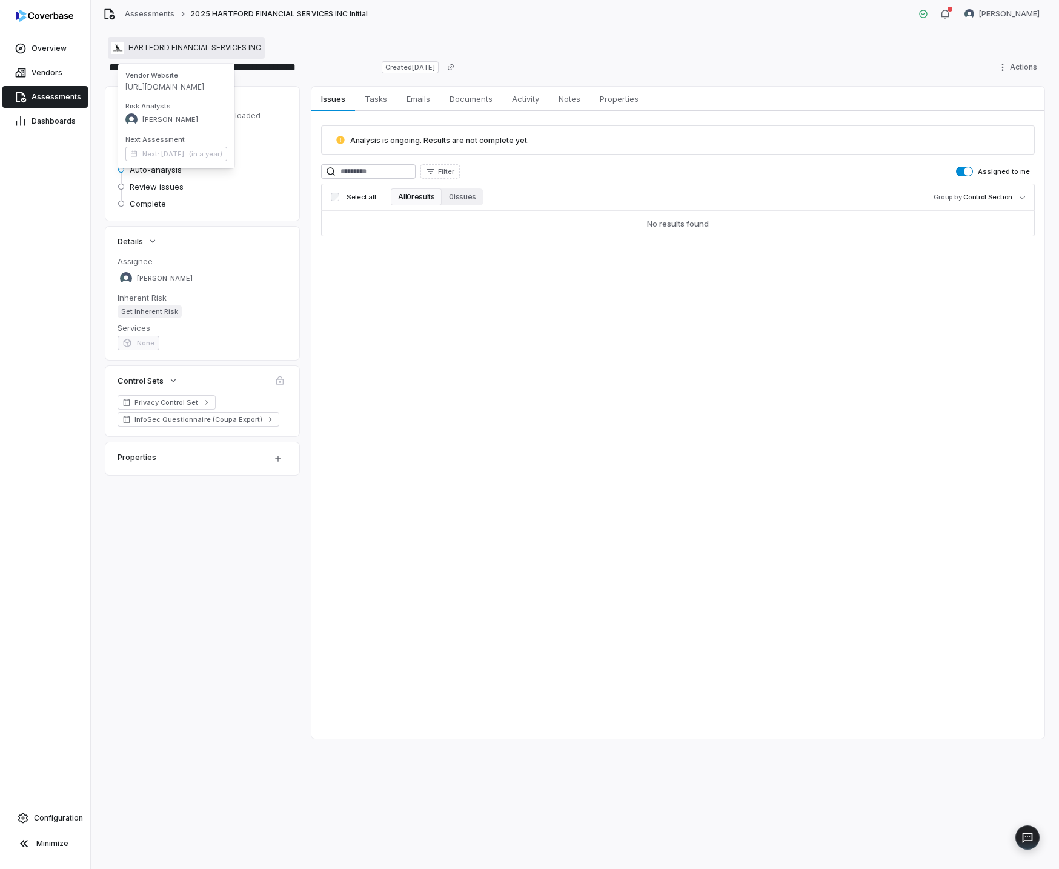
click at [142, 50] on span "HARTFORD FINANCIAL SERVICES INC" at bounding box center [194, 48] width 133 height 10
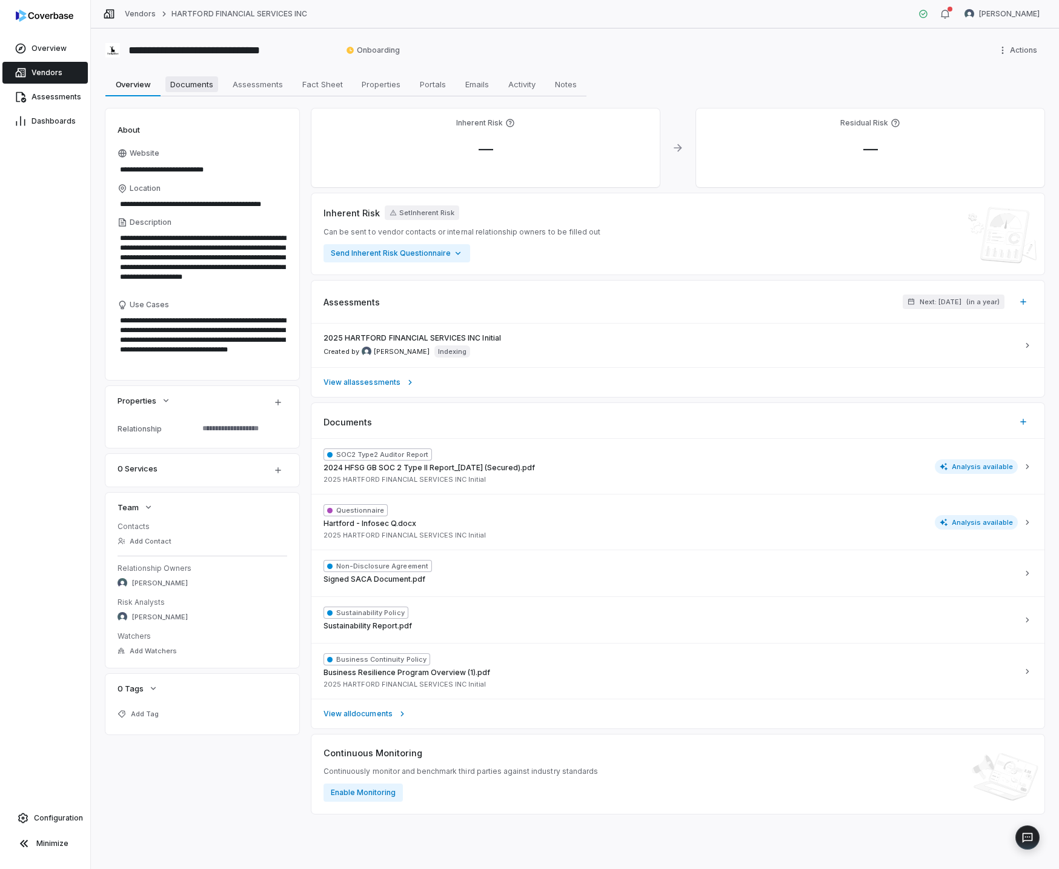
click at [194, 79] on span "Documents" at bounding box center [191, 84] width 53 height 16
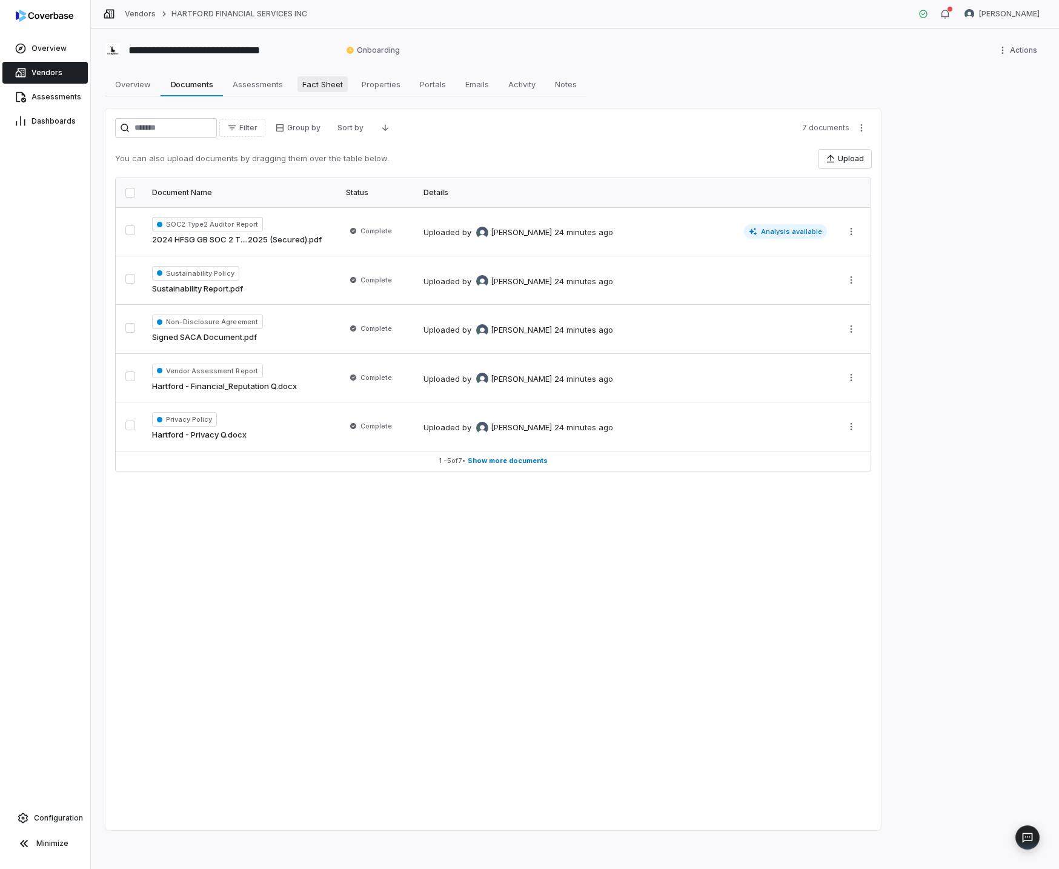
click at [327, 88] on span "Fact Sheet" at bounding box center [322, 84] width 50 height 16
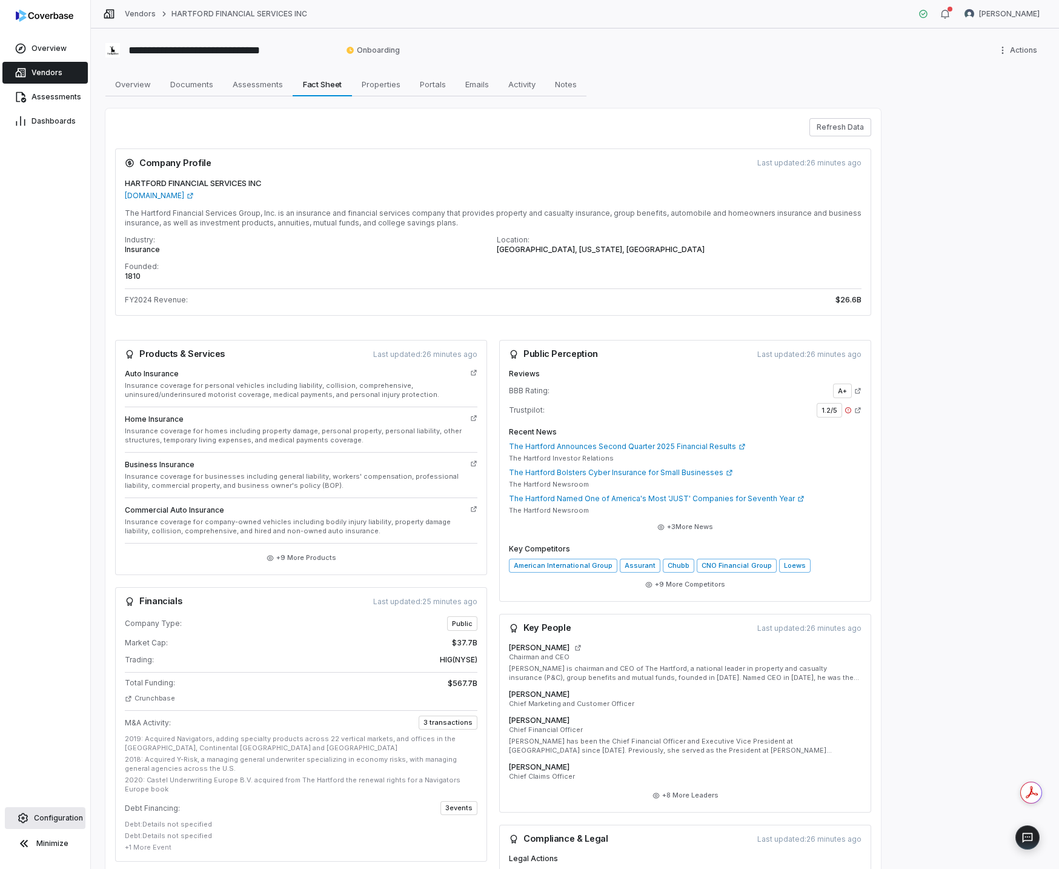
click at [51, 822] on span "Configuration" at bounding box center [58, 818] width 49 height 10
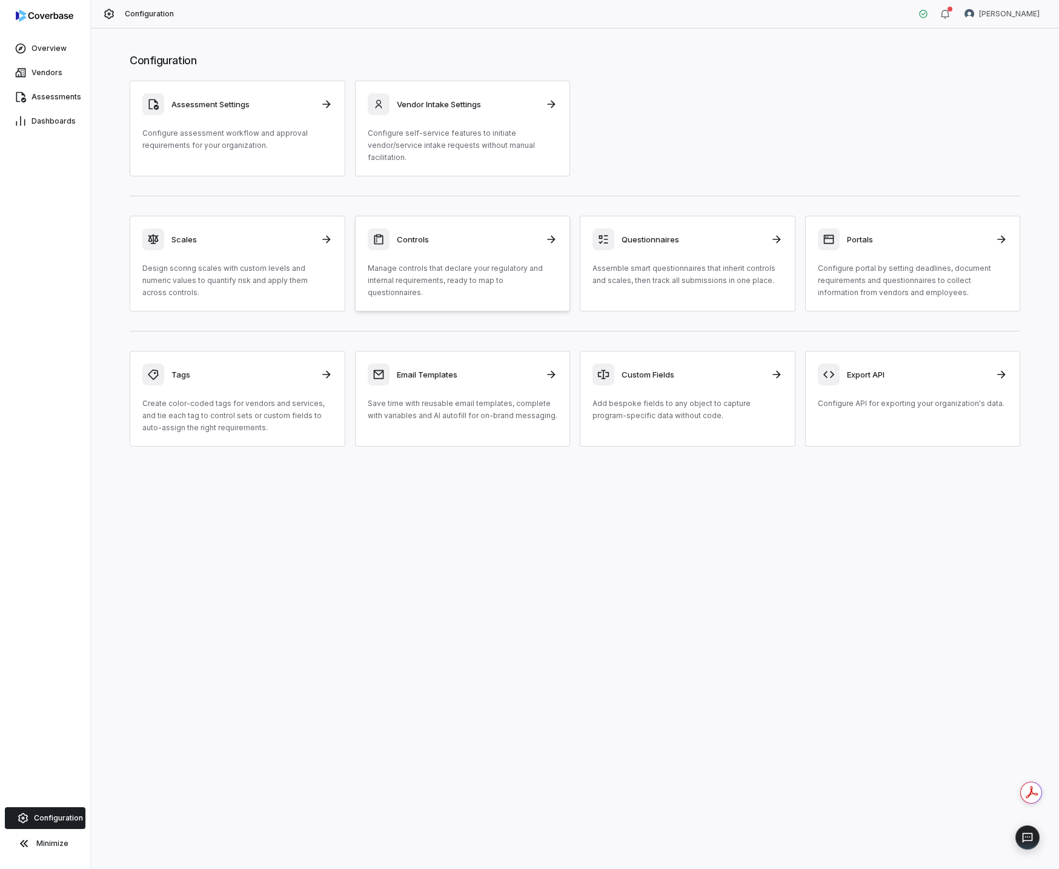
click at [454, 306] on link "Controls Manage controls that declare your regulatory and internal requirements…" at bounding box center [463, 264] width 216 height 96
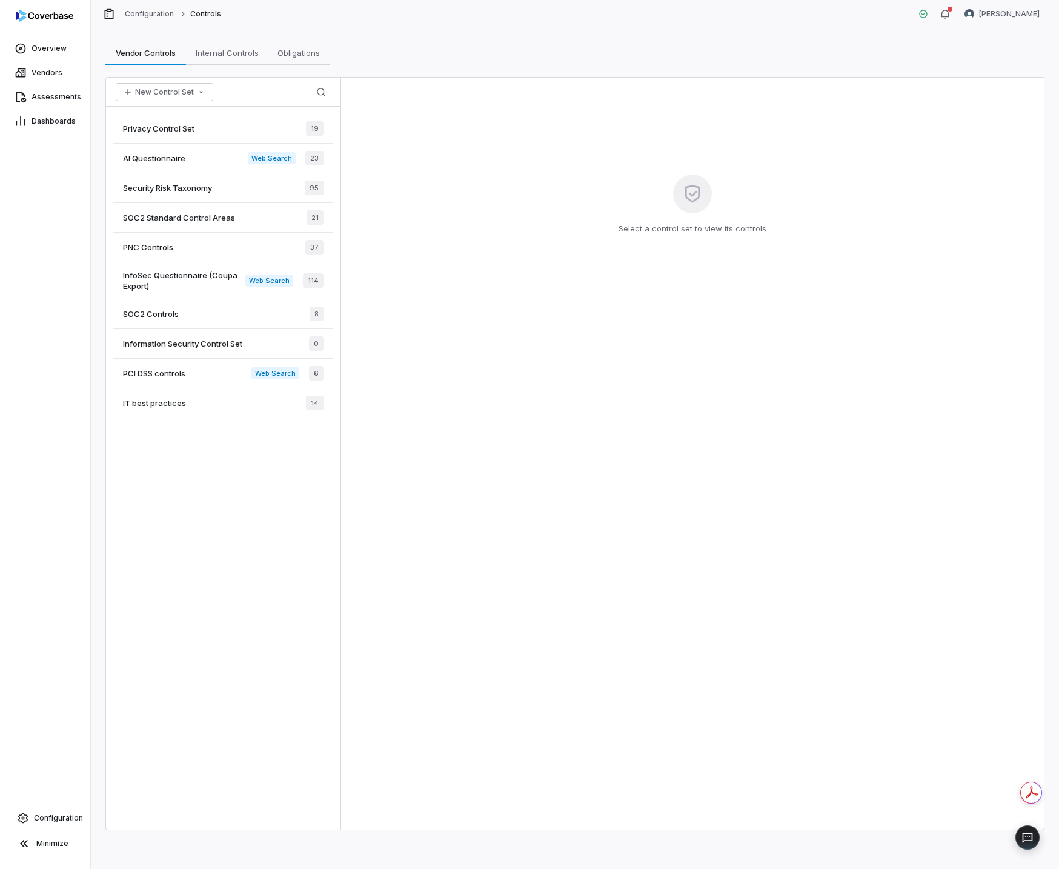
click at [181, 123] on span "Privacy Control Set" at bounding box center [158, 128] width 71 height 11
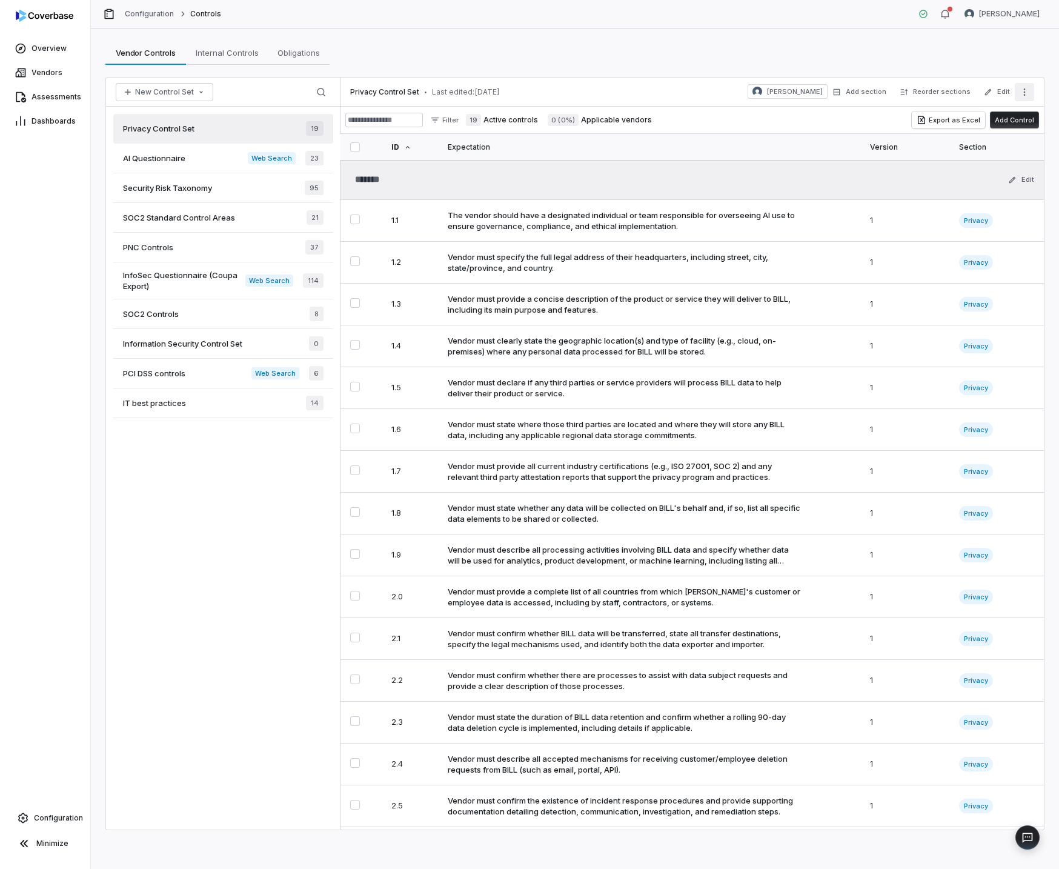
click at [1025, 92] on icon "More actions" at bounding box center [1025, 92] width 10 height 10
click at [1007, 94] on button "Edit" at bounding box center [996, 92] width 33 height 22
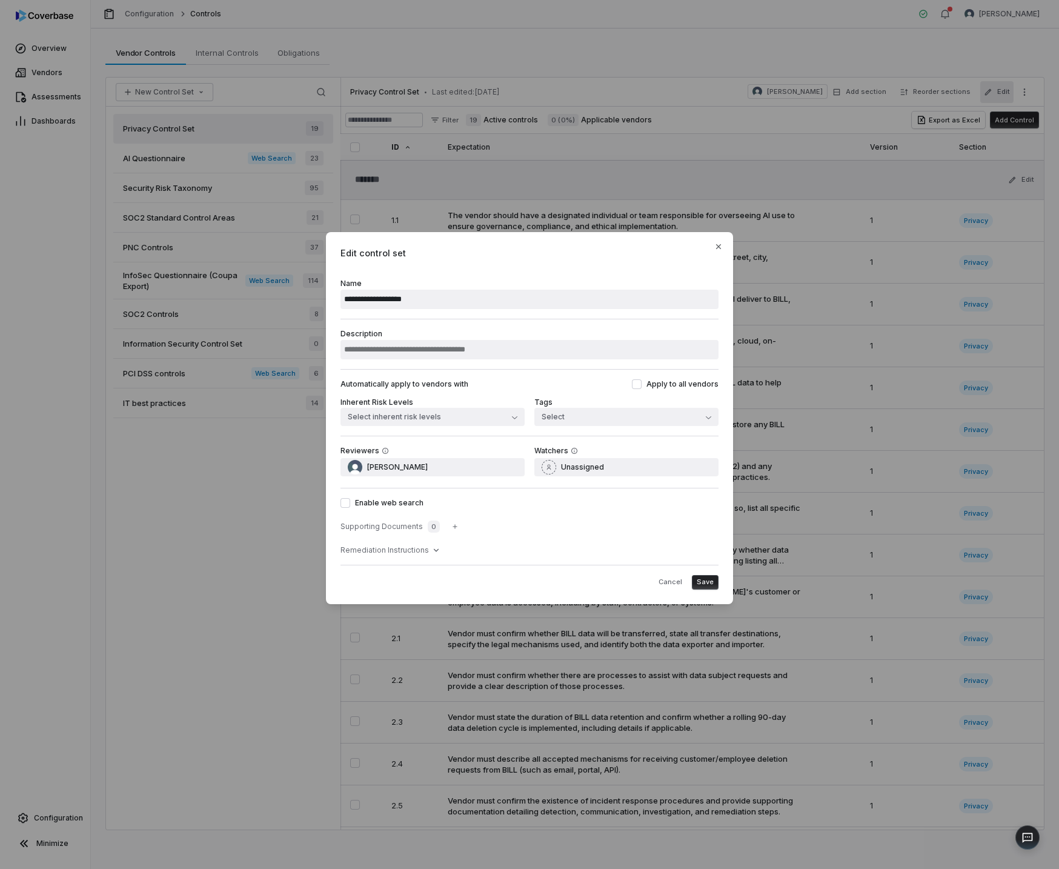
click at [396, 506] on label "Enable web search" at bounding box center [530, 503] width 378 height 10
click at [350, 506] on button "Enable web search" at bounding box center [346, 503] width 10 height 10
click at [453, 526] on icon "button" at bounding box center [455, 526] width 4 height 4
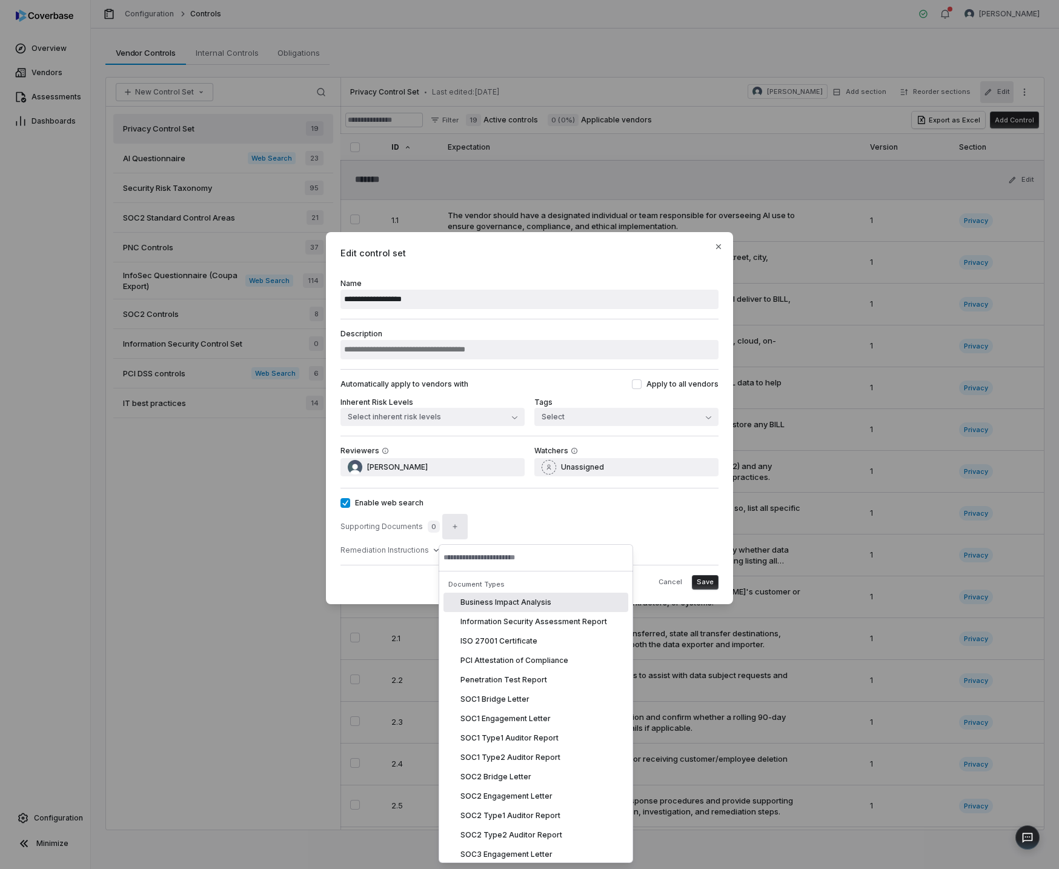
click at [405, 574] on div "Cancel Save" at bounding box center [530, 577] width 378 height 25
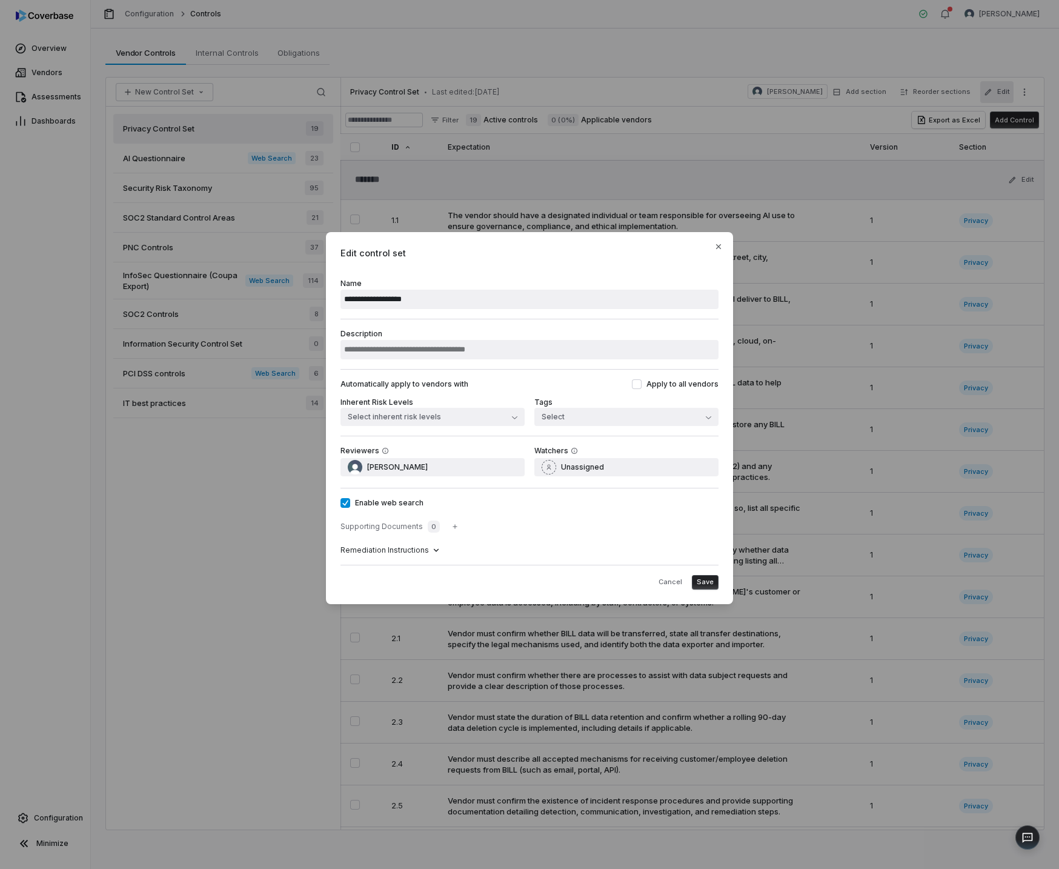
click at [431, 554] on icon at bounding box center [436, 550] width 10 height 10
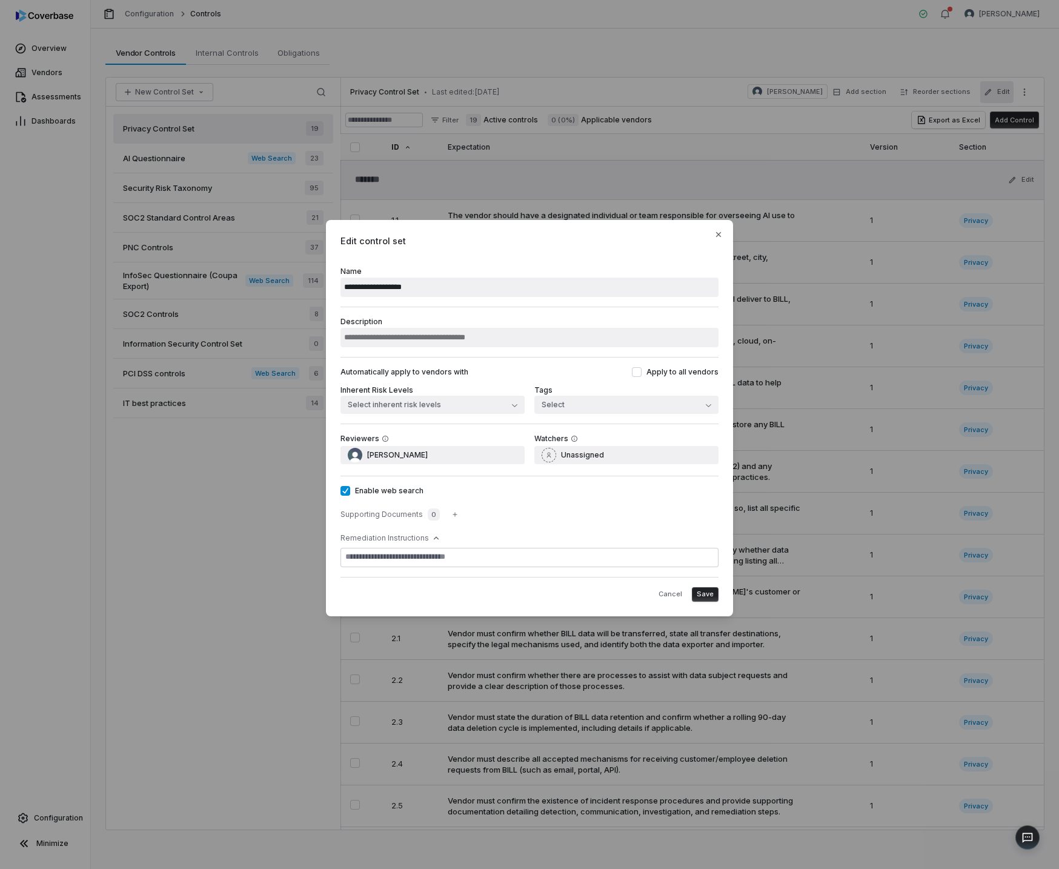
click at [705, 592] on span "Save" at bounding box center [705, 594] width 17 height 9
type textarea "*"
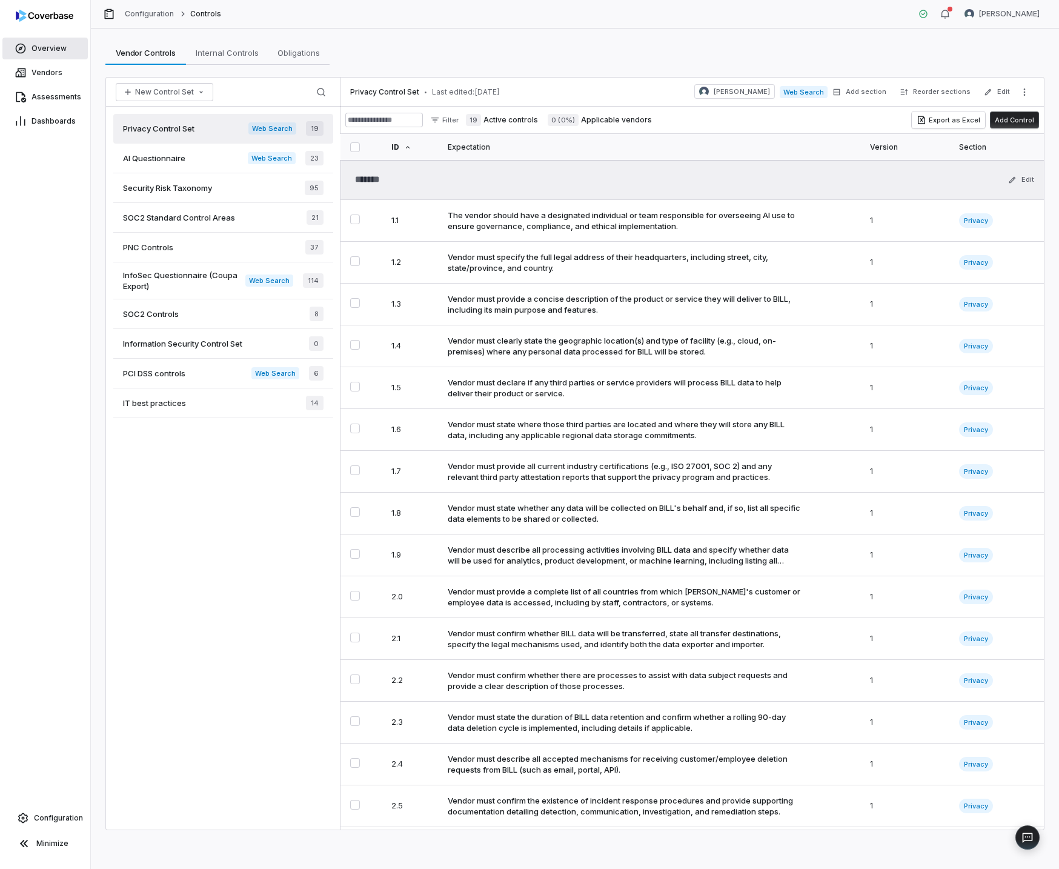
click at [52, 46] on span "Overview" at bounding box center [49, 49] width 35 height 10
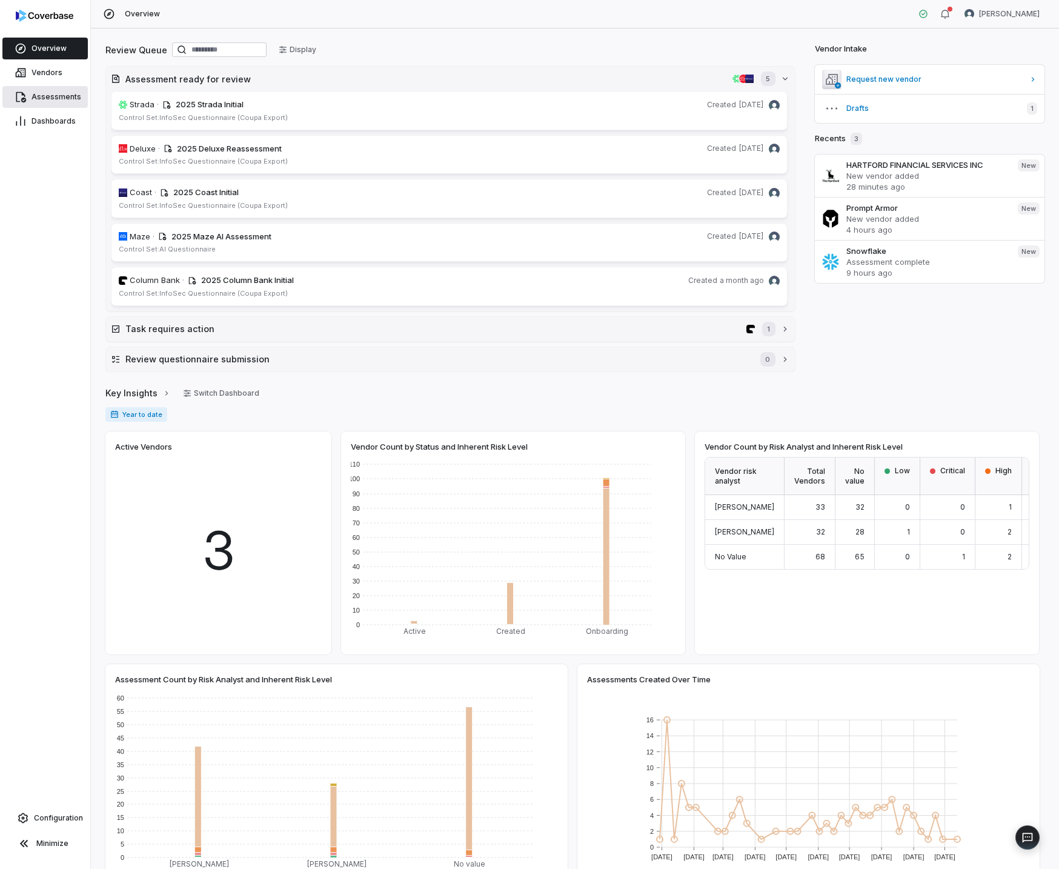
click at [53, 95] on span "Assessments" at bounding box center [57, 97] width 50 height 10
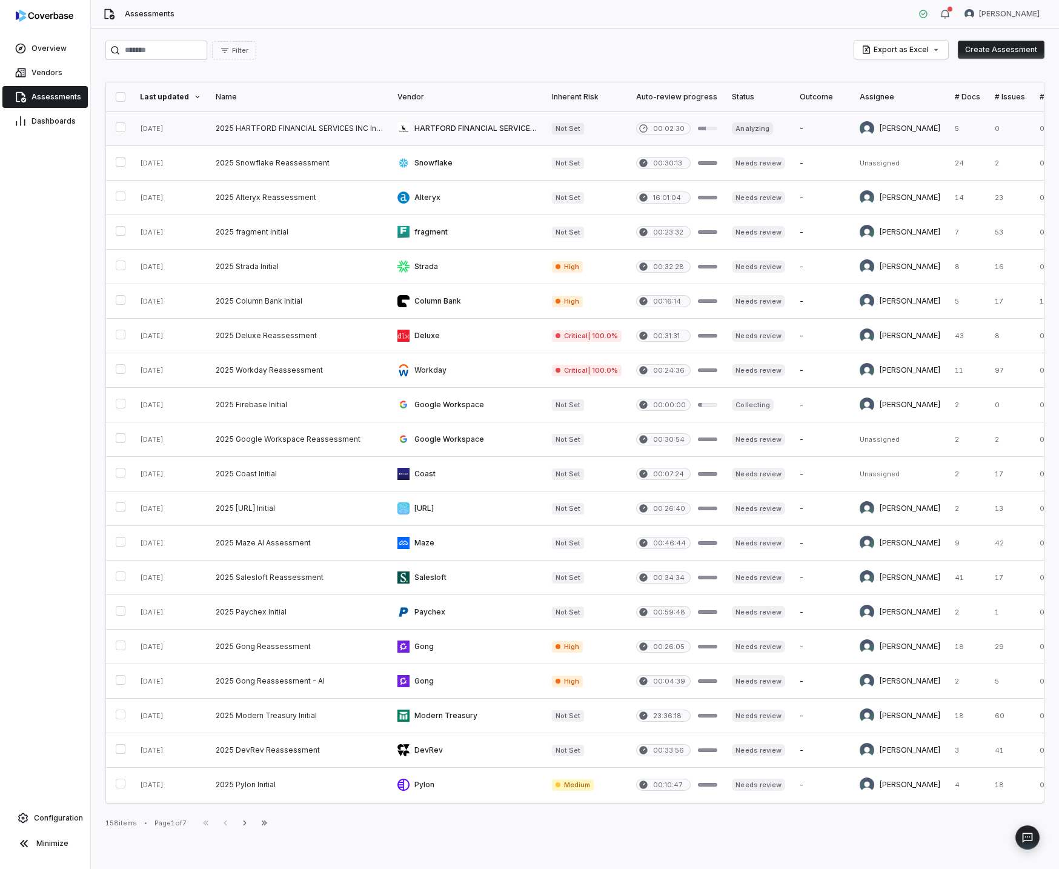
click at [450, 128] on link at bounding box center [467, 128] width 155 height 34
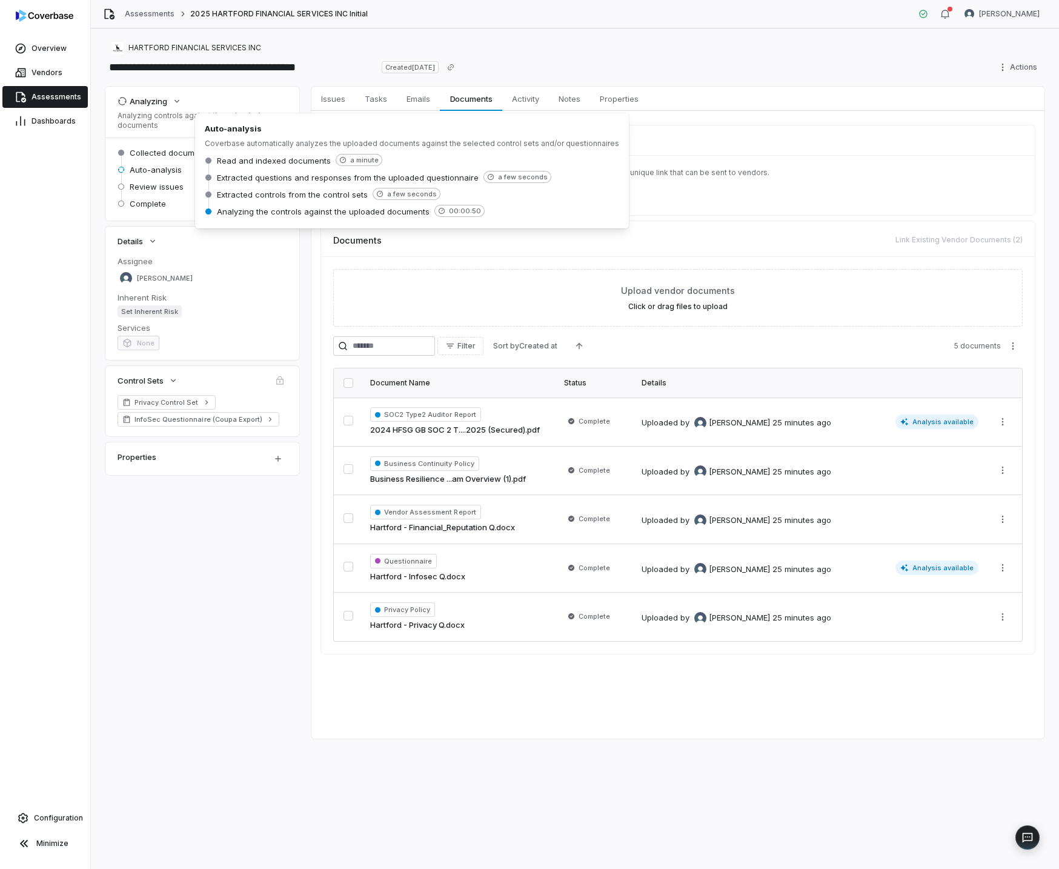
click at [295, 208] on span "Analyzing the controls against the uploaded documents" at bounding box center [323, 211] width 213 height 11
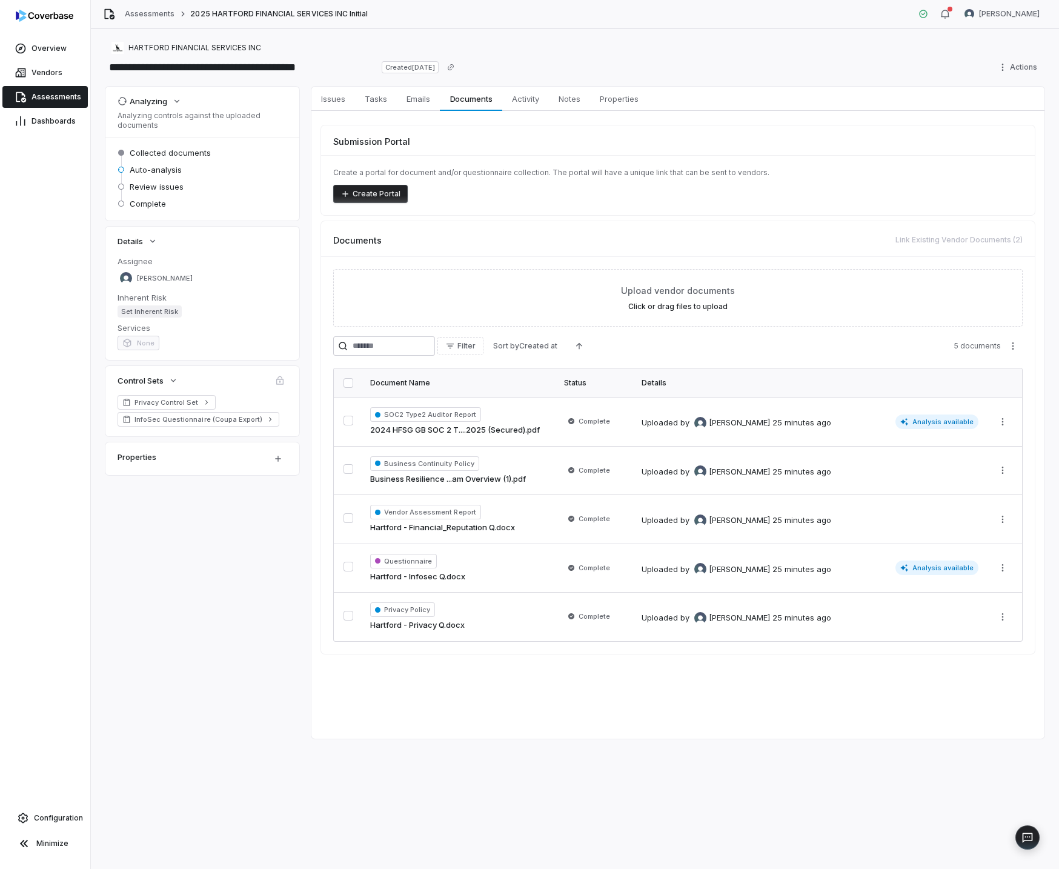
click at [253, 608] on div "Analyzing Analyzing controls against the uploaded documents Collected documents…" at bounding box center [574, 413] width 939 height 652
click at [626, 103] on span "Properties" at bounding box center [619, 99] width 48 height 16
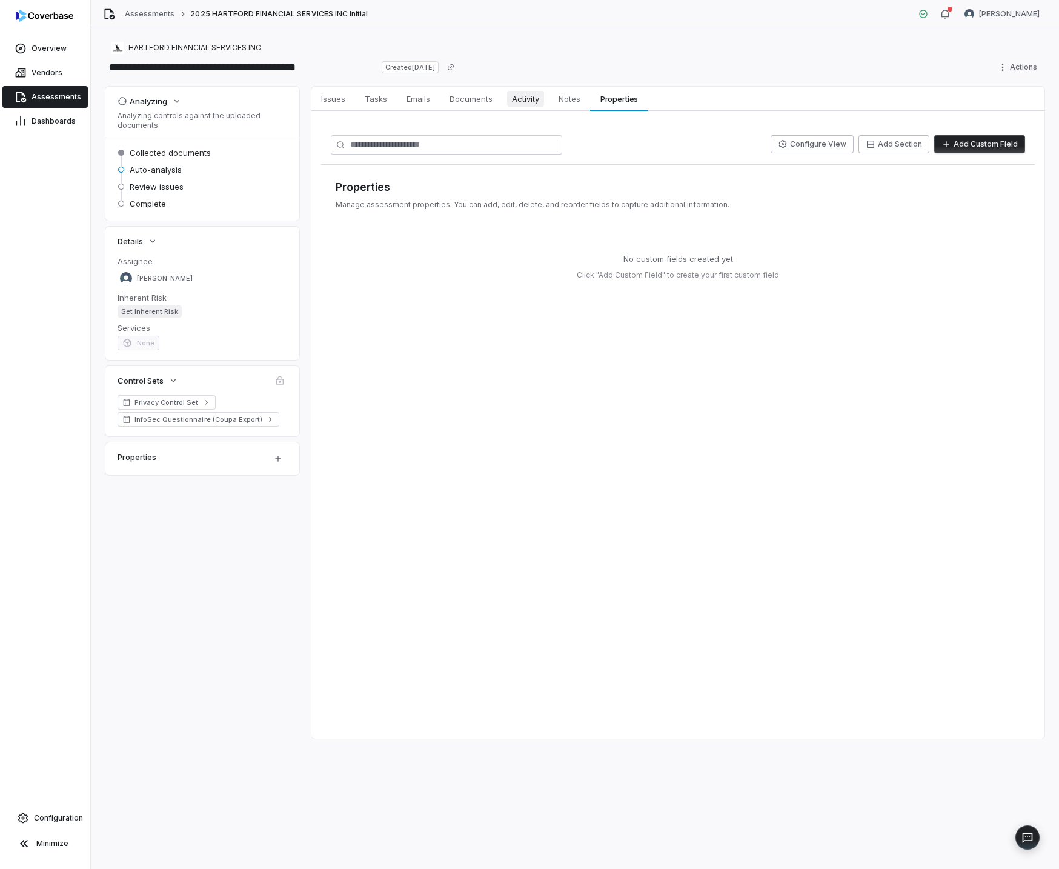
click at [514, 102] on span "Activity" at bounding box center [525, 99] width 37 height 16
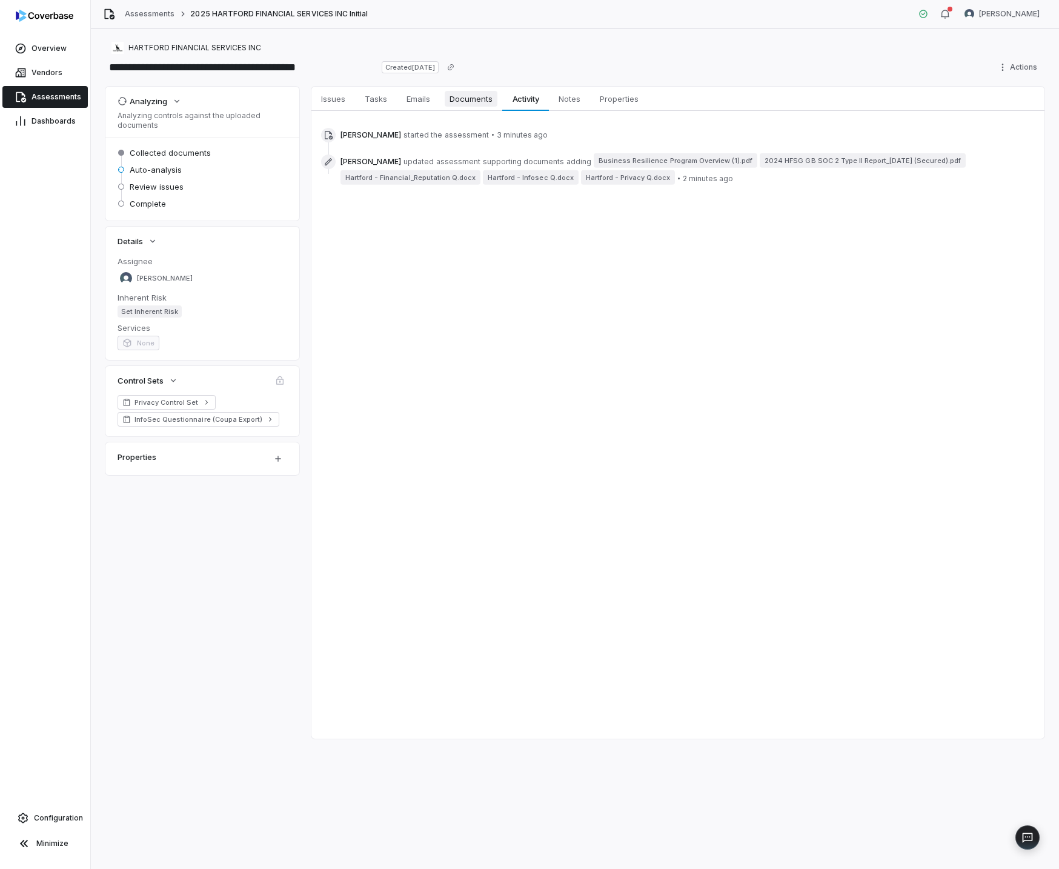
click at [476, 102] on span "Documents" at bounding box center [471, 99] width 53 height 16
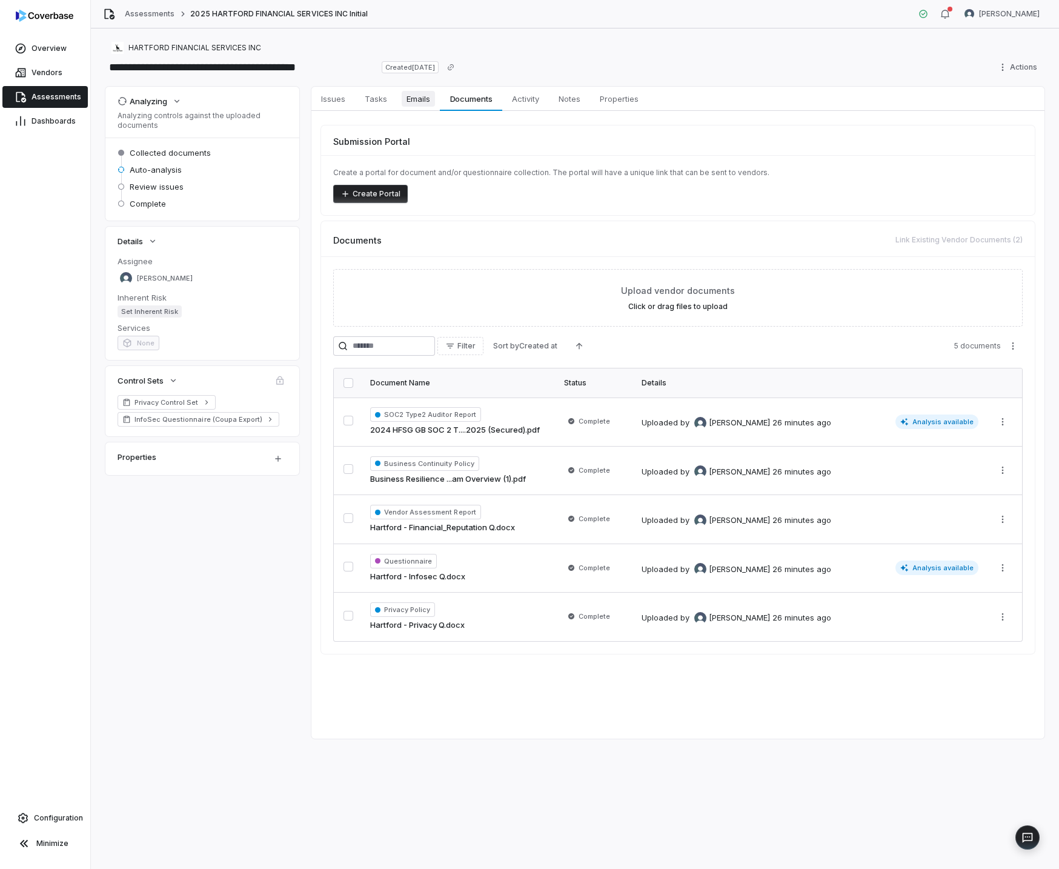
click at [407, 102] on span "Emails" at bounding box center [418, 99] width 33 height 16
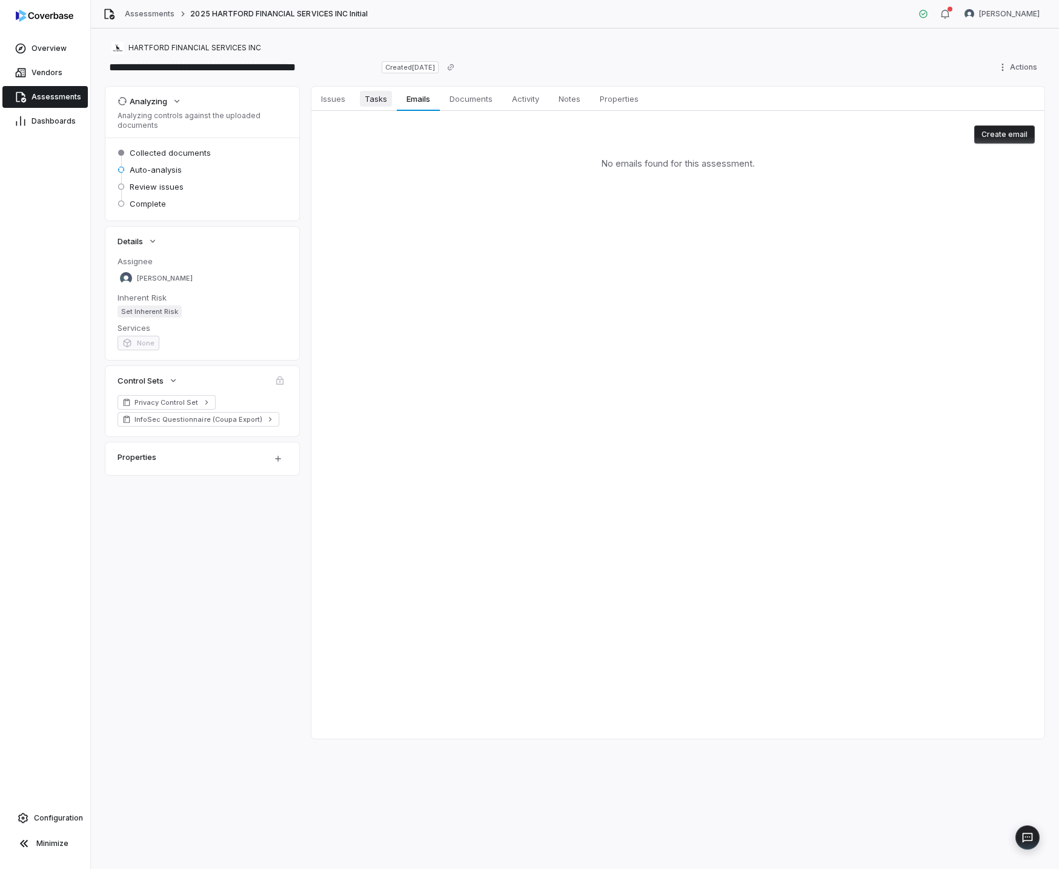
click at [385, 102] on span "Tasks" at bounding box center [376, 99] width 32 height 16
click at [335, 102] on span "Issues" at bounding box center [333, 99] width 34 height 16
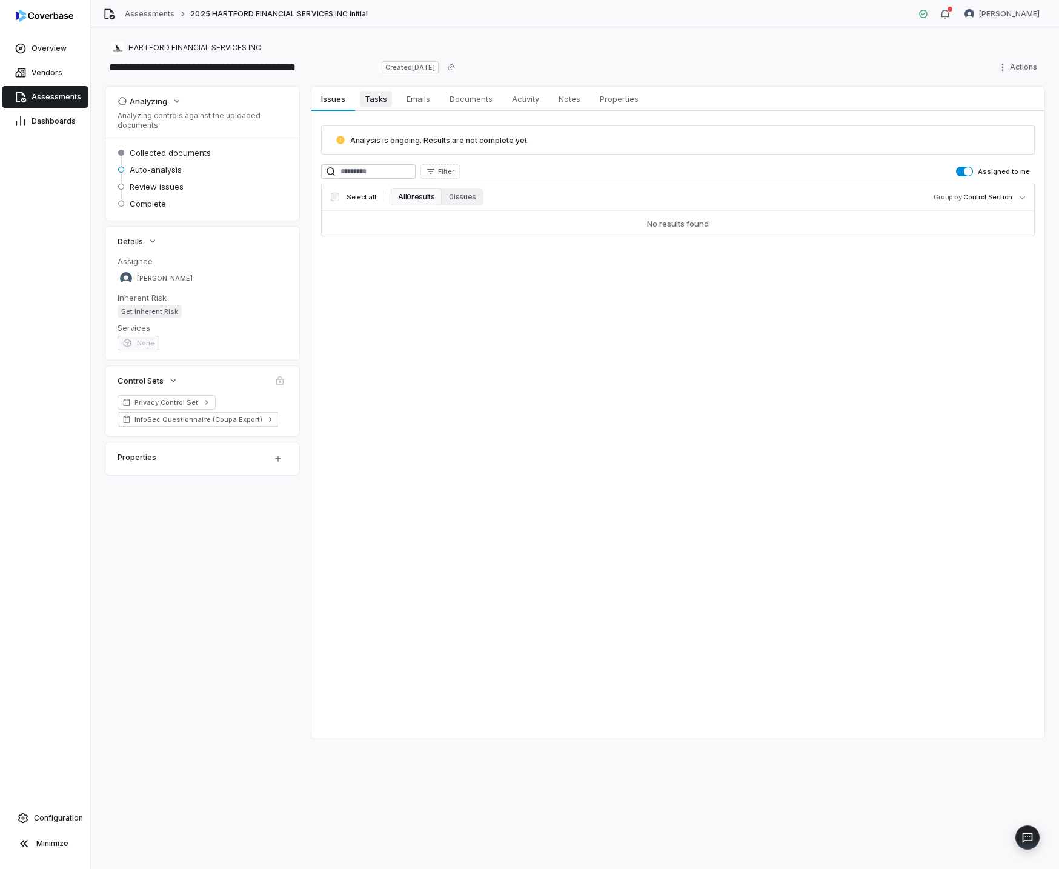
click at [370, 102] on span "Tasks" at bounding box center [376, 99] width 32 height 16
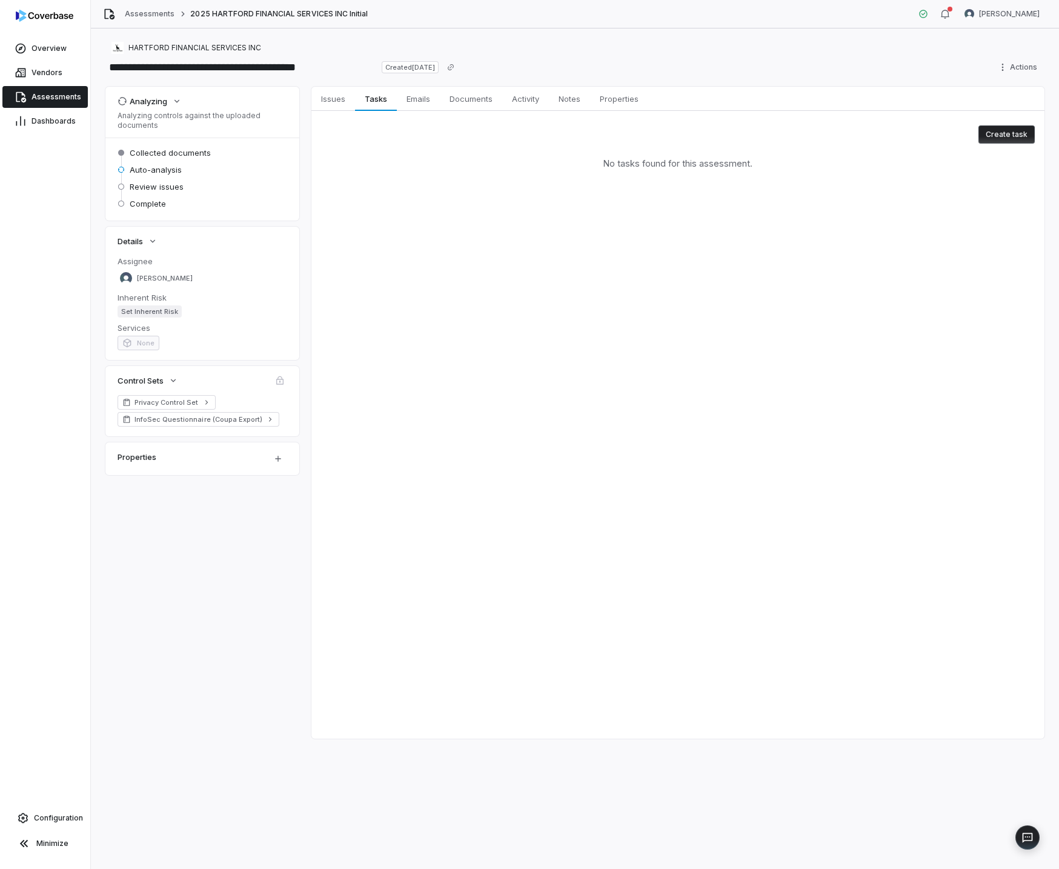
click at [273, 382] on span at bounding box center [280, 380] width 15 height 15
click at [1030, 65] on html "**********" at bounding box center [529, 434] width 1059 height 869
click at [1016, 109] on div "Cancel run" at bounding box center [1004, 112] width 87 height 19
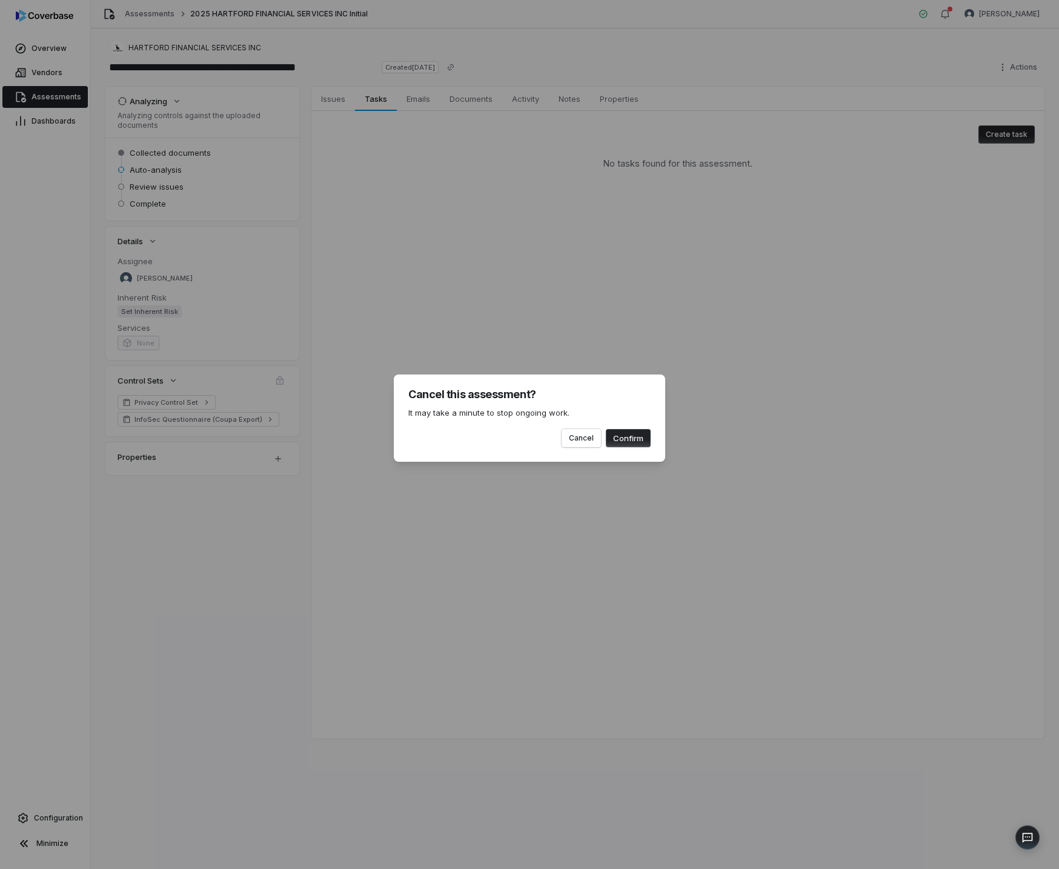
click at [619, 442] on button "Confirm" at bounding box center [628, 438] width 45 height 18
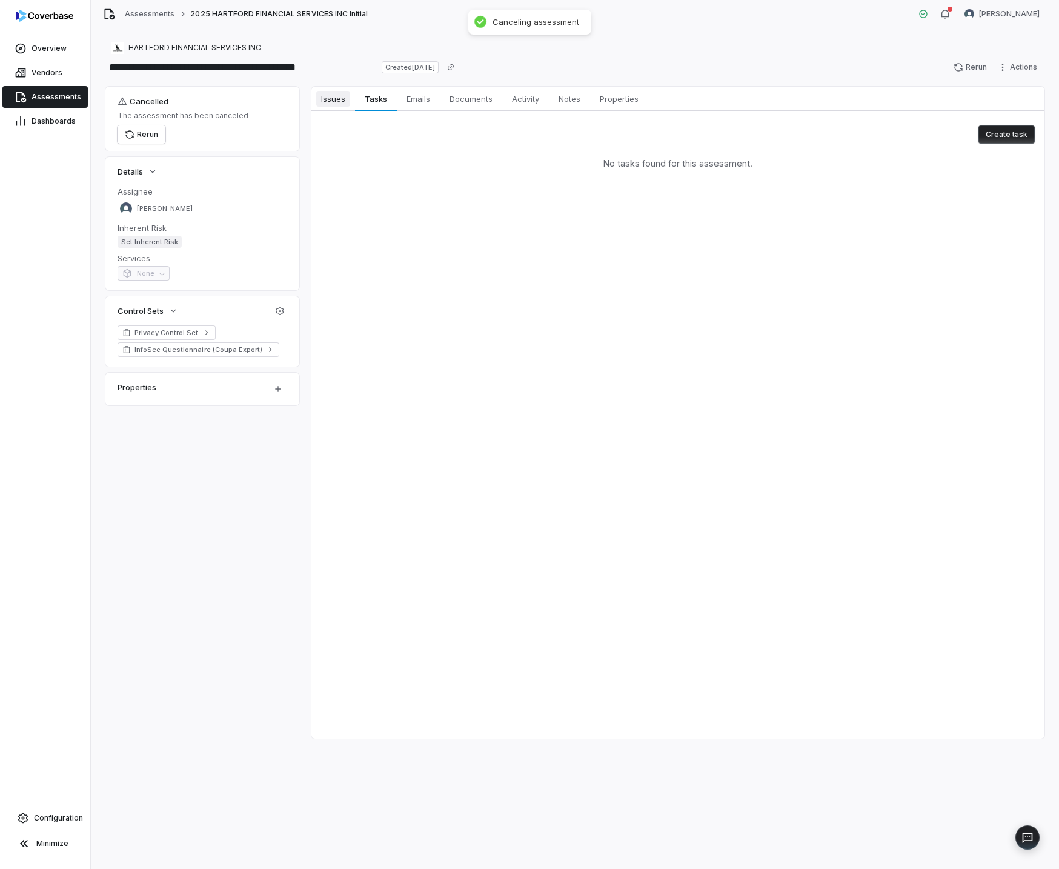
click at [339, 102] on span "Issues" at bounding box center [333, 99] width 34 height 16
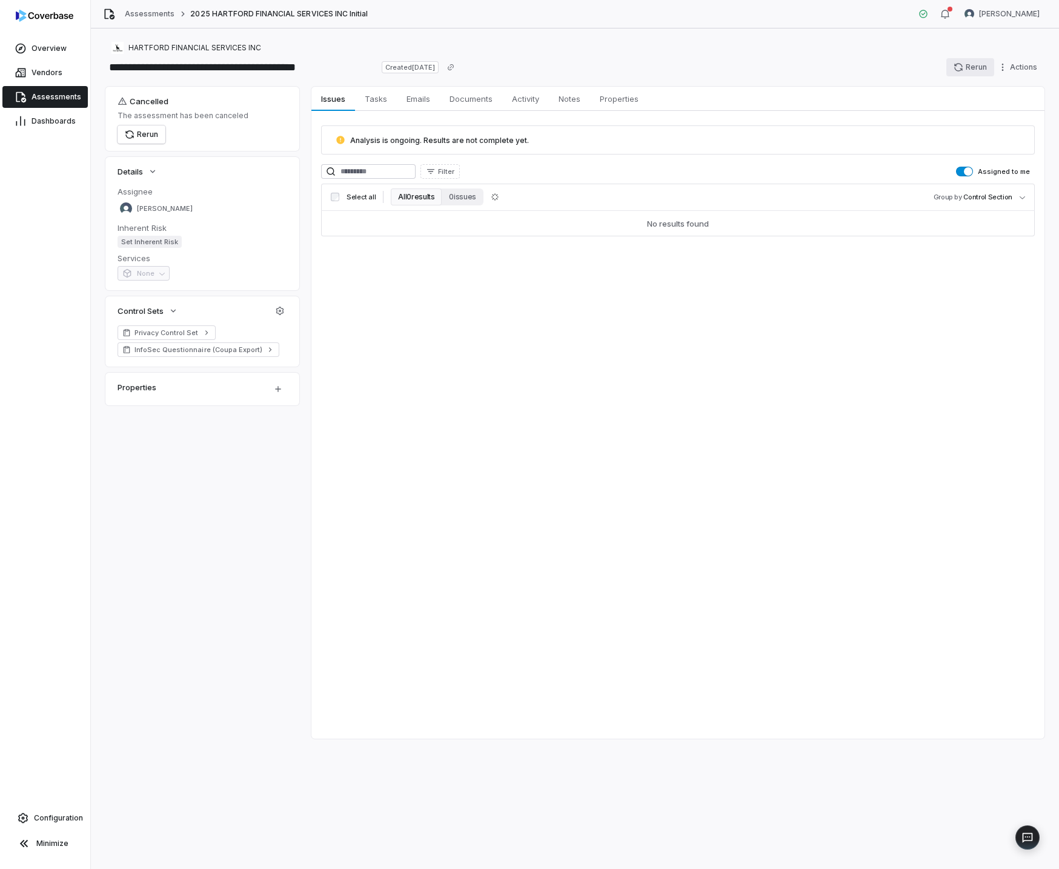
click at [967, 68] on button "Rerun" at bounding box center [970, 67] width 48 height 18
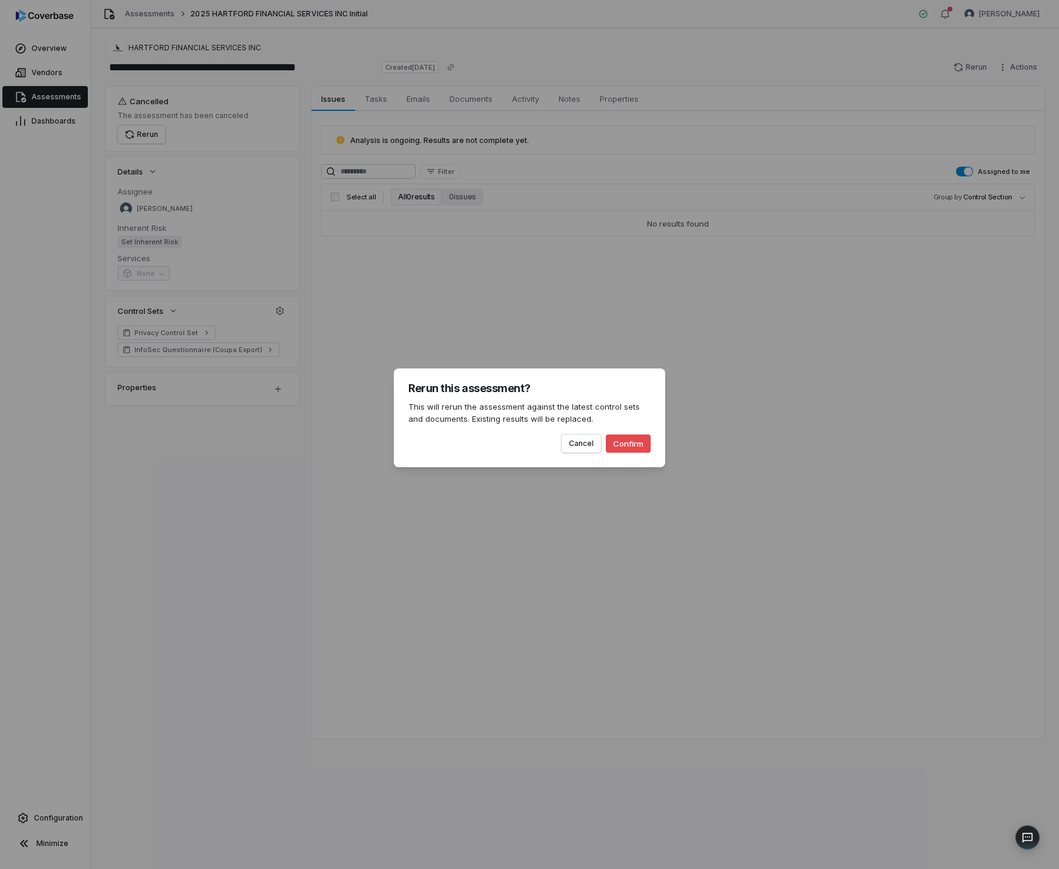
click at [636, 445] on button "Confirm" at bounding box center [628, 443] width 45 height 18
